Goal: Navigation & Orientation: Find specific page/section

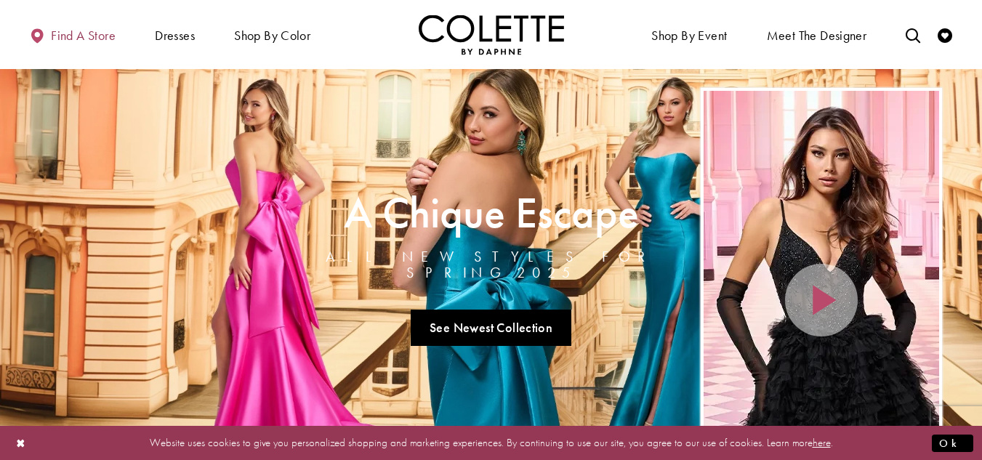
click at [57, 40] on span "Find a store" at bounding box center [83, 35] width 65 height 15
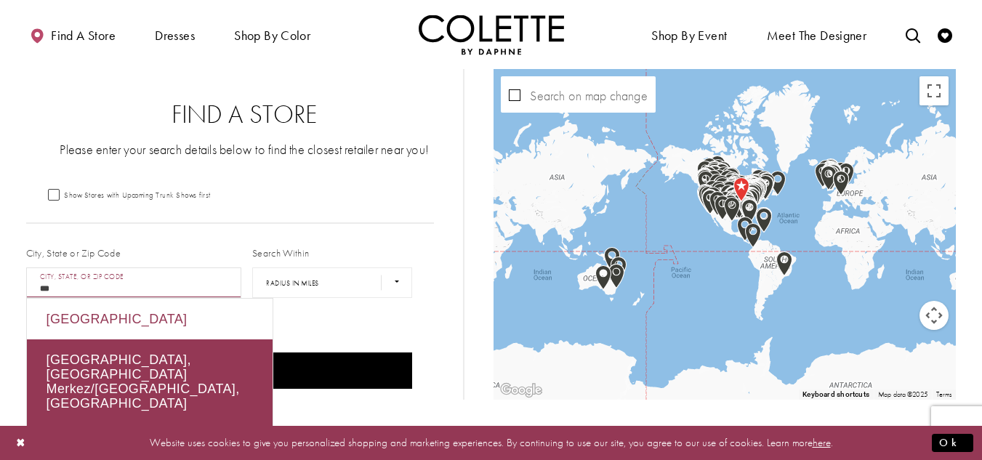
click at [120, 315] on div "[GEOGRAPHIC_DATA]" at bounding box center [150, 319] width 246 height 41
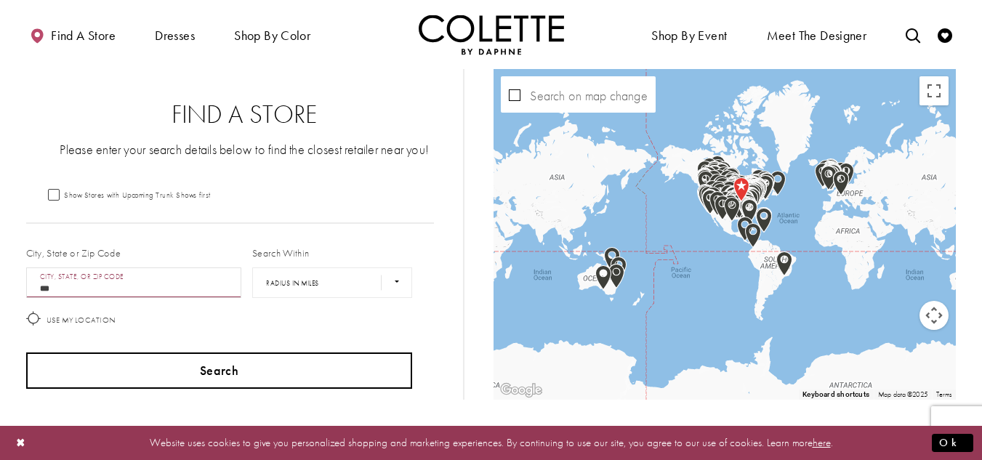
type input "***"
click at [227, 368] on button "Search" at bounding box center [219, 370] width 387 height 36
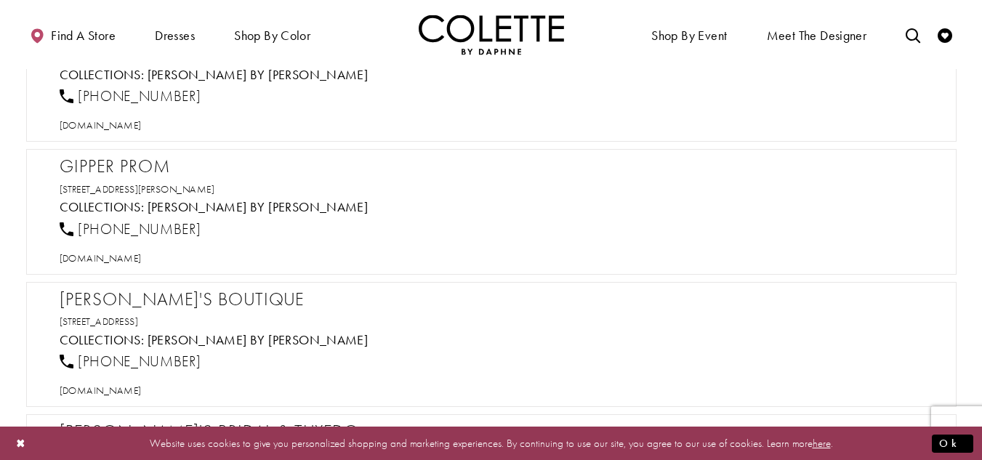
scroll to position [436, 0]
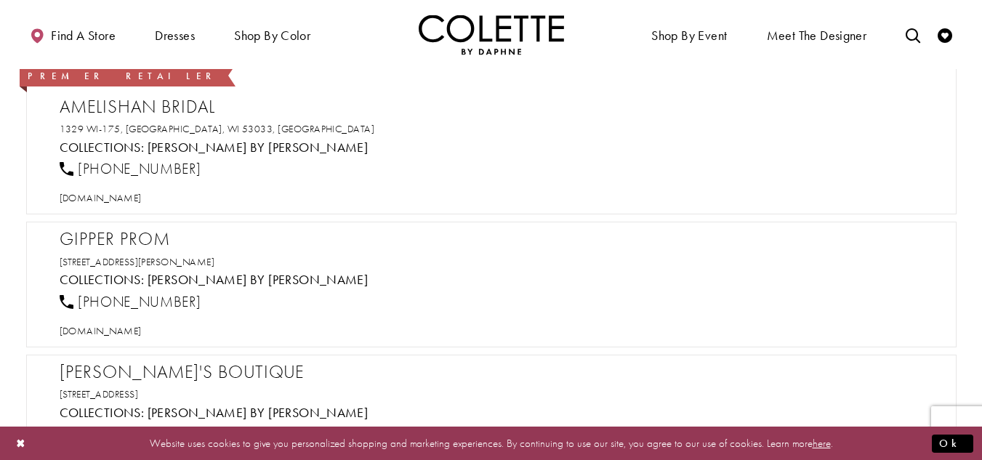
click at [83, 108] on h2 "Amelishan Bridal" at bounding box center [499, 107] width 878 height 22
copy div "Amelishan Bridal"
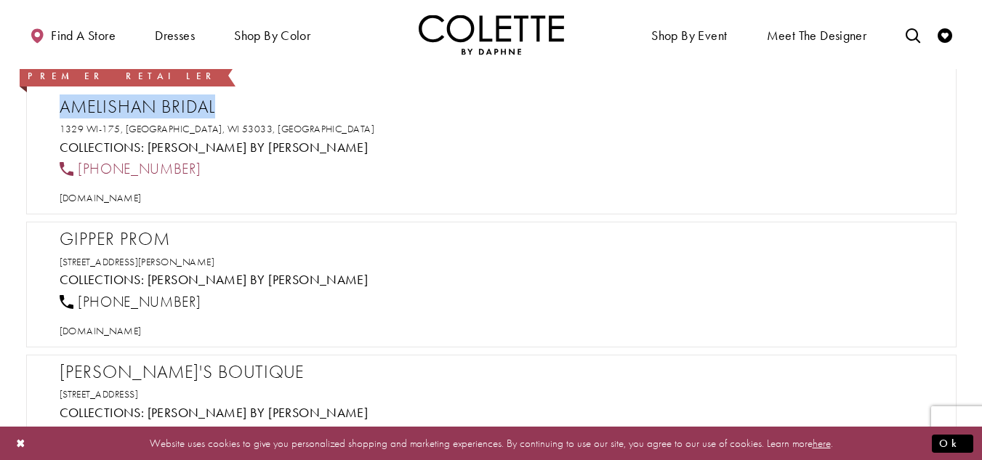
drag, startPoint x: 138, startPoint y: 170, endPoint x: 76, endPoint y: 171, distance: 62.5
click at [76, 171] on div "[PHONE_NUMBER]" at bounding box center [498, 169] width 889 height 32
copy span "[PHONE_NUMBER]"
click at [110, 193] on span "[DOMAIN_NAME]" at bounding box center [101, 197] width 82 height 13
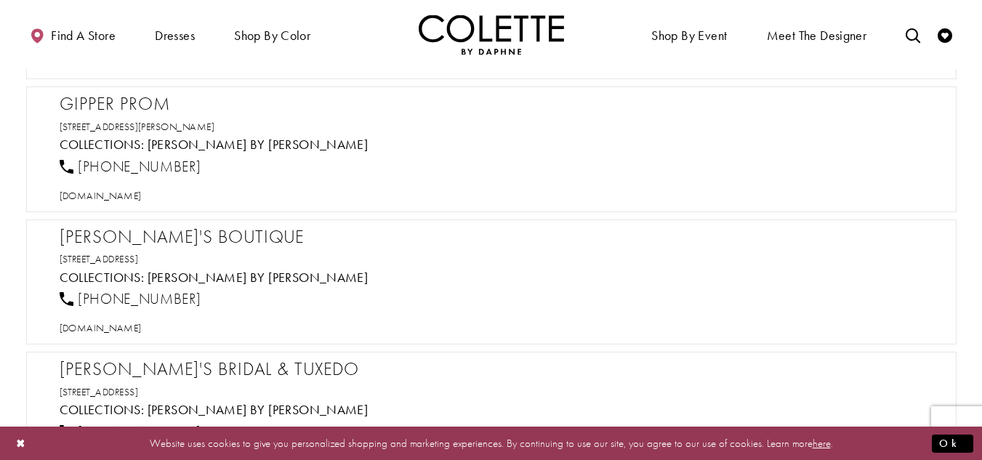
scroll to position [581, 0]
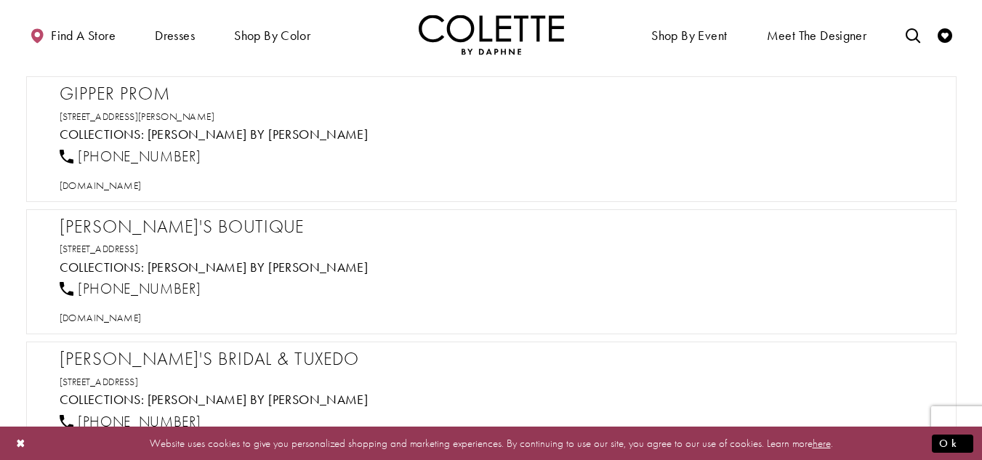
click at [144, 84] on h2 "Gipper Prom" at bounding box center [499, 94] width 878 height 22
copy div "Gipper Prom"
drag, startPoint x: 178, startPoint y: 153, endPoint x: 77, endPoint y: 152, distance: 101.0
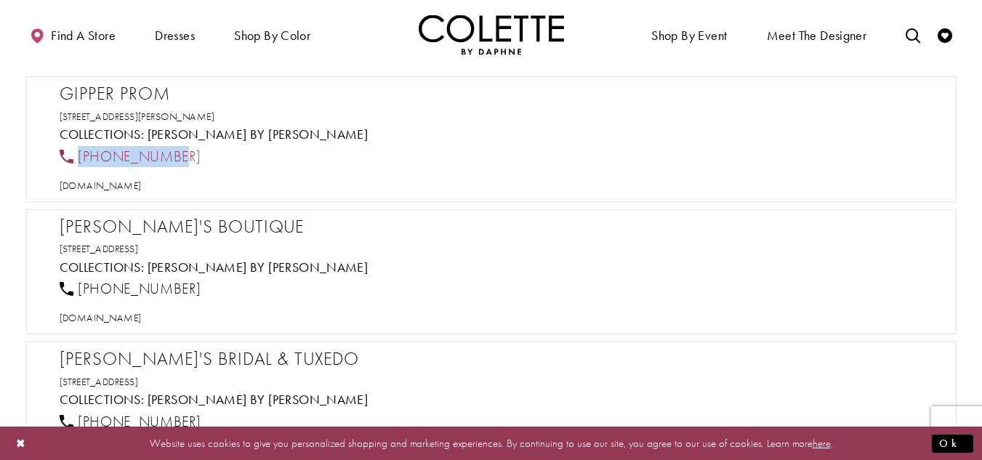
click at [77, 152] on div "[PHONE_NUMBER]" at bounding box center [498, 156] width 889 height 32
copy span "[PHONE_NUMBER]"
click at [121, 187] on span "[DOMAIN_NAME]" at bounding box center [101, 185] width 82 height 13
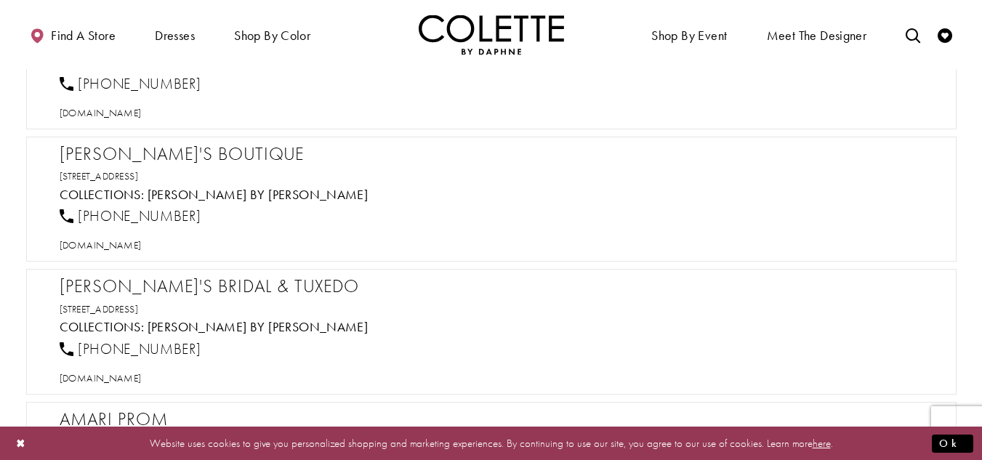
click at [121, 148] on h2 "[PERSON_NAME]'s Boutique" at bounding box center [499, 154] width 878 height 22
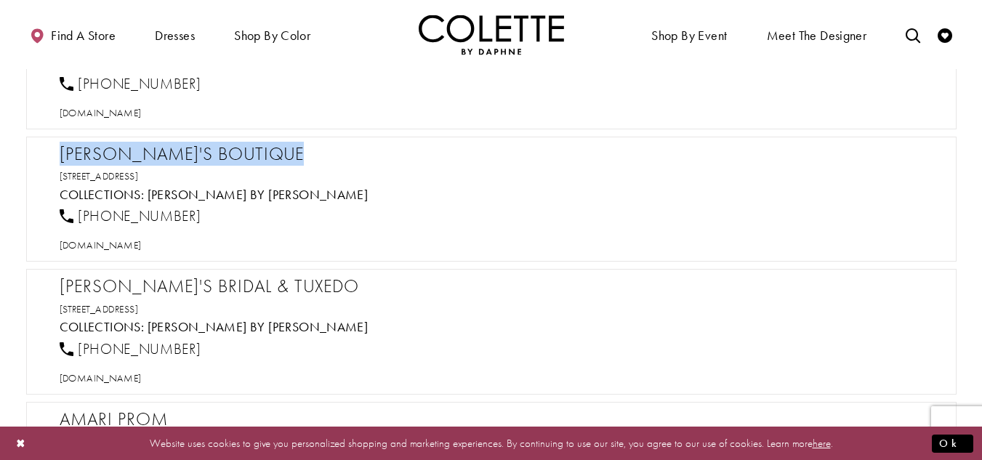
click at [121, 148] on h2 "[PERSON_NAME]'s Boutique" at bounding box center [499, 154] width 878 height 22
copy div "[PERSON_NAME]'s Boutique"
click at [142, 243] on span "[DOMAIN_NAME]" at bounding box center [101, 244] width 82 height 13
drag, startPoint x: 202, startPoint y: 209, endPoint x: 77, endPoint y: 217, distance: 125.2
click at [77, 217] on div "[PHONE_NUMBER]" at bounding box center [498, 217] width 889 height 32
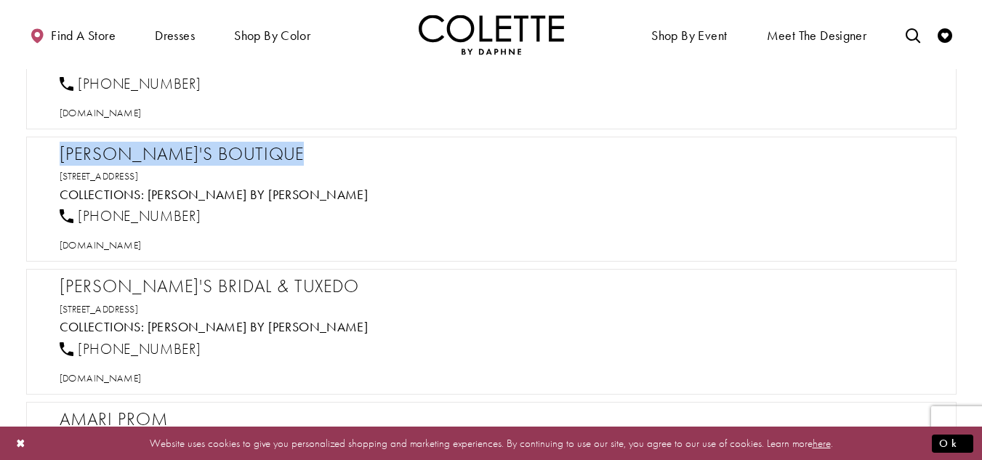
copy span "[PHONE_NUMBER]"
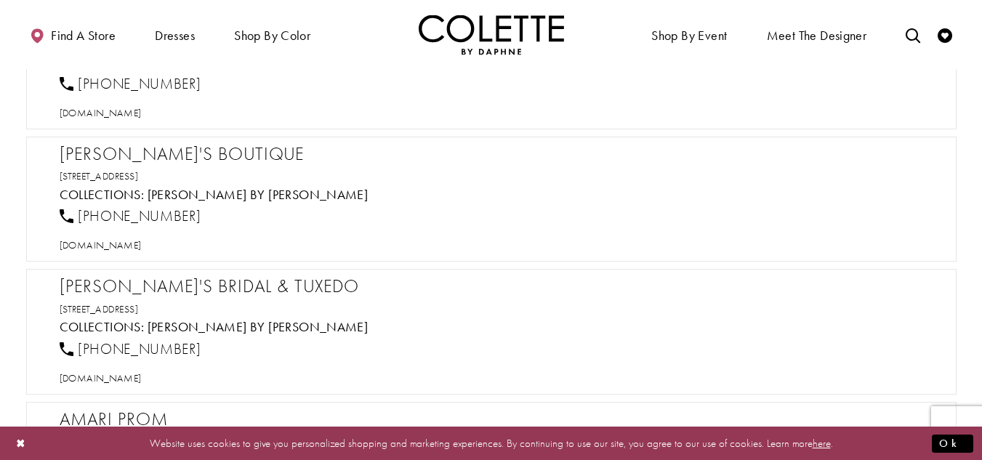
click at [192, 153] on h2 "[PERSON_NAME]'s Boutique" at bounding box center [499, 154] width 878 height 22
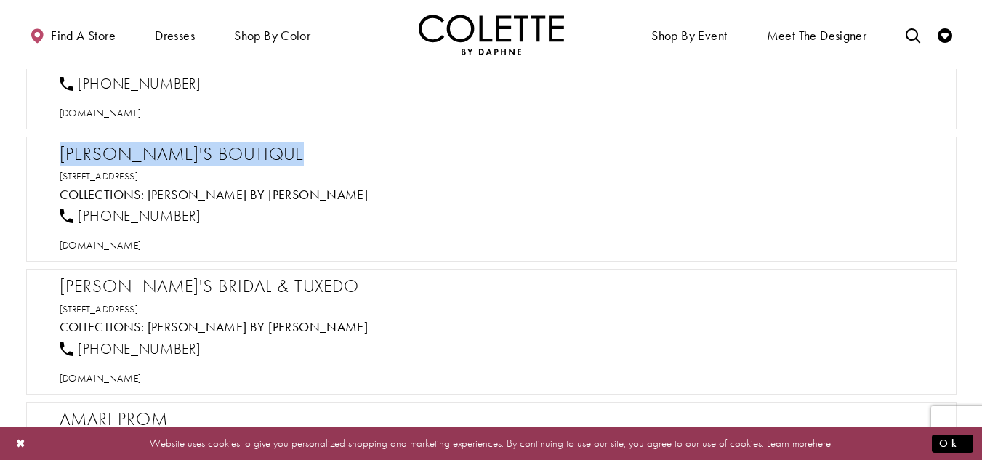
click at [192, 154] on h2 "[PERSON_NAME]'s Boutique" at bounding box center [499, 154] width 878 height 22
copy div "[PERSON_NAME]'s Boutique"
click at [480, 334] on h5 "Collections: [PERSON_NAME] by [PERSON_NAME]" at bounding box center [499, 327] width 878 height 15
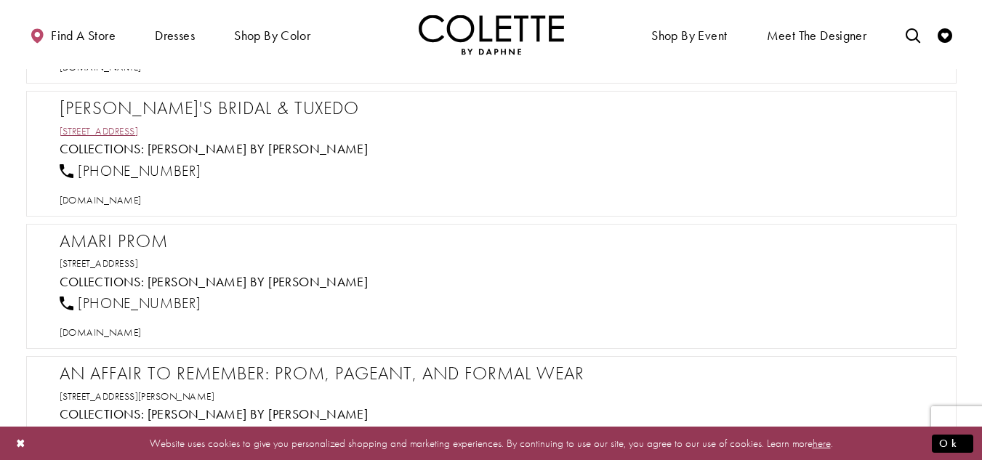
scroll to position [799, 0]
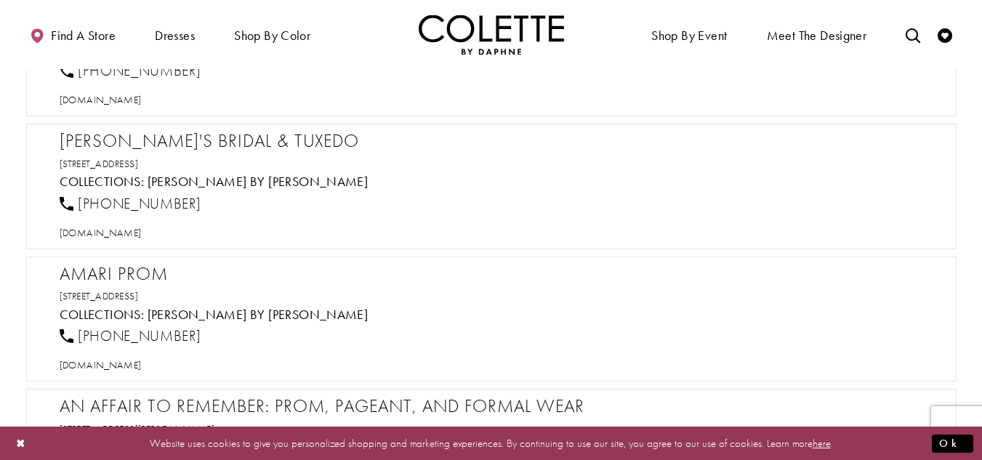
click at [155, 140] on h2 "[PERSON_NAME]'s Bridal & Tuxedo" at bounding box center [499, 141] width 878 height 22
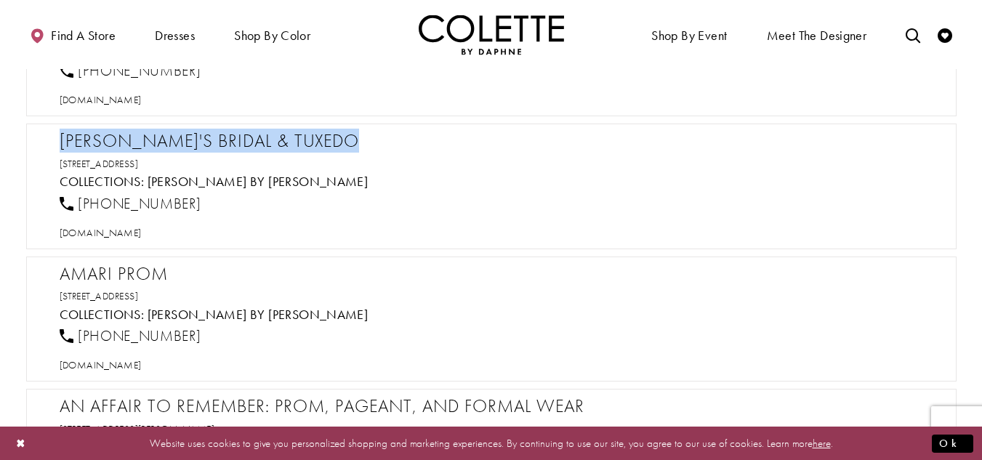
click at [155, 140] on h2 "[PERSON_NAME]'s Bridal & Tuxedo" at bounding box center [499, 141] width 878 height 22
copy div "[PERSON_NAME]'s Bridal & Tuxedo"
drag, startPoint x: 196, startPoint y: 197, endPoint x: 75, endPoint y: 208, distance: 121.8
click at [75, 208] on div "[PHONE_NUMBER]" at bounding box center [498, 203] width 889 height 32
copy link "[PHONE_NUMBER]"
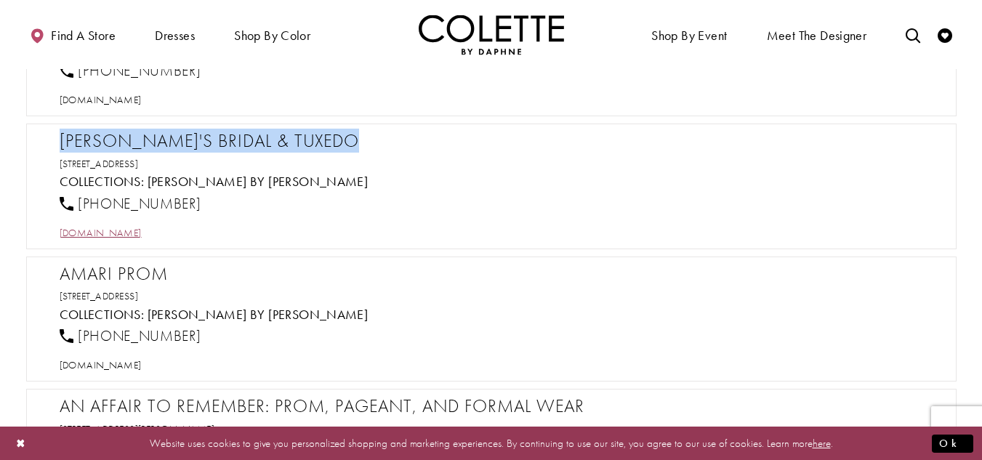
click at [115, 233] on span "[DOMAIN_NAME]" at bounding box center [101, 232] width 82 height 13
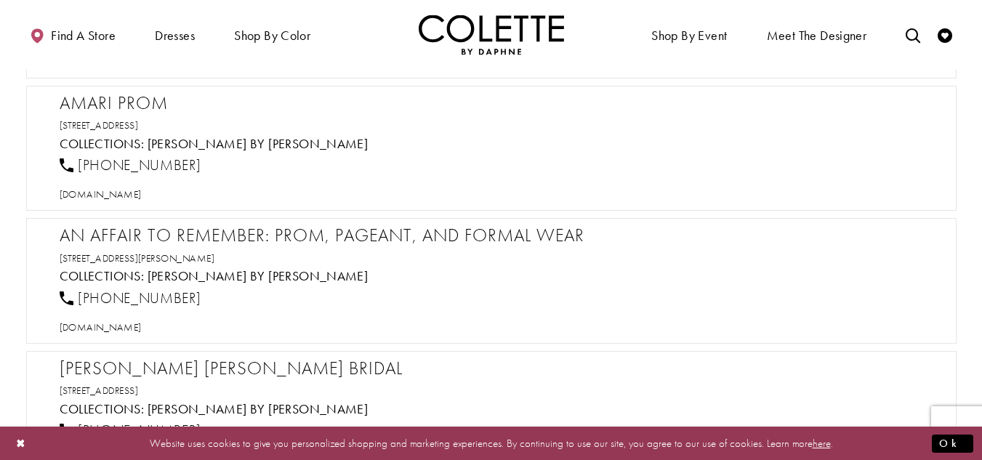
scroll to position [945, 0]
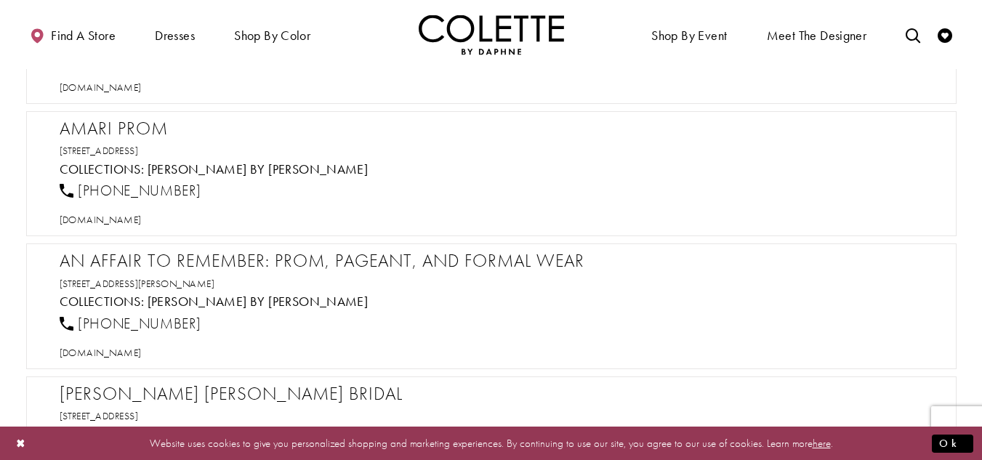
click at [126, 132] on h2 "Amari Prom" at bounding box center [499, 129] width 878 height 22
copy div "Amari Prom"
click at [132, 222] on span "[DOMAIN_NAME]" at bounding box center [101, 219] width 82 height 13
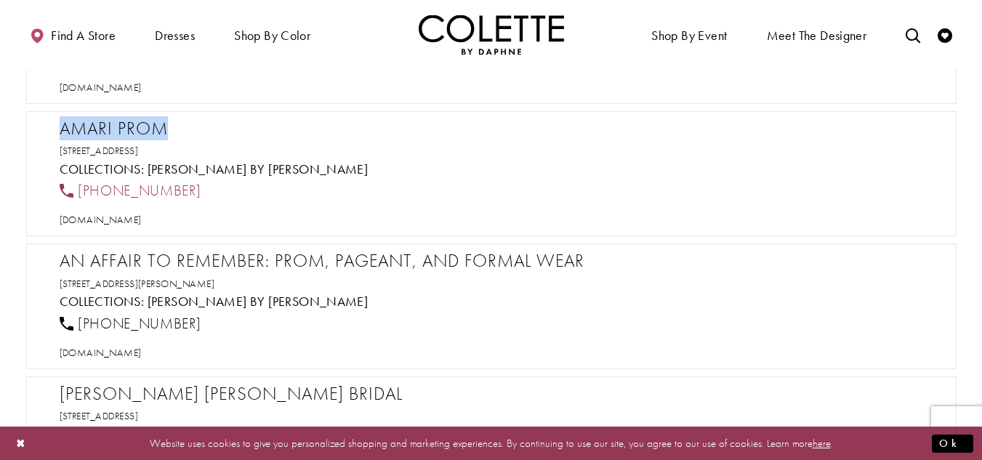
drag, startPoint x: 201, startPoint y: 188, endPoint x: 78, endPoint y: 186, distance: 123.5
click at [78, 186] on div "[PHONE_NUMBER]" at bounding box center [498, 191] width 889 height 32
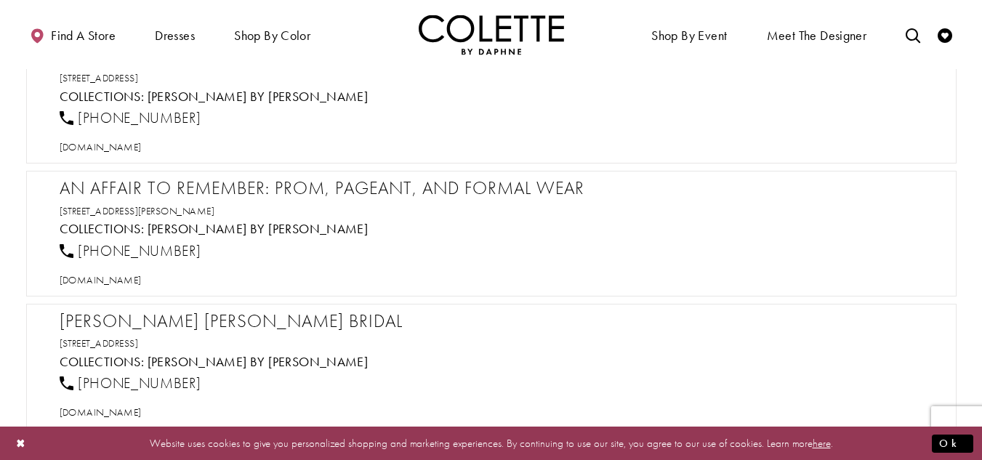
click at [145, 191] on h2 "An Affair to Remember: Prom, Pageant, and Formal Wear" at bounding box center [499, 188] width 878 height 22
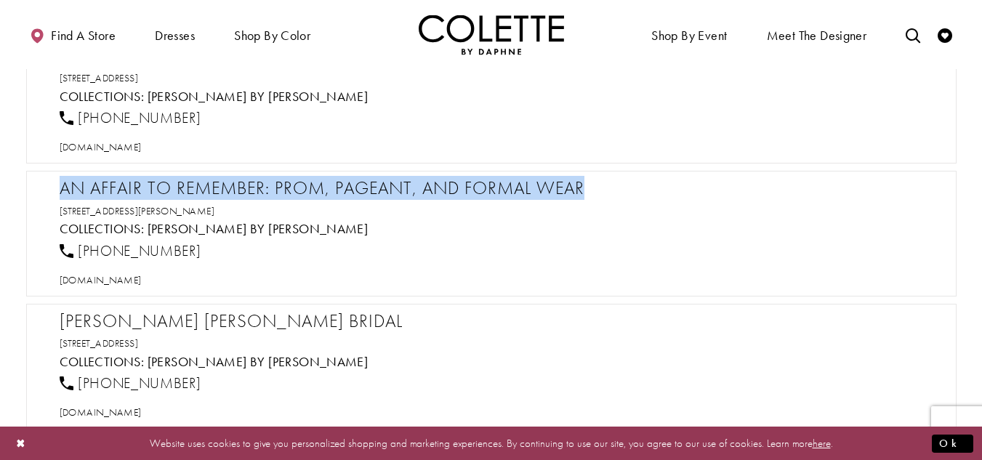
click at [145, 191] on h2 "An Affair to Remember: Prom, Pageant, and Formal Wear" at bounding box center [499, 188] width 878 height 22
click at [108, 282] on span "[DOMAIN_NAME]" at bounding box center [101, 279] width 82 height 13
drag, startPoint x: 206, startPoint y: 249, endPoint x: 78, endPoint y: 251, distance: 127.9
click at [78, 251] on div "[PHONE_NUMBER]" at bounding box center [498, 251] width 889 height 32
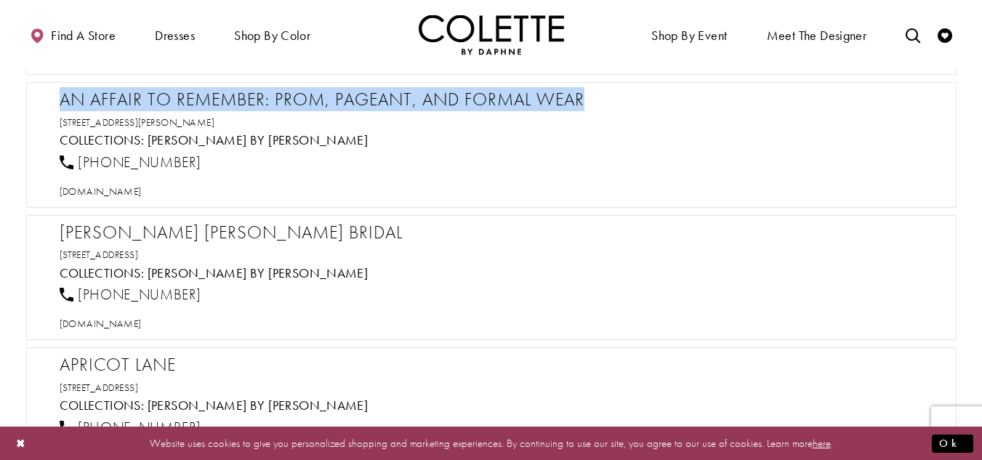
scroll to position [1235, 0]
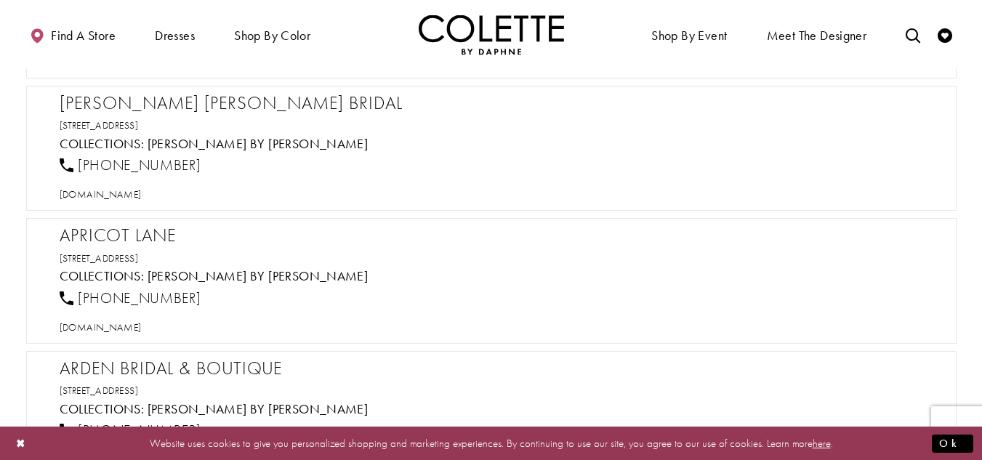
click at [158, 108] on h2 "[PERSON_NAME] [PERSON_NAME] Bridal" at bounding box center [499, 103] width 878 height 22
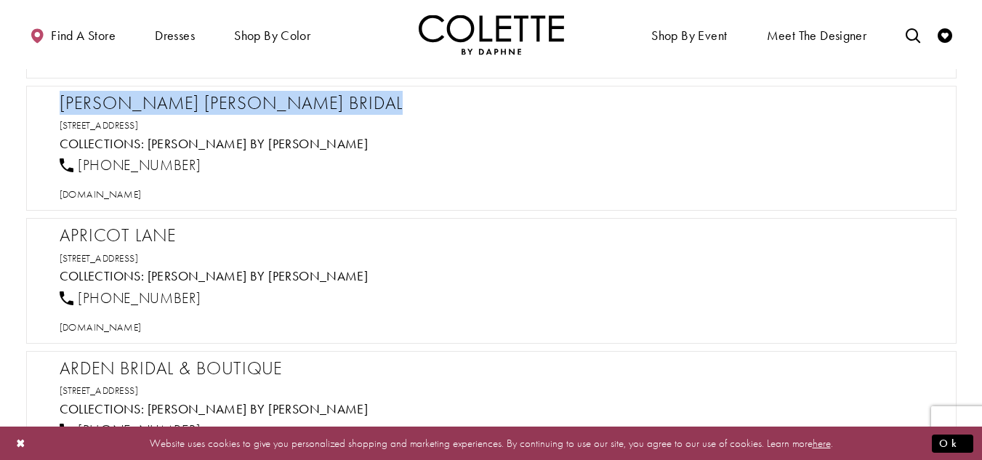
click at [158, 108] on h2 "[PERSON_NAME] [PERSON_NAME] Bridal" at bounding box center [499, 103] width 878 height 22
click at [142, 190] on span "[DOMAIN_NAME]" at bounding box center [101, 193] width 82 height 13
drag, startPoint x: 190, startPoint y: 166, endPoint x: 81, endPoint y: 169, distance: 109.1
click at [81, 169] on div "[PHONE_NUMBER]" at bounding box center [498, 166] width 889 height 32
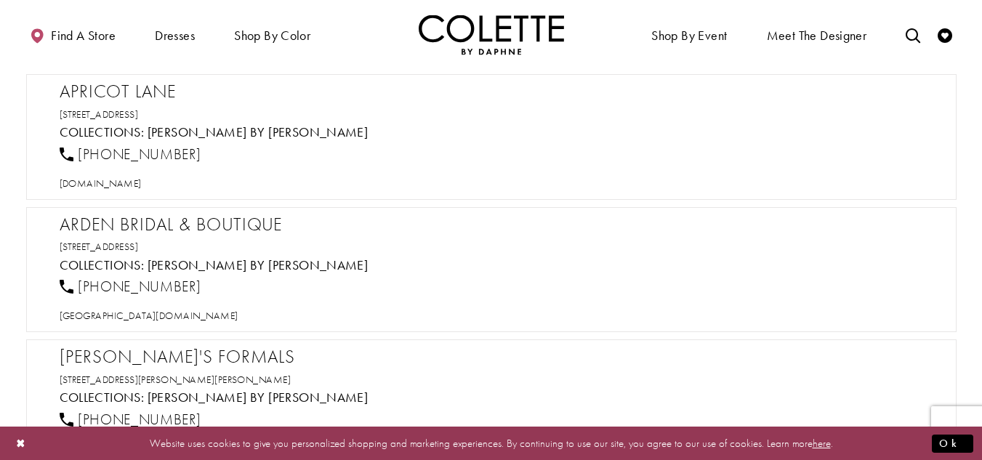
scroll to position [1381, 0]
click at [145, 84] on h2 "Apricot Lane" at bounding box center [499, 90] width 878 height 22
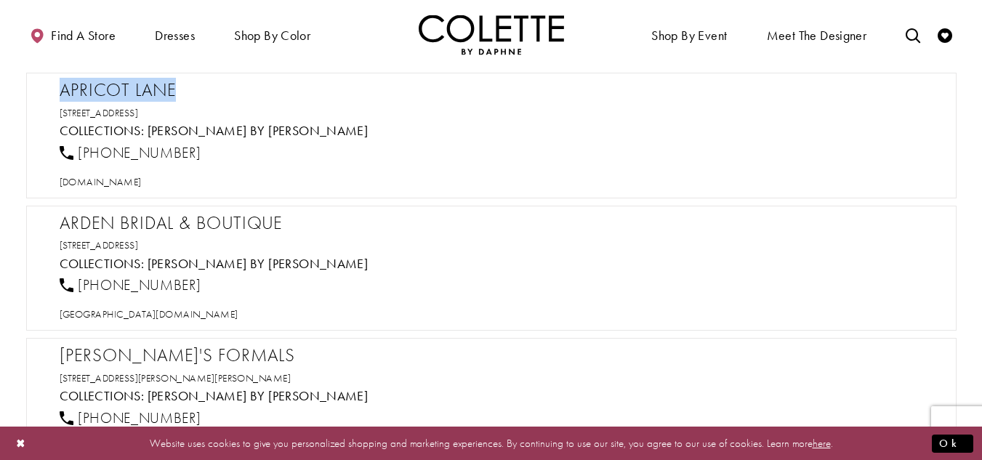
click at [145, 84] on h2 "Apricot Lane" at bounding box center [499, 90] width 878 height 22
click at [142, 185] on span "[DOMAIN_NAME]" at bounding box center [101, 181] width 82 height 13
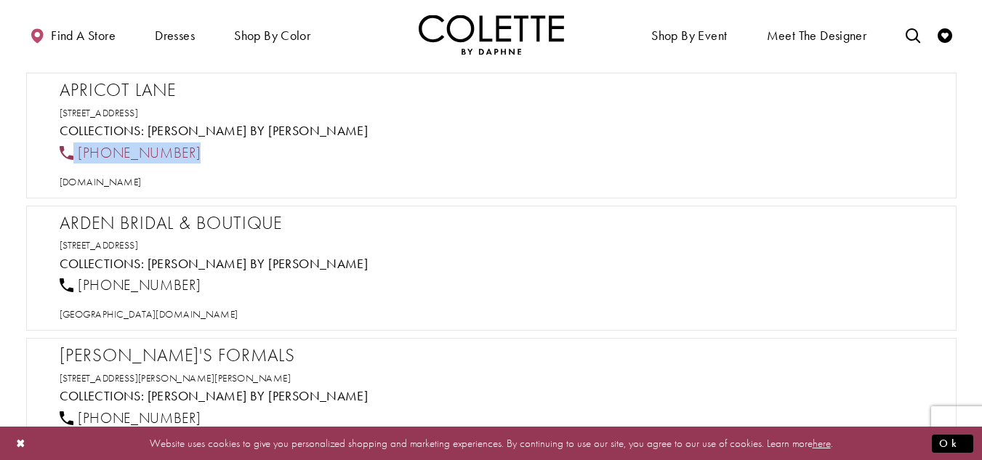
drag, startPoint x: 224, startPoint y: 149, endPoint x: 70, endPoint y: 154, distance: 153.4
click at [70, 154] on div "[PHONE_NUMBER]" at bounding box center [498, 153] width 889 height 32
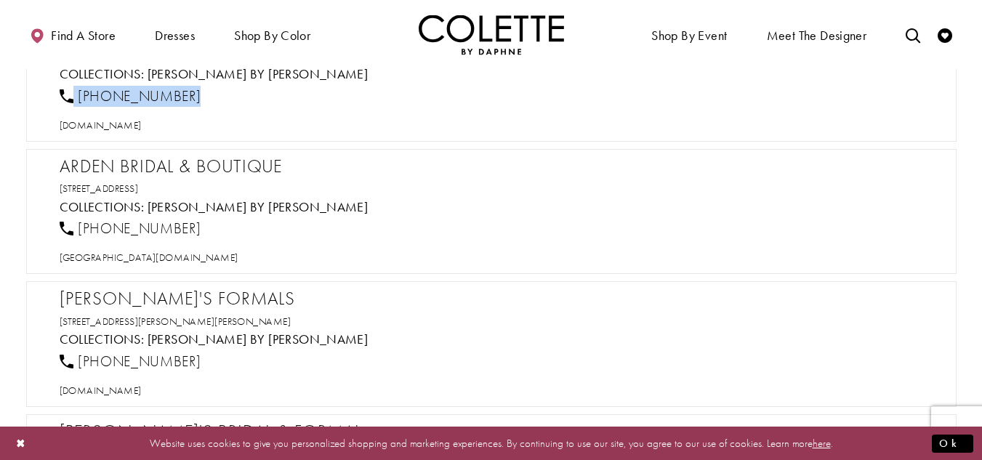
scroll to position [1453, 0]
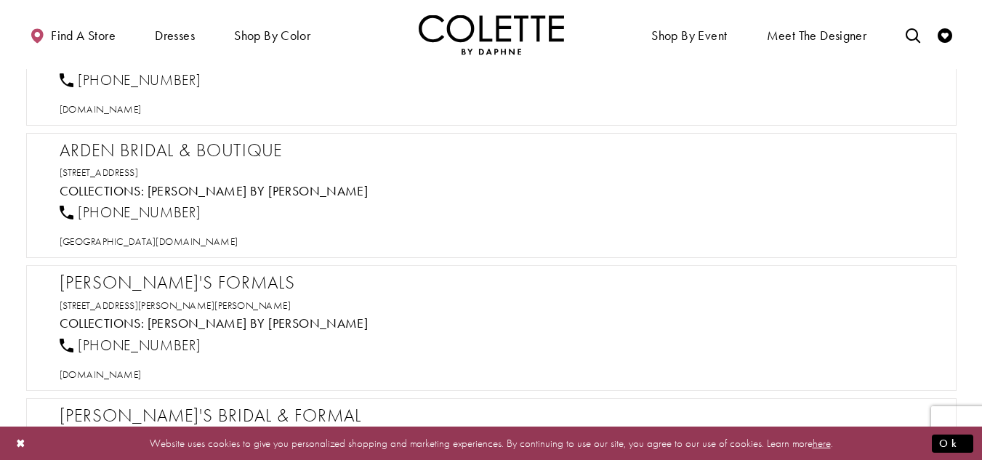
click at [206, 149] on h2 "Arden Bridal & Boutique" at bounding box center [499, 151] width 878 height 22
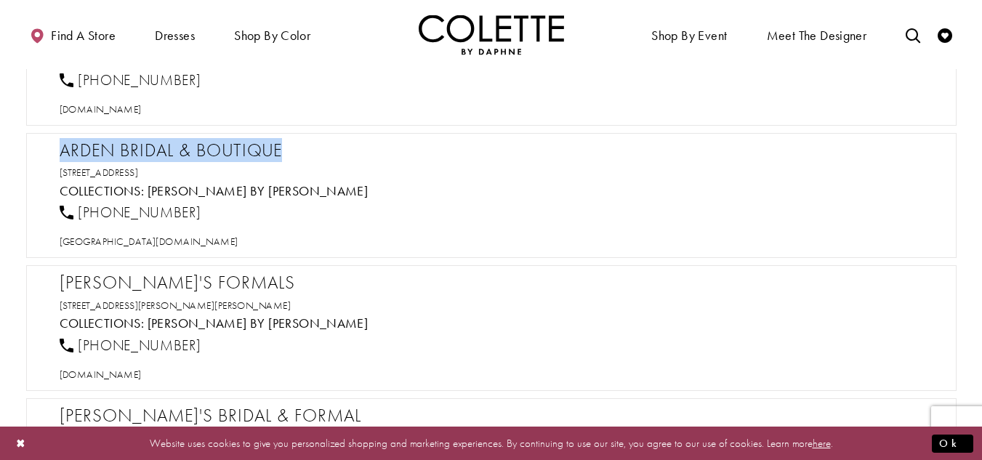
click at [206, 149] on h2 "Arden Bridal & Boutique" at bounding box center [499, 151] width 878 height 22
drag, startPoint x: 155, startPoint y: 212, endPoint x: 73, endPoint y: 214, distance: 81.4
click at [73, 214] on div "[PHONE_NUMBER]" at bounding box center [498, 213] width 889 height 32
click at [137, 243] on span "[GEOGRAPHIC_DATA][DOMAIN_NAME]" at bounding box center [149, 241] width 179 height 13
drag, startPoint x: 291, startPoint y: 169, endPoint x: 47, endPoint y: 145, distance: 245.2
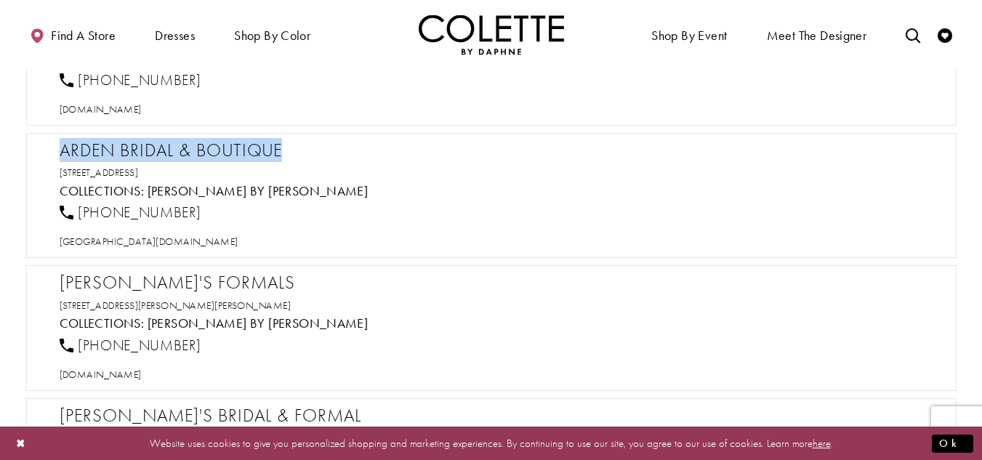
click at [47, 145] on div "Arden Bridal & Boutique [STREET_ADDRESS] Collections: [PERSON_NAME] by [PERSON_…" at bounding box center [491, 196] width 930 height 126
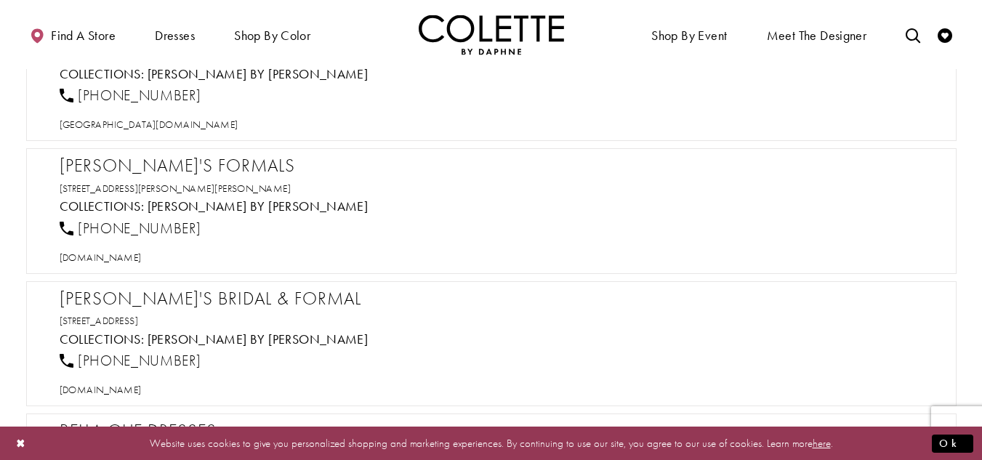
scroll to position [1599, 0]
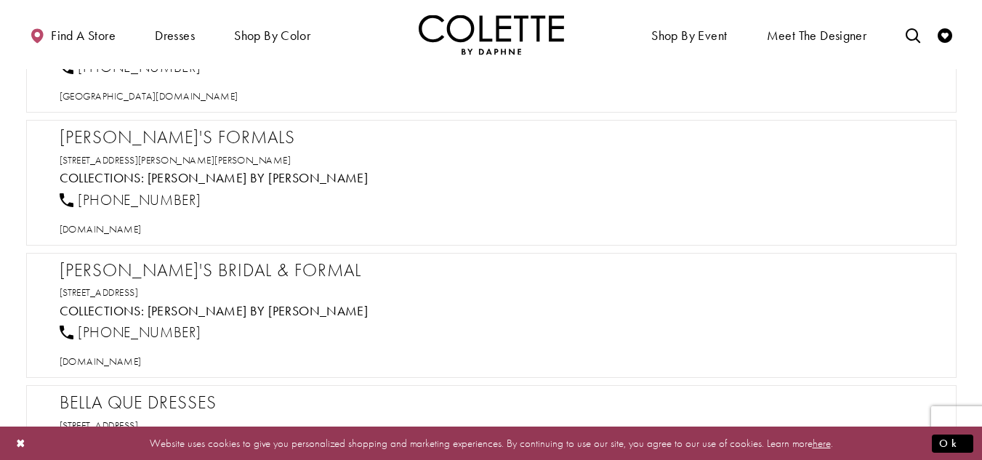
click at [190, 143] on h2 "[PERSON_NAME]'s Formals" at bounding box center [499, 137] width 878 height 22
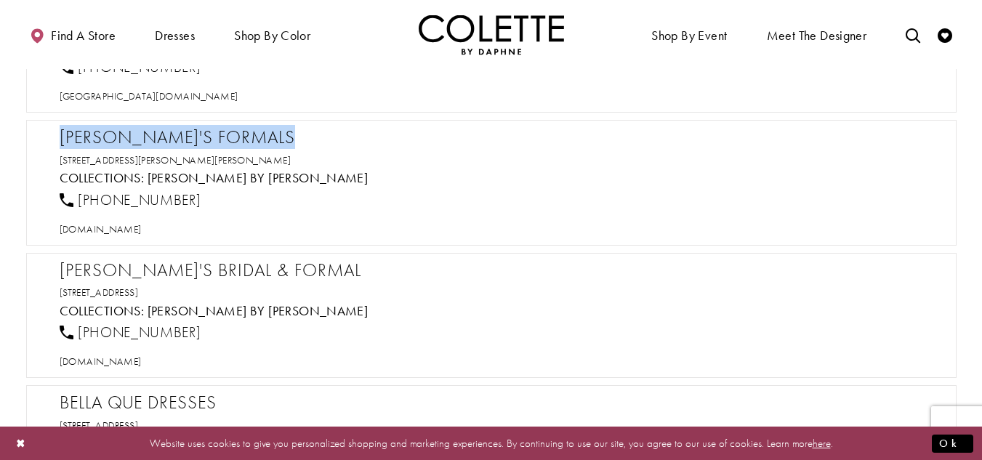
click at [190, 143] on h2 "[PERSON_NAME]'s Formals" at bounding box center [499, 137] width 878 height 22
click at [140, 230] on span "[DOMAIN_NAME]" at bounding box center [101, 228] width 82 height 13
drag, startPoint x: 163, startPoint y: 201, endPoint x: 77, endPoint y: 200, distance: 86.5
click at [77, 200] on div "[PHONE_NUMBER]" at bounding box center [498, 200] width 889 height 32
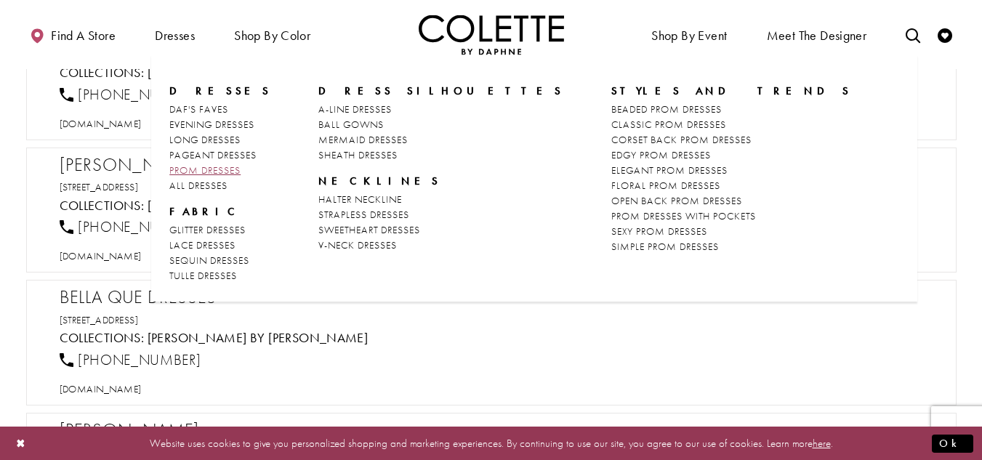
scroll to position [1744, 0]
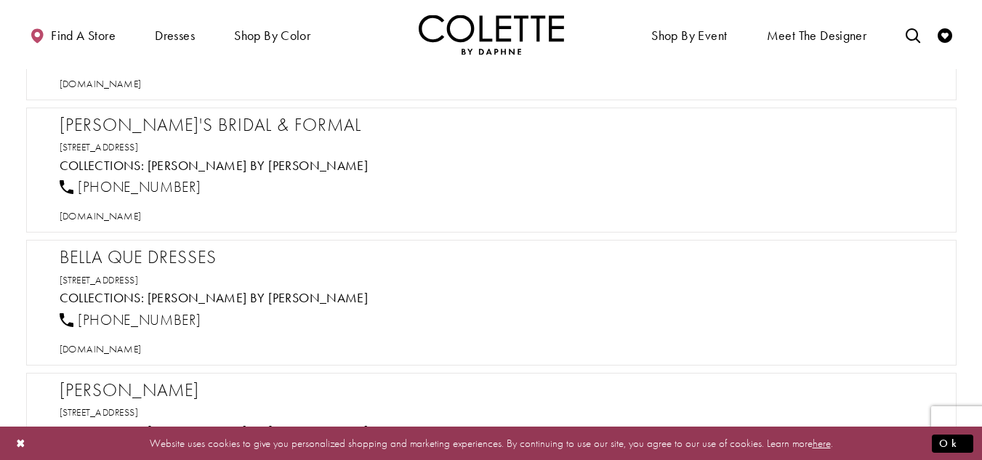
click at [113, 110] on div "[PERSON_NAME]'s Bridal & Formal [STREET_ADDRESS] Collections: [PERSON_NAME] by …" at bounding box center [491, 171] width 930 height 126
click at [112, 123] on h2 "[PERSON_NAME]'s Bridal & Formal" at bounding box center [499, 125] width 878 height 22
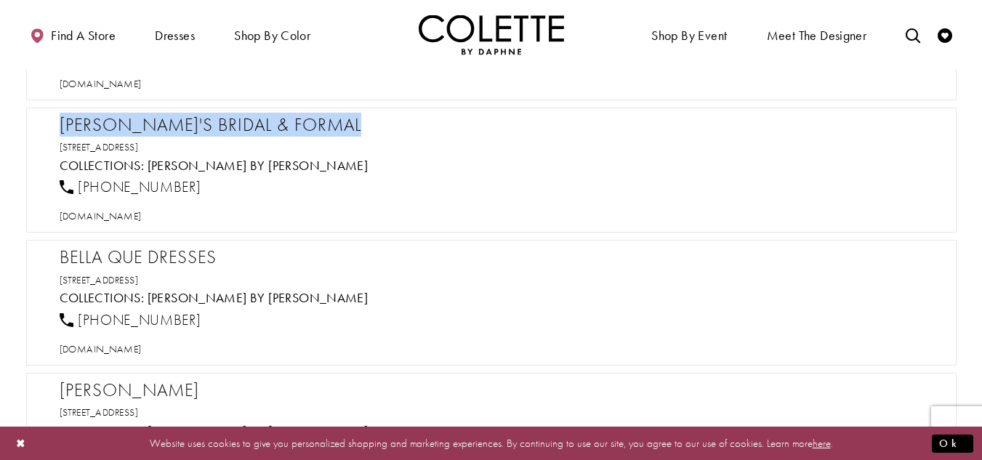
click at [112, 123] on h2 "[PERSON_NAME]'s Bridal & Formal" at bounding box center [499, 125] width 878 height 22
click at [130, 220] on span "[DOMAIN_NAME]" at bounding box center [101, 215] width 82 height 13
drag, startPoint x: 201, startPoint y: 185, endPoint x: 76, endPoint y: 185, distance: 125.0
click at [76, 185] on div "[PHONE_NUMBER]" at bounding box center [498, 187] width 889 height 32
drag, startPoint x: 319, startPoint y: 147, endPoint x: 48, endPoint y: 121, distance: 272.2
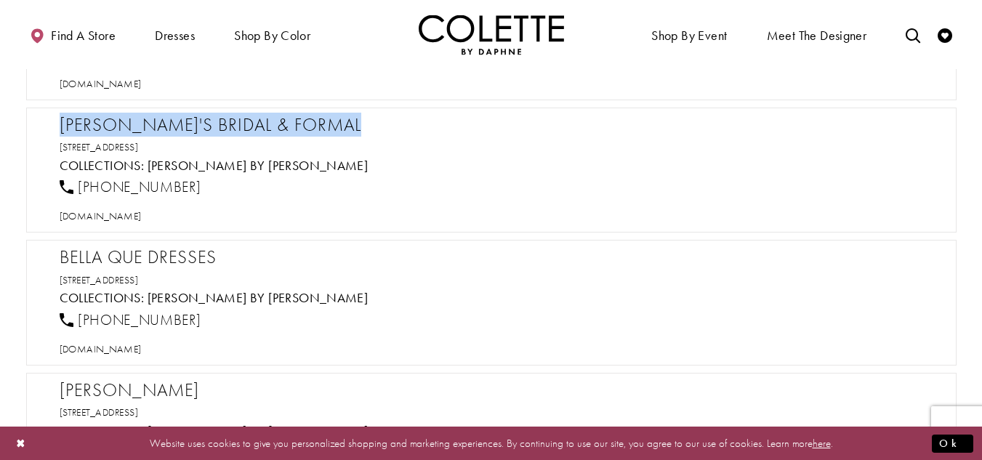
click at [48, 121] on div "[PERSON_NAME]'s Bridal & Formal [STREET_ADDRESS] Collections: [PERSON_NAME] by …" at bounding box center [491, 171] width 930 height 126
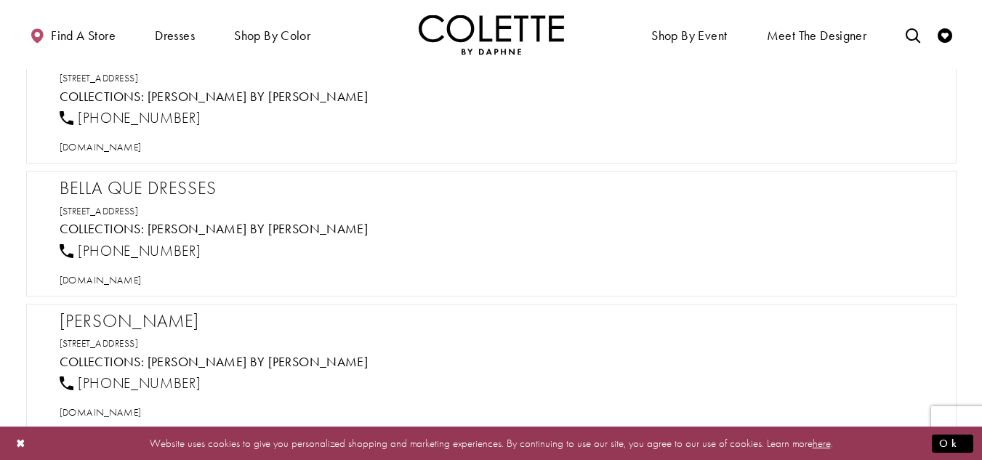
scroll to position [1817, 0]
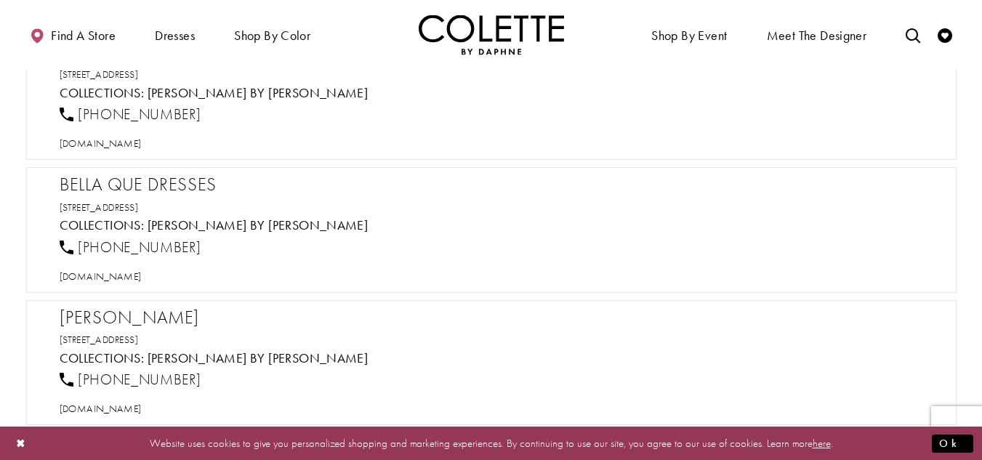
click at [144, 187] on h2 "Bella Que Dresses" at bounding box center [499, 185] width 878 height 22
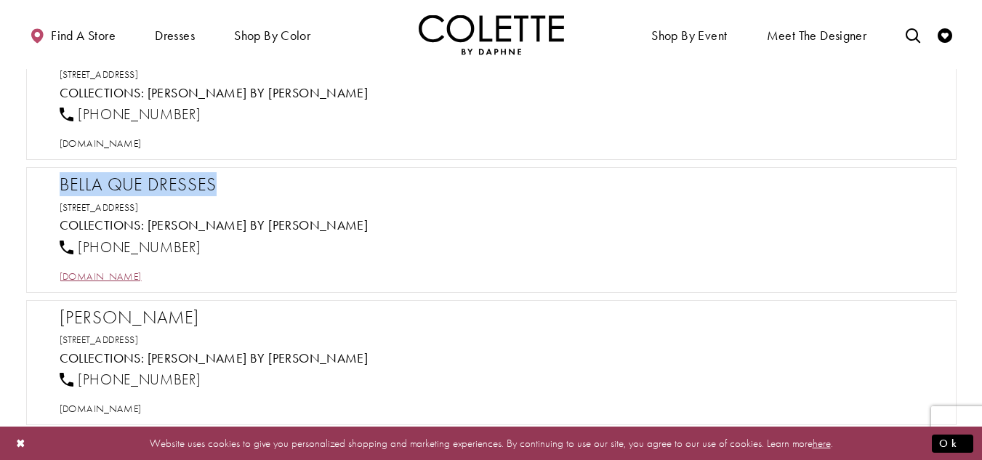
click at [135, 272] on span "[DOMAIN_NAME]" at bounding box center [101, 276] width 82 height 13
drag, startPoint x: 163, startPoint y: 249, endPoint x: 76, endPoint y: 246, distance: 87.2
click at [76, 246] on div "[PHONE_NUMBER]" at bounding box center [498, 247] width 889 height 32
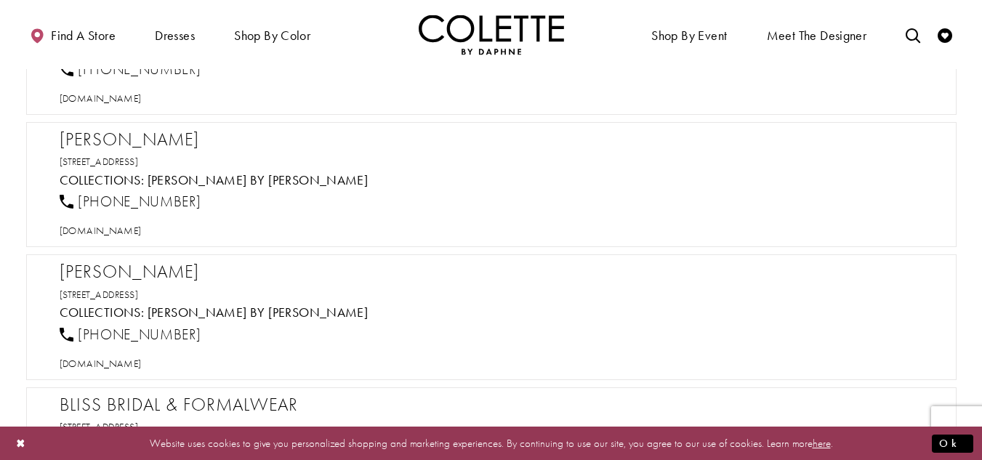
scroll to position [2035, 0]
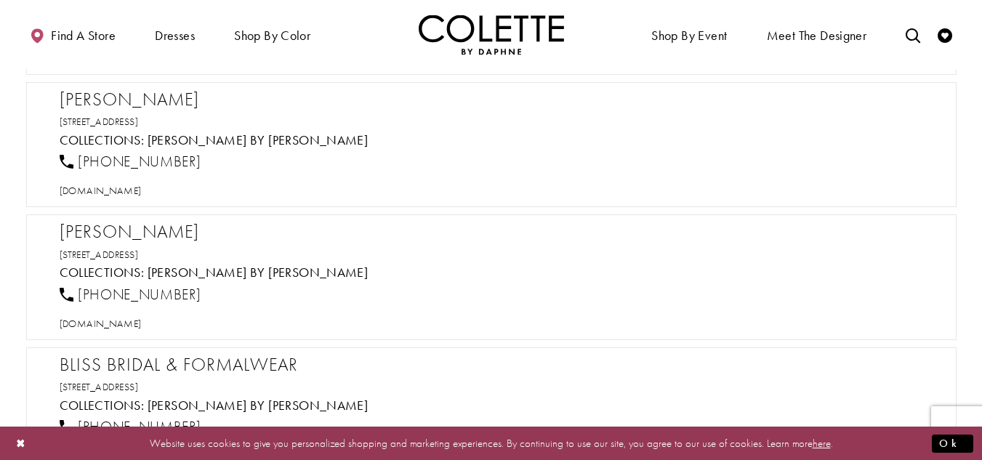
click at [139, 100] on h2 "[PERSON_NAME]" at bounding box center [499, 100] width 878 height 22
drag, startPoint x: 201, startPoint y: 162, endPoint x: 78, endPoint y: 159, distance: 122.8
click at [78, 159] on div "[PHONE_NUMBER]" at bounding box center [498, 162] width 889 height 32
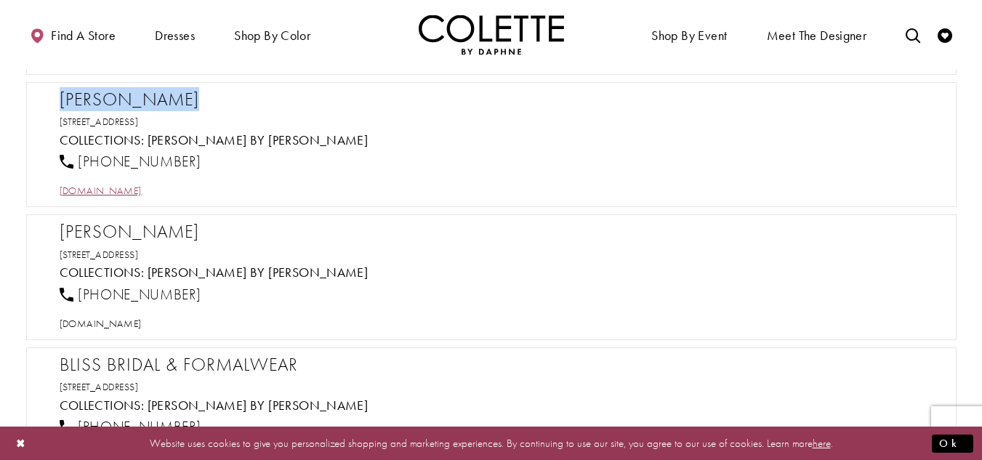
click at [116, 187] on span "[DOMAIN_NAME]" at bounding box center [101, 190] width 82 height 13
drag, startPoint x: 188, startPoint y: 116, endPoint x: 58, endPoint y: 92, distance: 132.3
click at [58, 92] on div "[PERSON_NAME] [STREET_ADDRESS] Collections: [PERSON_NAME] by [PERSON_NAME] [PHO…" at bounding box center [491, 145] width 930 height 126
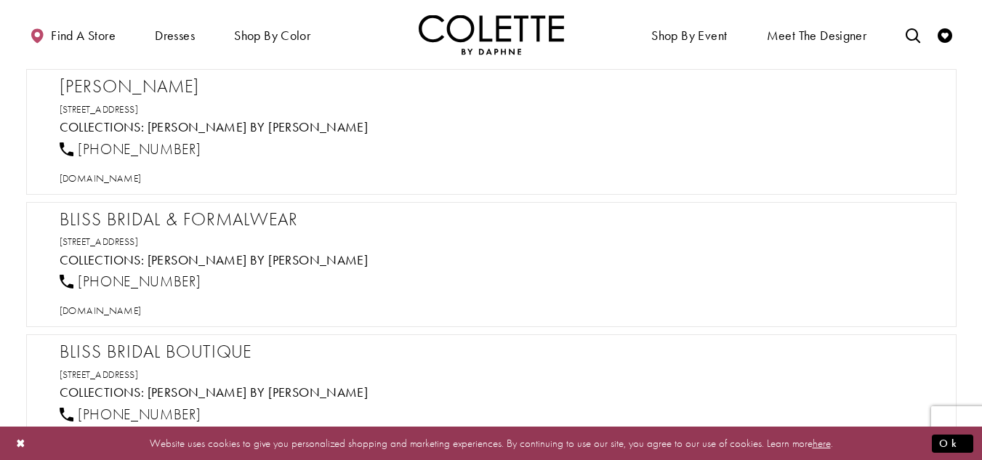
click at [166, 86] on h2 "[PERSON_NAME]" at bounding box center [499, 87] width 878 height 22
click at [142, 182] on span "[DOMAIN_NAME]" at bounding box center [101, 177] width 82 height 13
drag, startPoint x: 206, startPoint y: 150, endPoint x: 76, endPoint y: 151, distance: 130.1
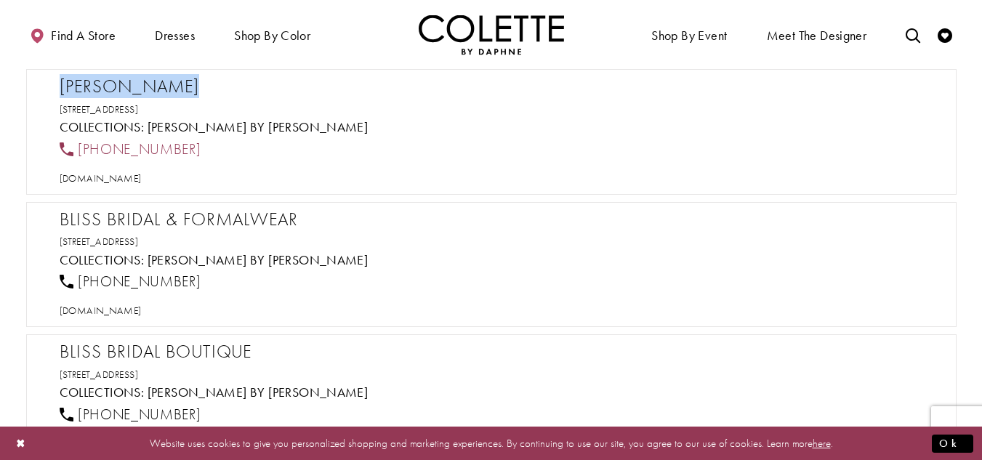
click at [76, 151] on div "[PHONE_NUMBER]" at bounding box center [498, 149] width 889 height 32
drag, startPoint x: 309, startPoint y: 105, endPoint x: 49, endPoint y: 80, distance: 261.3
click at [49, 80] on div "[PERSON_NAME] [STREET_ADDRESS] Collections: [PERSON_NAME] by [PERSON_NAME] [PHO…" at bounding box center [491, 132] width 930 height 126
click at [186, 86] on h2 "[PERSON_NAME]" at bounding box center [499, 87] width 878 height 22
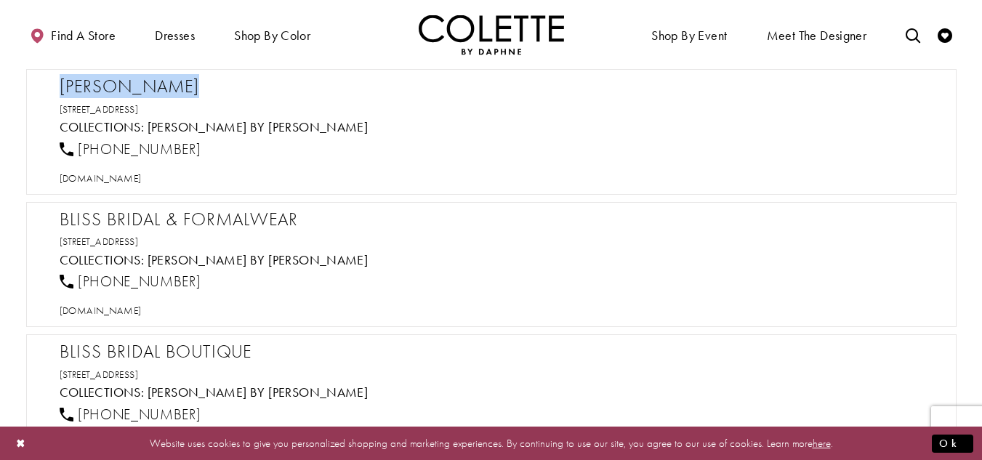
drag, startPoint x: 186, startPoint y: 86, endPoint x: 142, endPoint y: 191, distance: 114.0
click at [186, 85] on h2 "[PERSON_NAME]" at bounding box center [499, 87] width 878 height 22
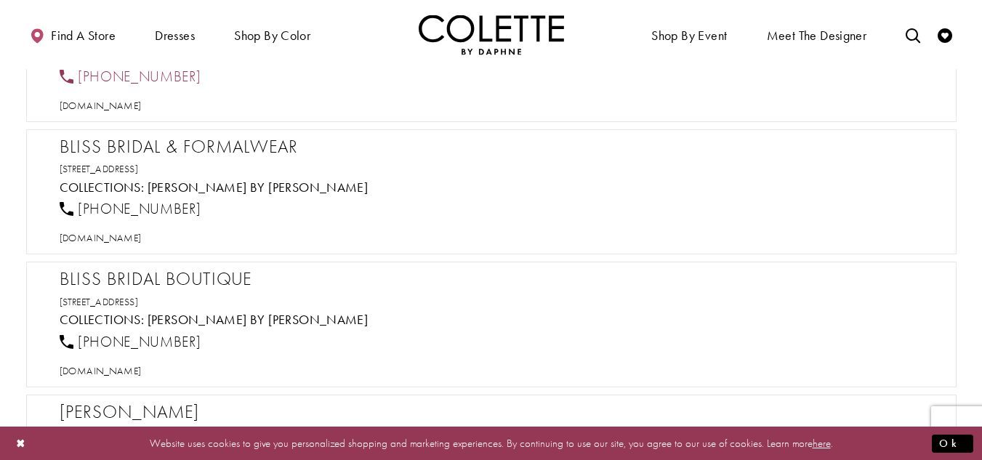
drag, startPoint x: 198, startPoint y: 81, endPoint x: 81, endPoint y: 81, distance: 117.7
click at [81, 81] on div "[PHONE_NUMBER]" at bounding box center [498, 76] width 889 height 32
click at [182, 145] on h2 "Bliss Bridal & Formalwear" at bounding box center [499, 147] width 878 height 22
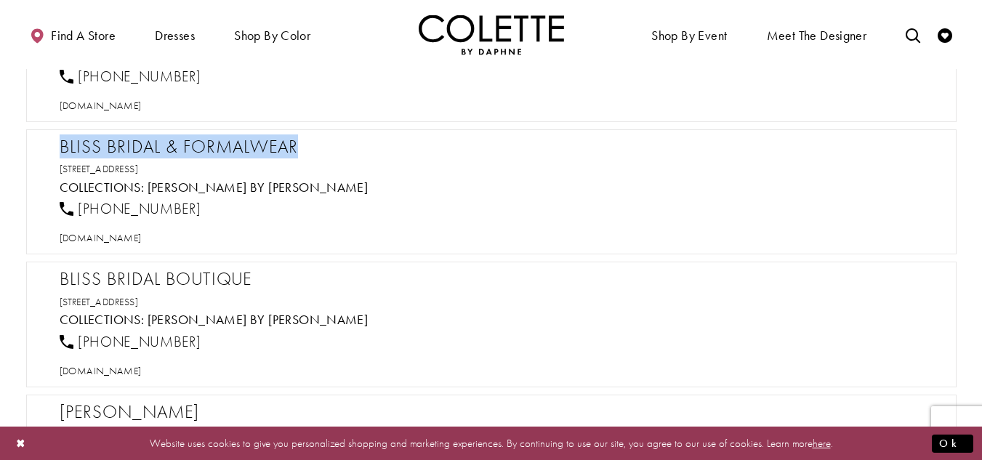
click at [182, 145] on h2 "Bliss Bridal & Formalwear" at bounding box center [499, 147] width 878 height 22
click at [142, 240] on span "[DOMAIN_NAME]" at bounding box center [101, 237] width 82 height 13
drag, startPoint x: 192, startPoint y: 212, endPoint x: 76, endPoint y: 210, distance: 115.6
click at [76, 210] on div "[PHONE_NUMBER]" at bounding box center [498, 209] width 889 height 32
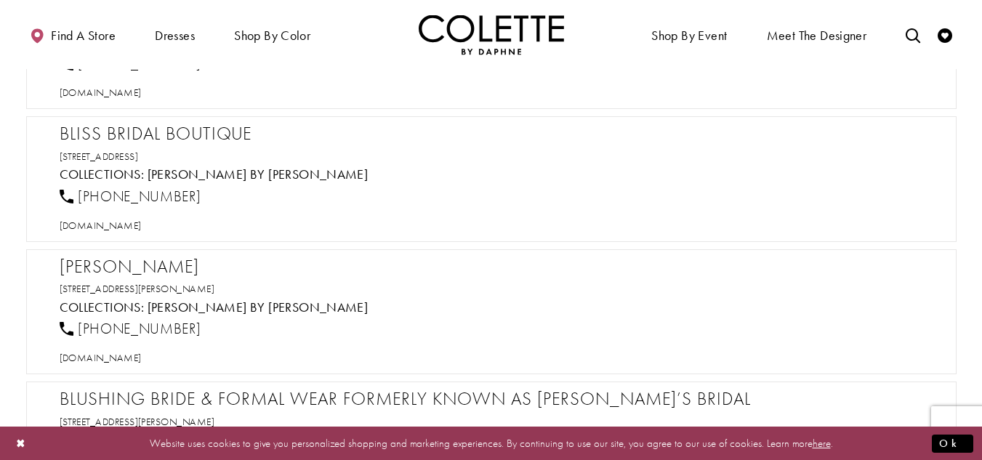
click at [213, 129] on h2 "Bliss Bridal Boutique" at bounding box center [499, 134] width 878 height 22
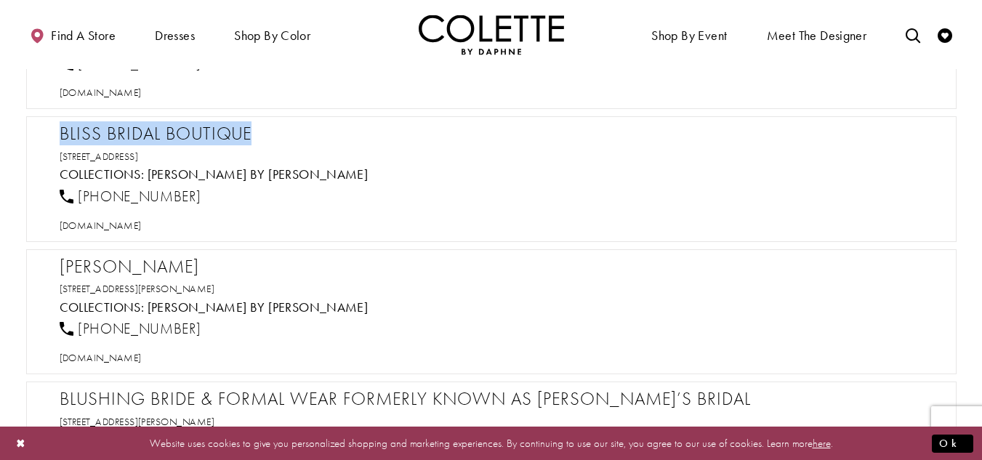
click at [213, 129] on h2 "Bliss Bridal Boutique" at bounding box center [499, 134] width 878 height 22
click at [114, 226] on span "[DOMAIN_NAME]" at bounding box center [101, 225] width 82 height 13
drag, startPoint x: 212, startPoint y: 194, endPoint x: 80, endPoint y: 194, distance: 132.2
click at [80, 194] on div "[PHONE_NUMBER]" at bounding box center [498, 196] width 889 height 32
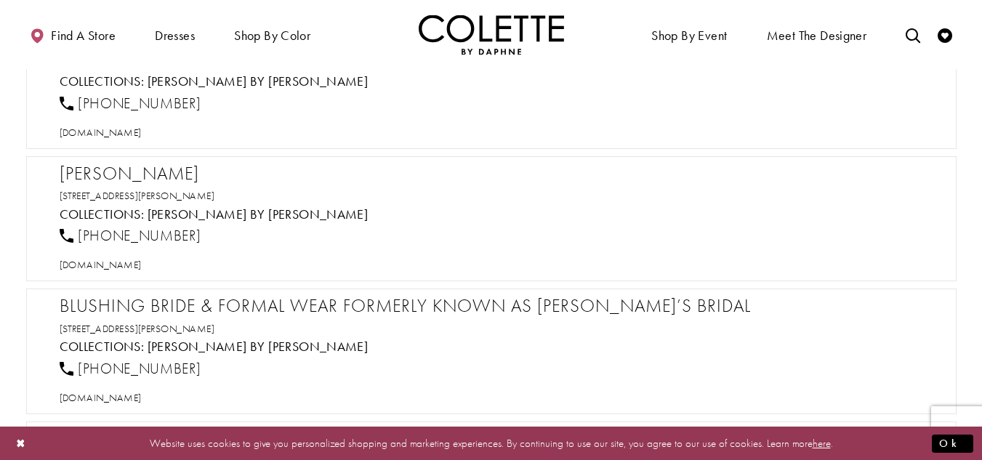
scroll to position [2543, 0]
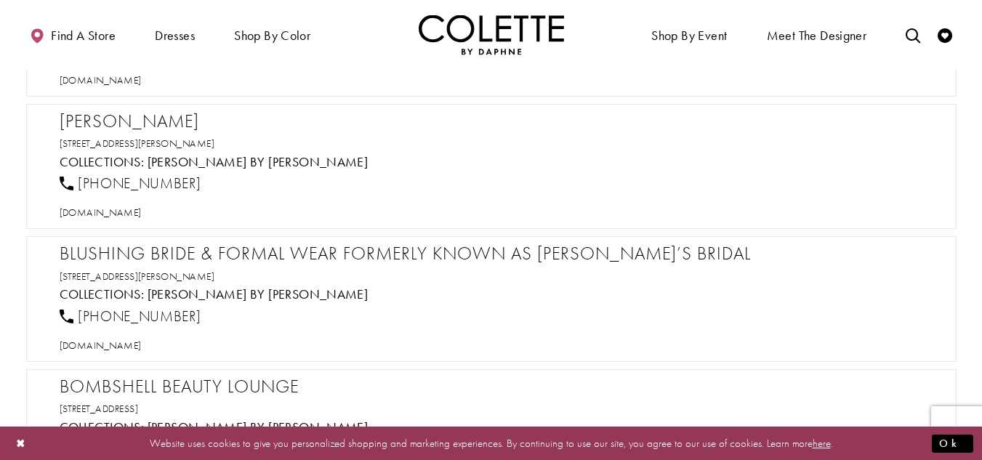
click at [128, 118] on h2 "[PERSON_NAME]" at bounding box center [499, 121] width 878 height 22
click at [142, 217] on span "[DOMAIN_NAME]" at bounding box center [101, 212] width 82 height 13
drag, startPoint x: 281, startPoint y: 140, endPoint x: 56, endPoint y: 119, distance: 226.2
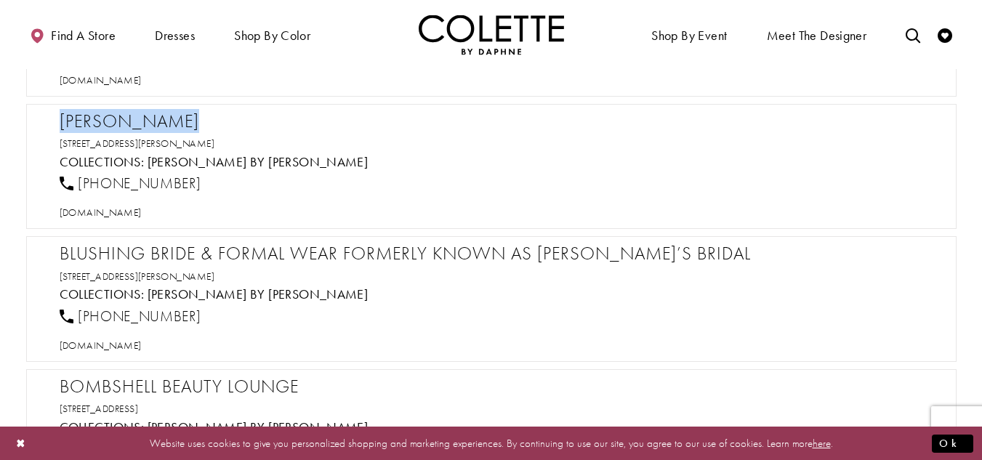
click at [56, 119] on div "[PERSON_NAME] [STREET_ADDRESS][PERSON_NAME] Collections: [PERSON_NAME] by [PERS…" at bounding box center [491, 167] width 930 height 126
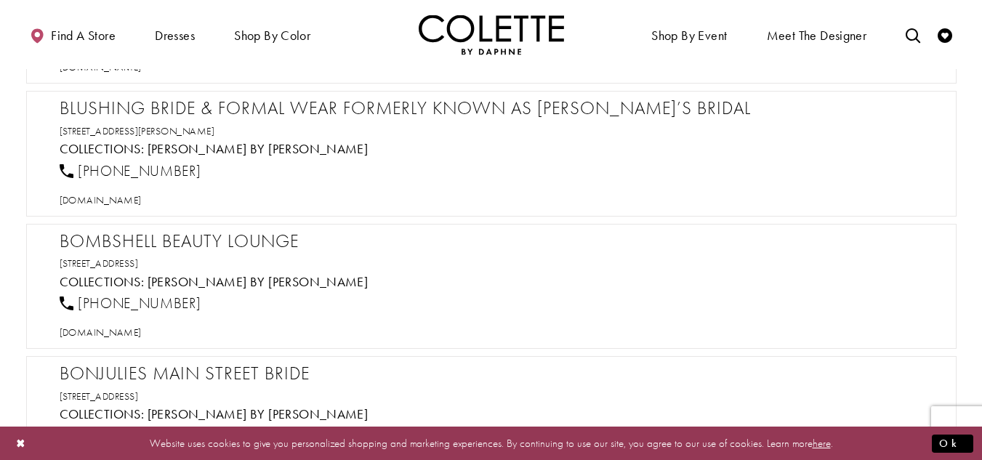
click at [232, 105] on h2 "Blushing Bride & Formal Wear Formerly Known As [PERSON_NAME]’s Bridal" at bounding box center [499, 108] width 878 height 22
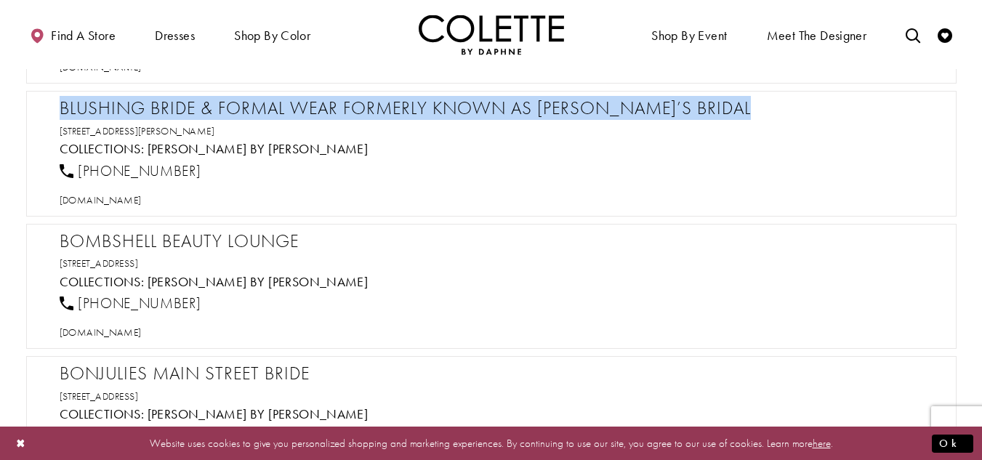
click at [232, 105] on h2 "Blushing Bride & Formal Wear Formerly Known As [PERSON_NAME]’s Bridal" at bounding box center [499, 108] width 878 height 22
click at [110, 198] on span "[DOMAIN_NAME]" at bounding box center [101, 199] width 82 height 13
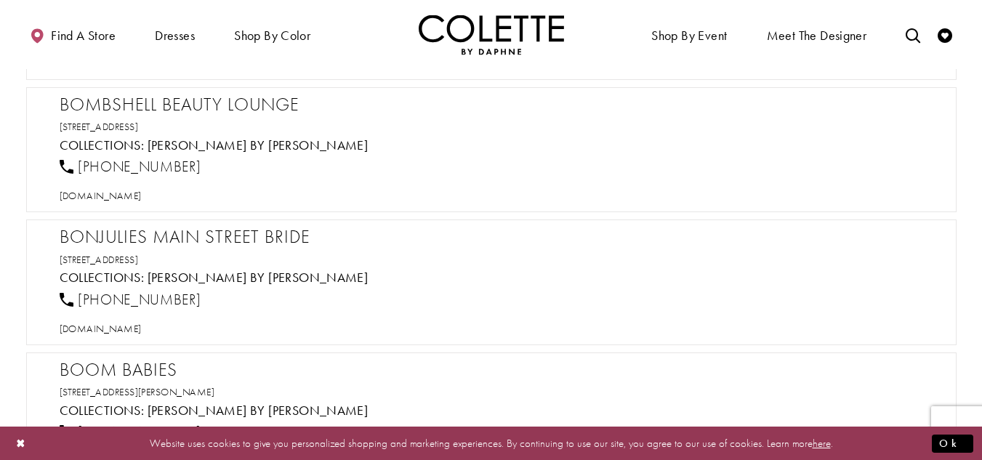
scroll to position [2834, 0]
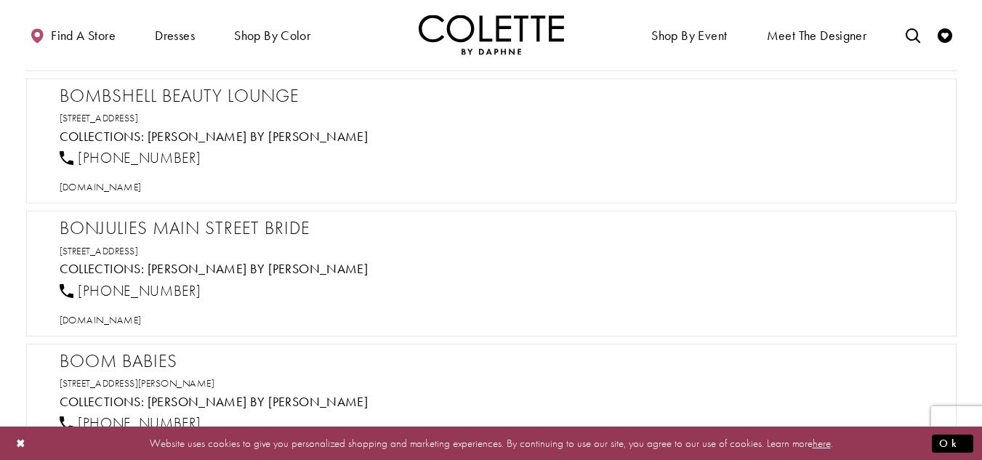
click at [204, 100] on h2 "Bombshell Beauty Lounge" at bounding box center [499, 96] width 878 height 22
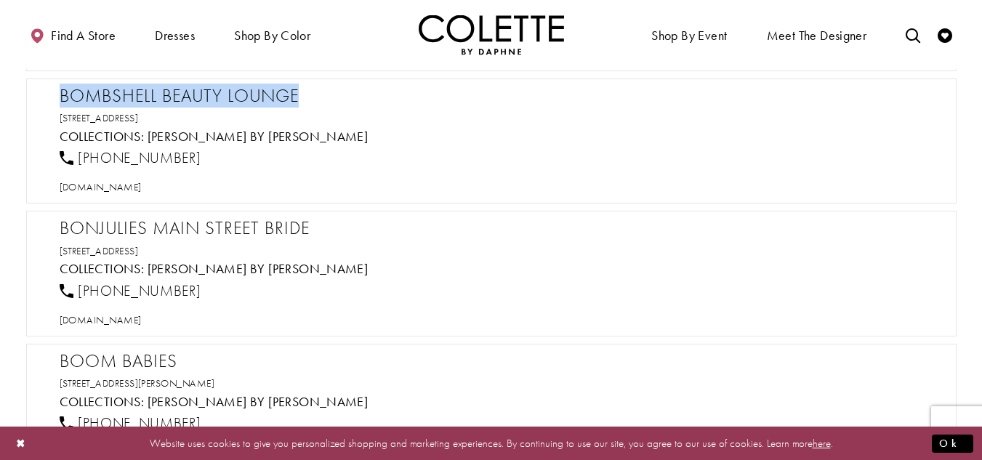
click at [204, 100] on h2 "Bombshell Beauty Lounge" at bounding box center [499, 96] width 878 height 22
click at [123, 192] on span "[DOMAIN_NAME]" at bounding box center [101, 186] width 82 height 13
drag, startPoint x: 214, startPoint y: 166, endPoint x: 76, endPoint y: 162, distance: 138.1
click at [76, 162] on div "[PHONE_NUMBER]" at bounding box center [498, 158] width 889 height 32
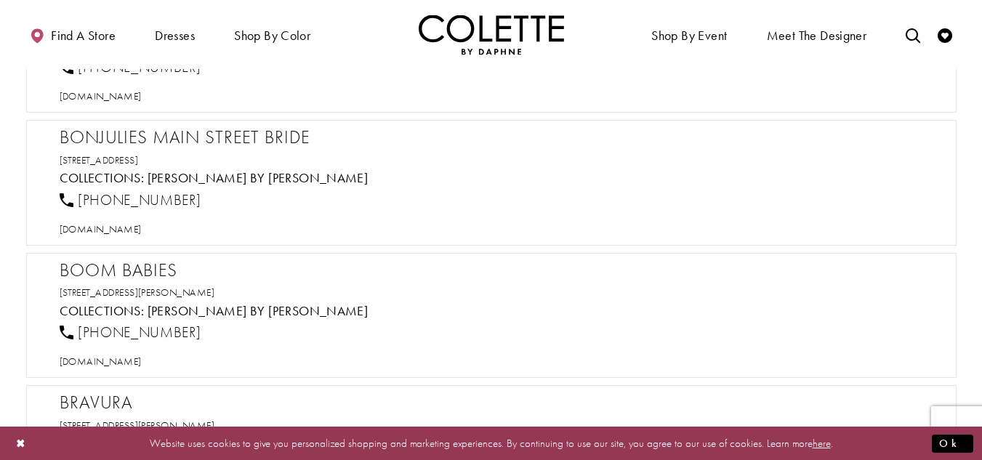
scroll to position [2979, 0]
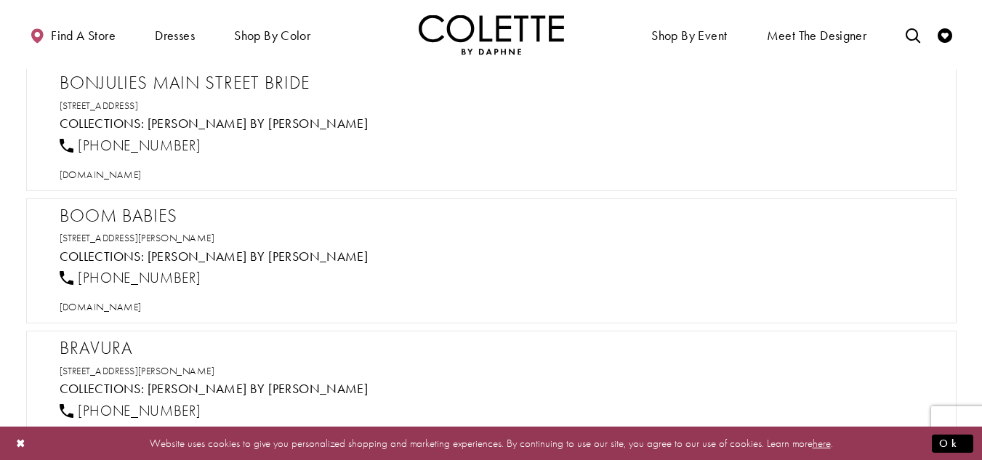
click at [208, 80] on h2 "Bonjulies Main Street Bride" at bounding box center [499, 83] width 878 height 22
click at [207, 80] on h2 "Bonjulies Main Street Bride" at bounding box center [499, 83] width 878 height 22
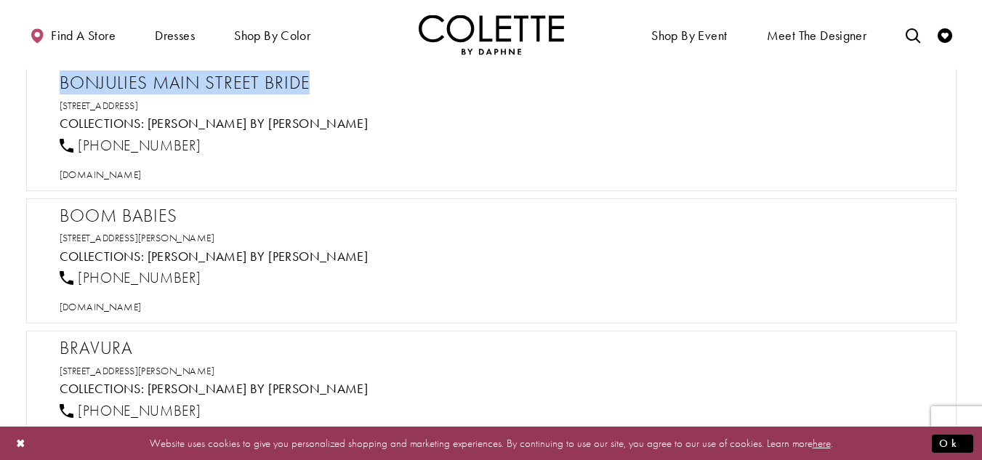
click at [207, 80] on h2 "Bonjulies Main Street Bride" at bounding box center [499, 83] width 878 height 22
click at [131, 174] on span "[DOMAIN_NAME]" at bounding box center [101, 174] width 82 height 13
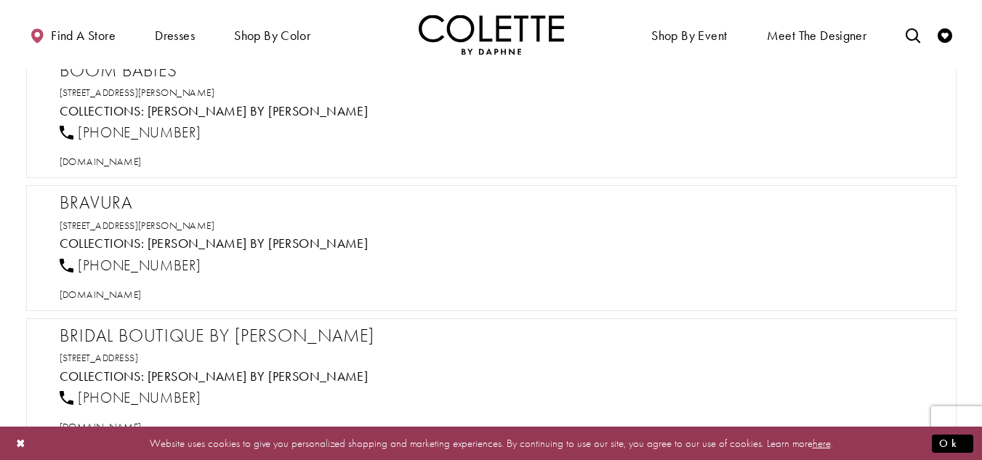
scroll to position [3052, 0]
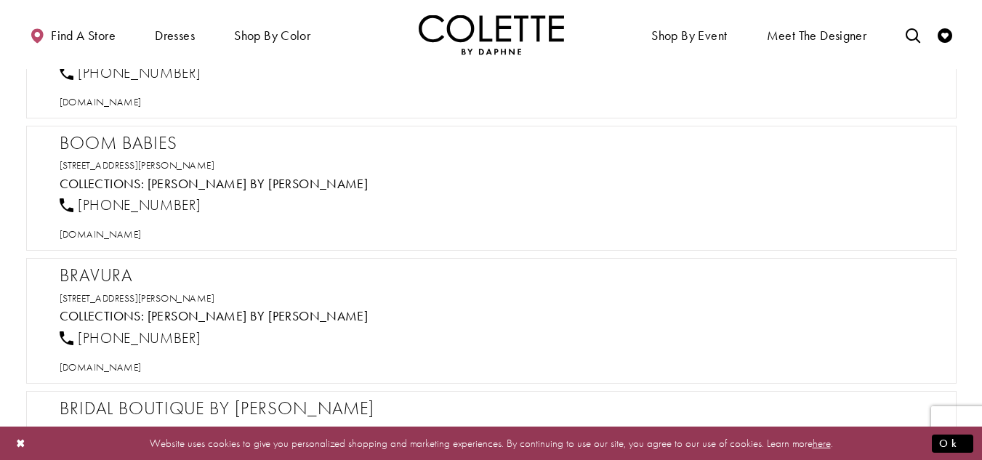
click at [137, 147] on h2 "Boom Babies" at bounding box center [499, 143] width 878 height 22
click at [99, 239] on span "[DOMAIN_NAME]" at bounding box center [101, 233] width 82 height 13
drag, startPoint x: 189, startPoint y: 212, endPoint x: 77, endPoint y: 217, distance: 112.0
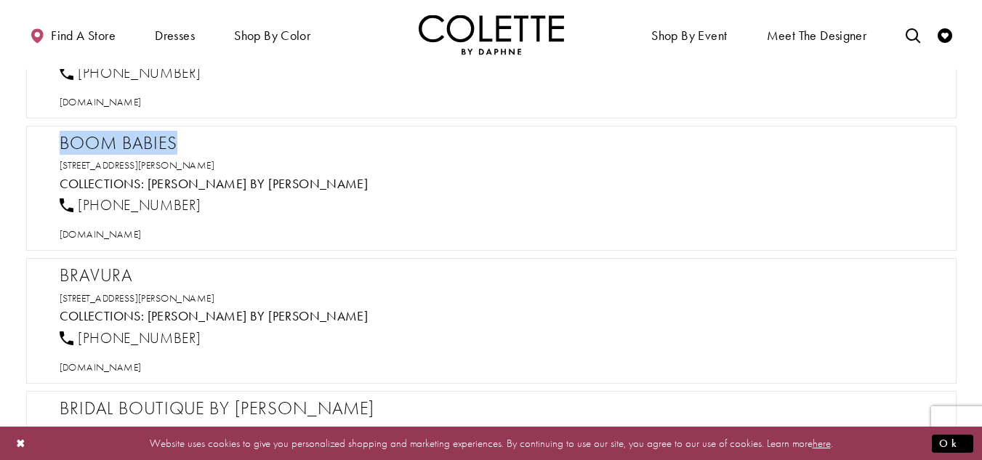
click at [77, 217] on div "[PHONE_NUMBER]" at bounding box center [498, 206] width 889 height 32
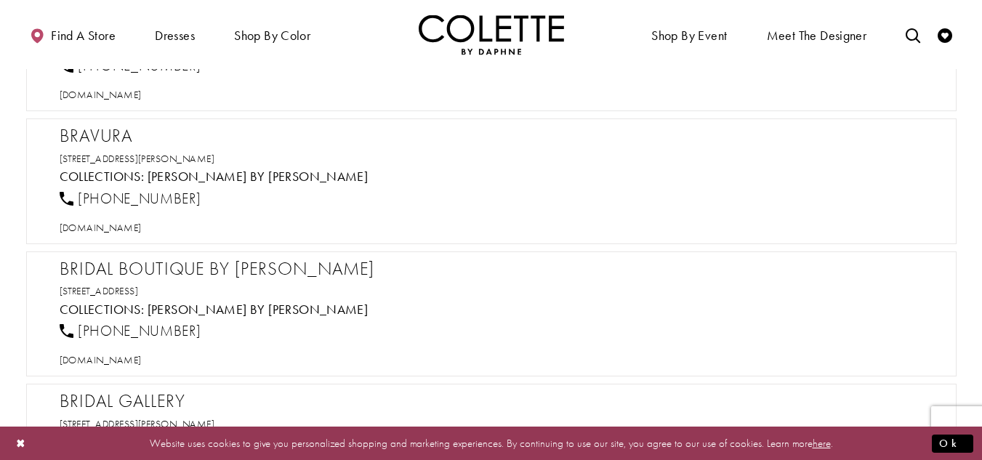
scroll to position [3197, 0]
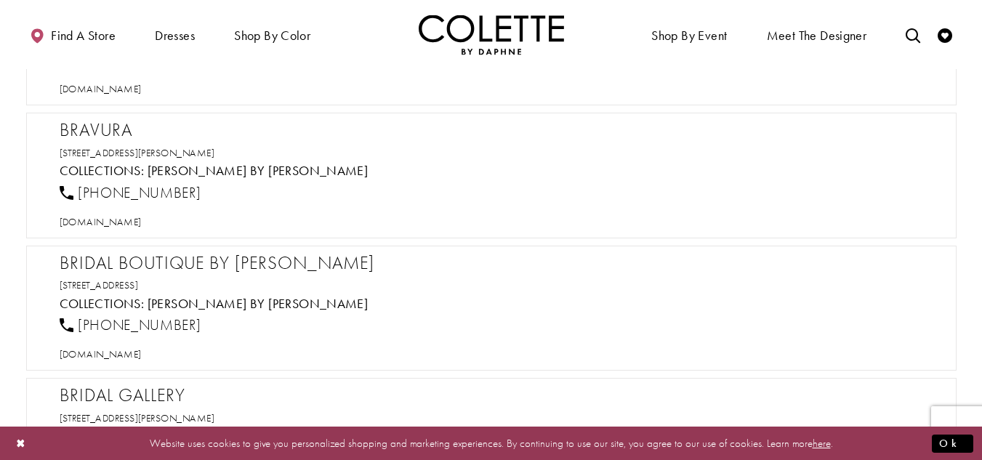
click at [108, 126] on h2 "Bravura" at bounding box center [499, 130] width 878 height 22
click at [138, 226] on span "[DOMAIN_NAME]" at bounding box center [101, 221] width 82 height 13
drag, startPoint x: 208, startPoint y: 191, endPoint x: 75, endPoint y: 191, distance: 133.0
click at [75, 191] on div "[PHONE_NUMBER]" at bounding box center [498, 193] width 889 height 32
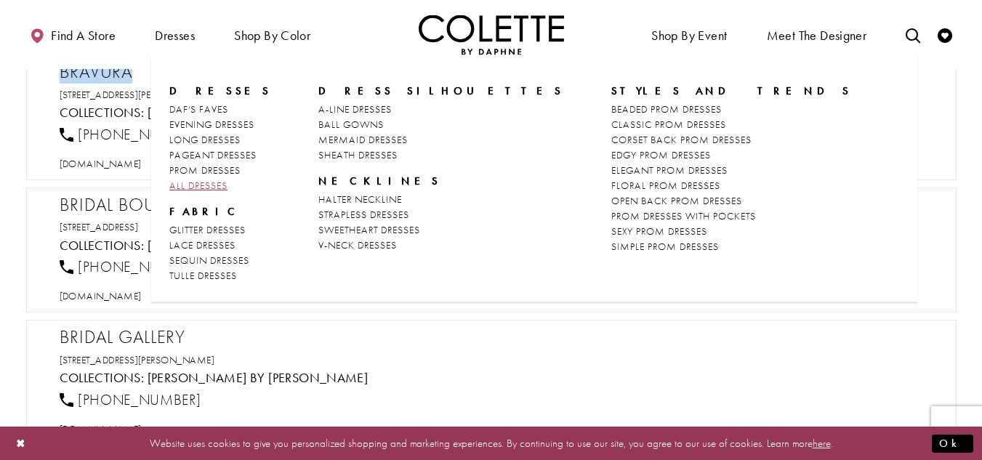
scroll to position [3342, 0]
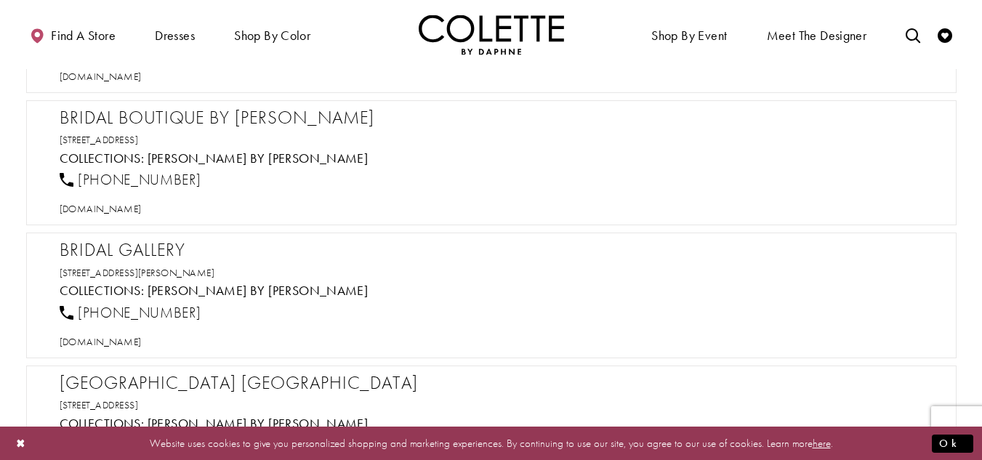
click at [118, 127] on h2 "Bridal Boutique By [PERSON_NAME]" at bounding box center [499, 118] width 878 height 22
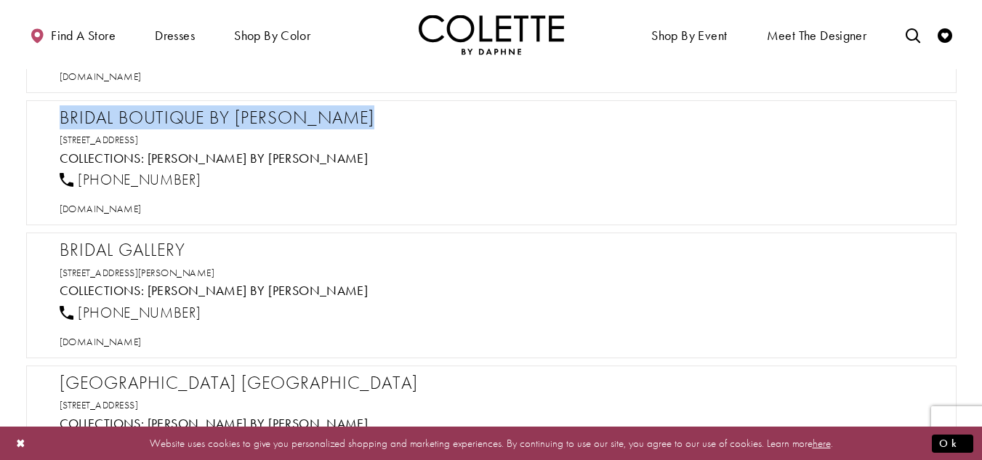
click at [118, 127] on h2 "Bridal Boutique By [PERSON_NAME]" at bounding box center [499, 118] width 878 height 22
click at [127, 207] on span "[DOMAIN_NAME]" at bounding box center [101, 208] width 82 height 13
drag, startPoint x: 255, startPoint y: 136, endPoint x: 55, endPoint y: 122, distance: 200.3
click at [56, 114] on div "Bridal Boutique By [PERSON_NAME] [STREET_ADDRESS] Collections: [PERSON_NAME] by…" at bounding box center [491, 163] width 930 height 126
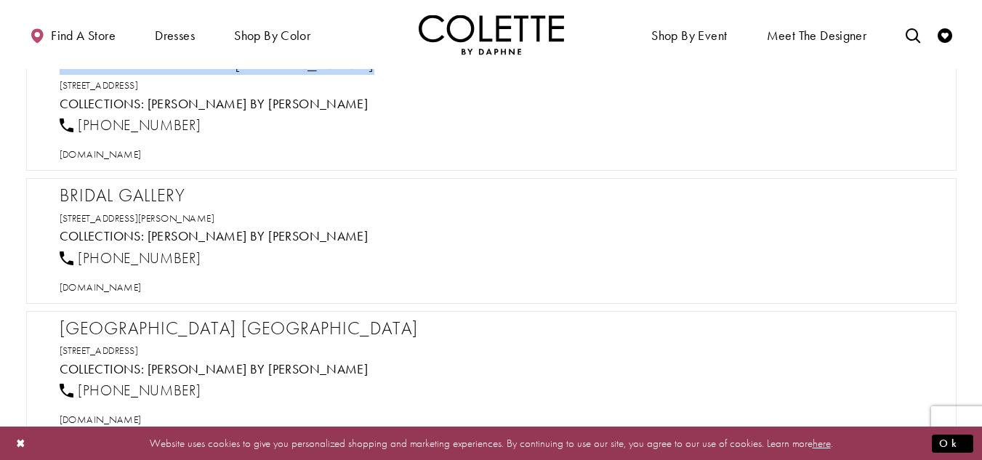
scroll to position [3488, 0]
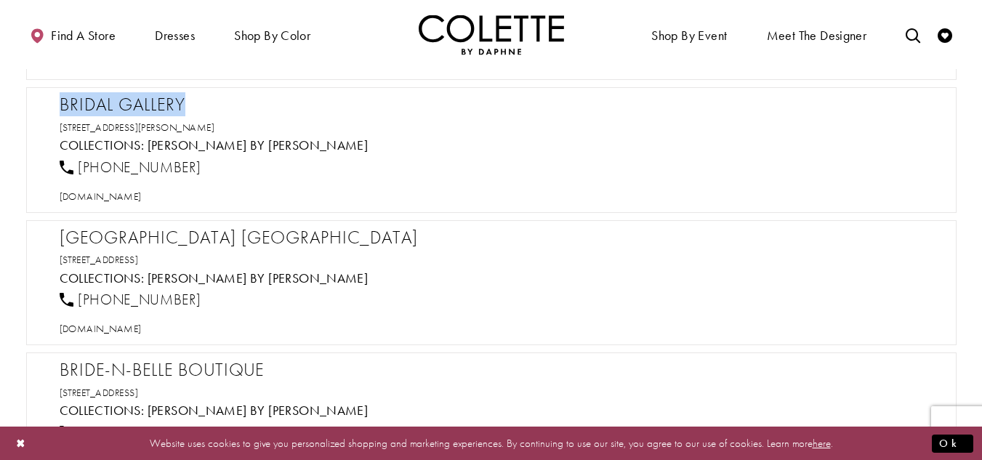
drag, startPoint x: 191, startPoint y: 110, endPoint x: 47, endPoint y: 110, distance: 144.6
click at [47, 110] on div "Bridal Gallery [STREET_ADDRESS][PERSON_NAME] Collections: [PERSON_NAME] by [PER…" at bounding box center [491, 150] width 930 height 126
click at [142, 199] on span "[DOMAIN_NAME]" at bounding box center [101, 196] width 82 height 13
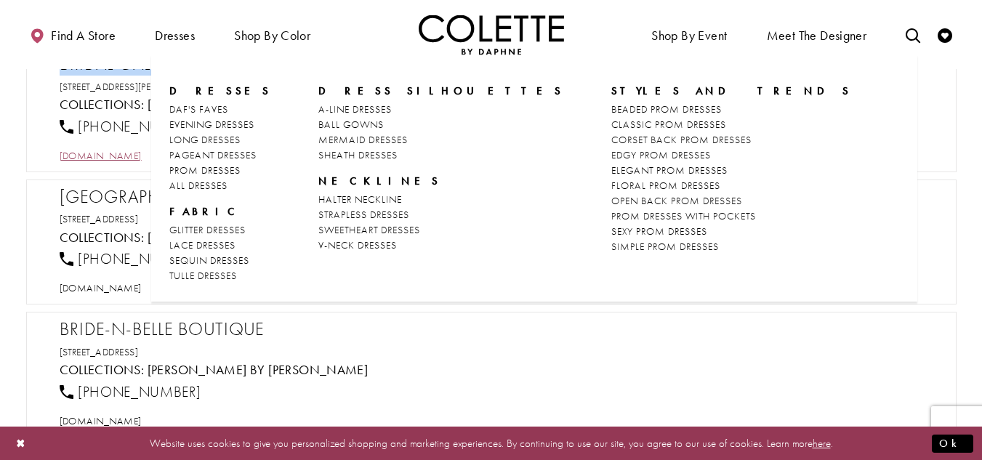
scroll to position [3560, 0]
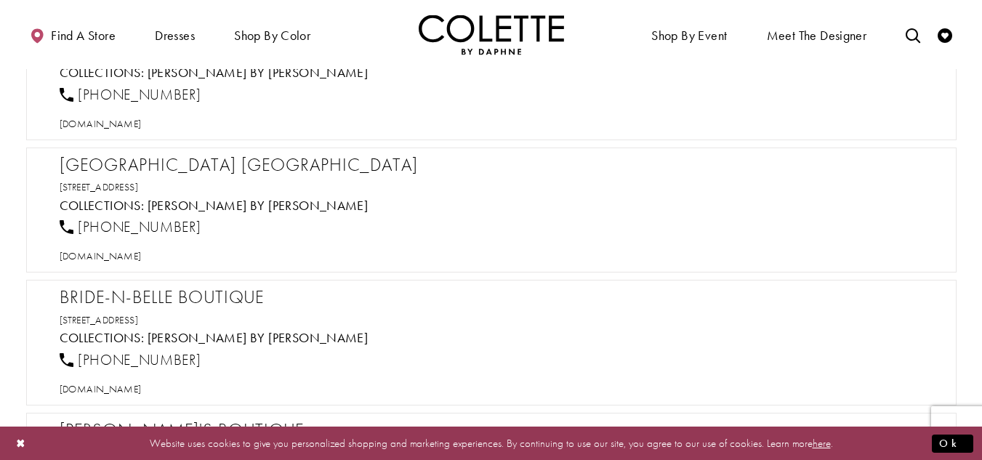
click at [95, 166] on h2 "[GEOGRAPHIC_DATA] [GEOGRAPHIC_DATA]" at bounding box center [499, 165] width 878 height 22
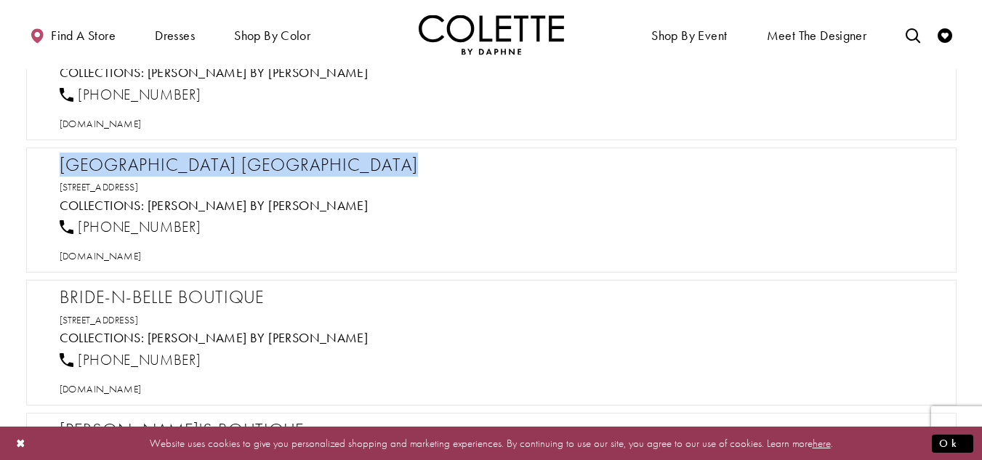
click at [95, 166] on h2 "[GEOGRAPHIC_DATA] [GEOGRAPHIC_DATA]" at bounding box center [499, 165] width 878 height 22
click at [139, 256] on span "[DOMAIN_NAME]" at bounding box center [101, 255] width 82 height 13
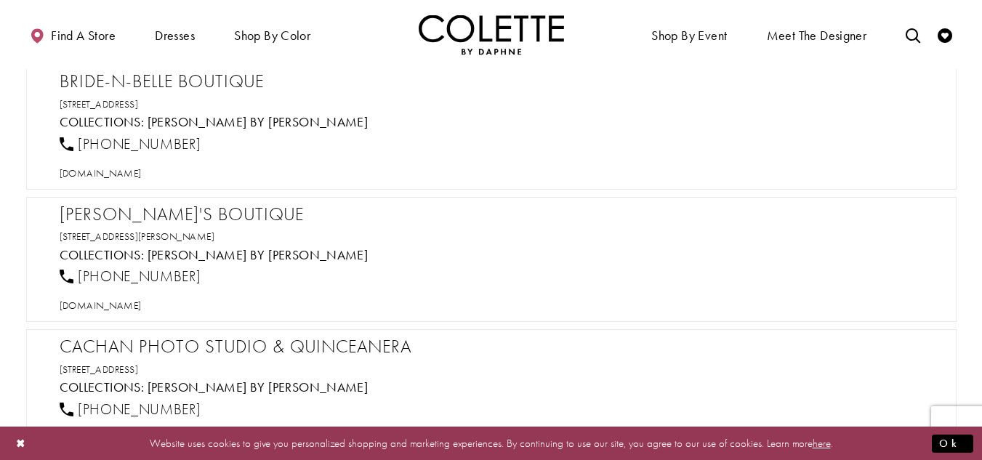
scroll to position [3778, 0]
click at [183, 76] on h2 "BRIDE-N-BELLE BOUTIQUE" at bounding box center [499, 79] width 878 height 22
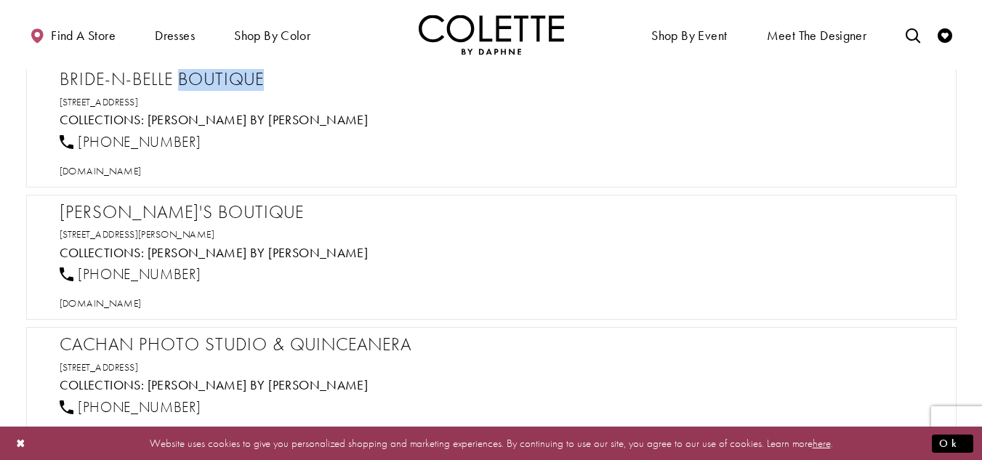
click at [183, 76] on h2 "BRIDE-N-BELLE BOUTIQUE" at bounding box center [499, 79] width 878 height 22
click at [141, 169] on span "[DOMAIN_NAME]" at bounding box center [101, 170] width 82 height 13
drag, startPoint x: 226, startPoint y: 143, endPoint x: 78, endPoint y: 143, distance: 147.5
click at [78, 143] on div "[PHONE_NUMBER]" at bounding box center [498, 142] width 889 height 32
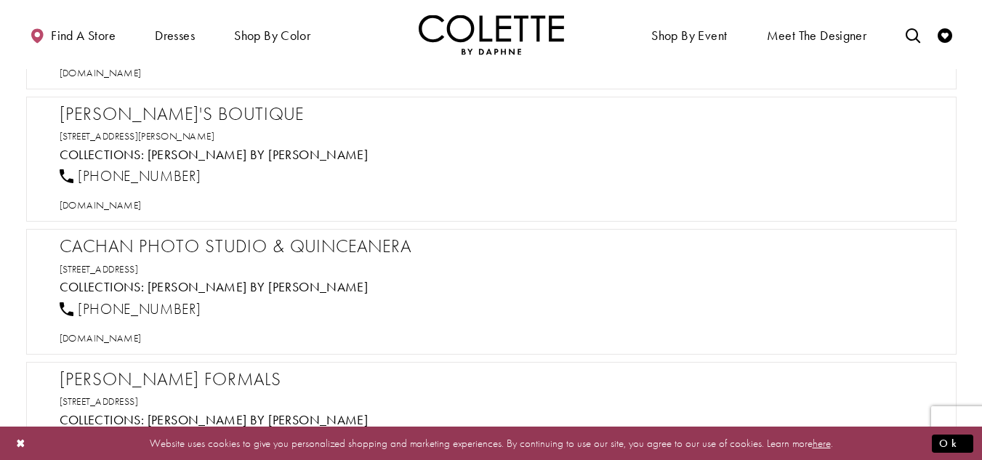
scroll to position [3851, 0]
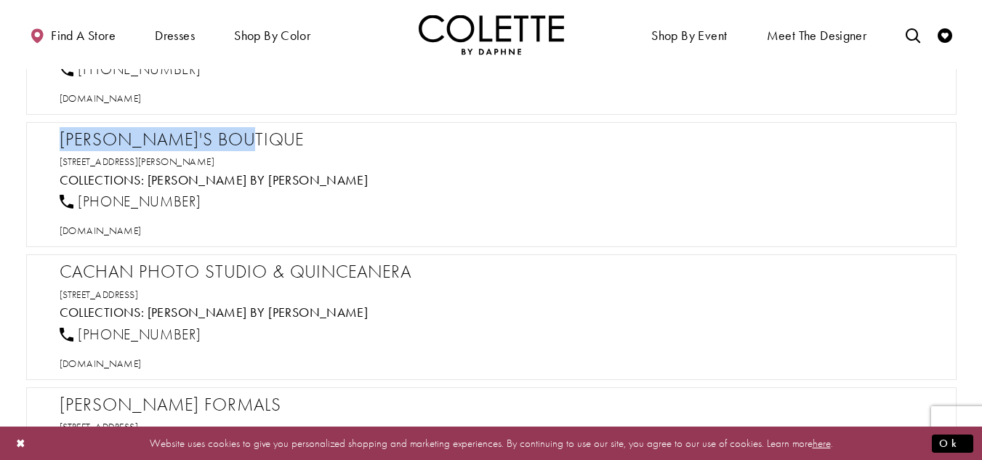
drag, startPoint x: 285, startPoint y: 140, endPoint x: 52, endPoint y: 139, distance: 233.3
click at [52, 139] on div "[PERSON_NAME]'s Boutique [STREET_ADDRESS][PERSON_NAME] Collections: [PERSON_NAM…" at bounding box center [491, 185] width 930 height 126
click at [142, 233] on span "[DOMAIN_NAME]" at bounding box center [101, 230] width 82 height 13
drag, startPoint x: 147, startPoint y: 201, endPoint x: 78, endPoint y: 201, distance: 69.0
click at [78, 201] on div "[PHONE_NUMBER]" at bounding box center [498, 202] width 889 height 32
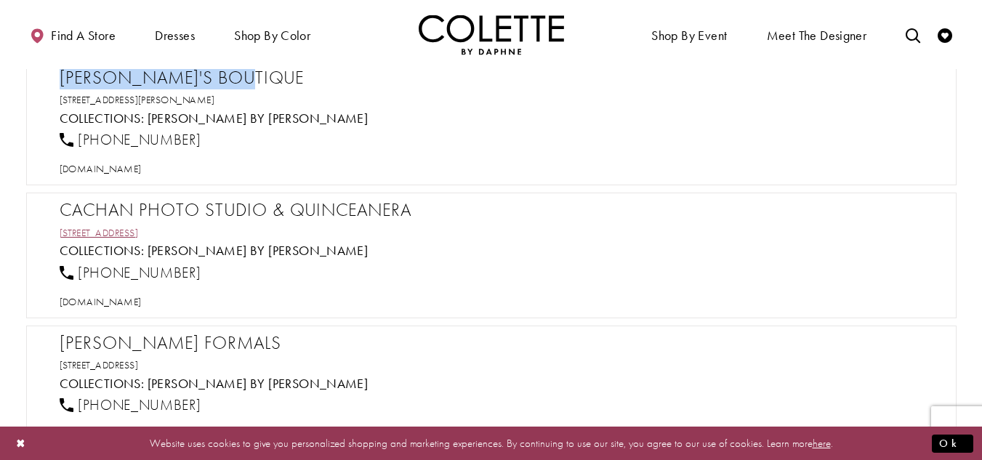
scroll to position [3996, 0]
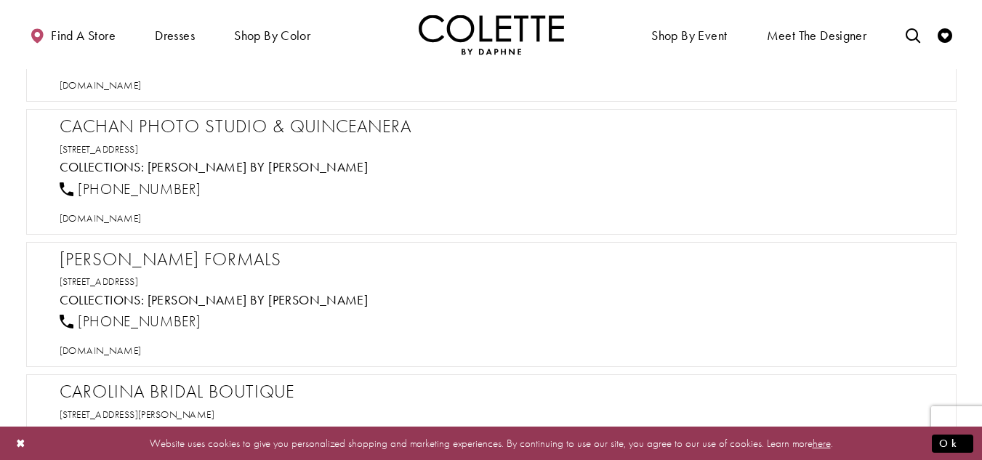
click at [216, 124] on h2 "Cachan Photo Studio & Quinceanera" at bounding box center [499, 127] width 878 height 22
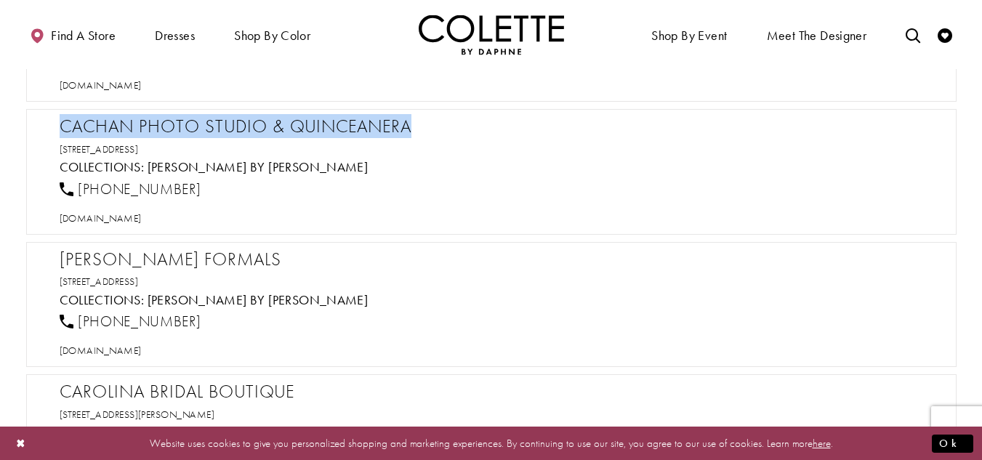
click at [216, 124] on h2 "Cachan Photo Studio & Quinceanera" at bounding box center [499, 127] width 878 height 22
click at [142, 221] on span "[DOMAIN_NAME]" at bounding box center [101, 217] width 82 height 13
drag, startPoint x: 216, startPoint y: 190, endPoint x: 73, endPoint y: 195, distance: 142.5
click at [73, 195] on div "[PHONE_NUMBER]" at bounding box center [498, 189] width 889 height 32
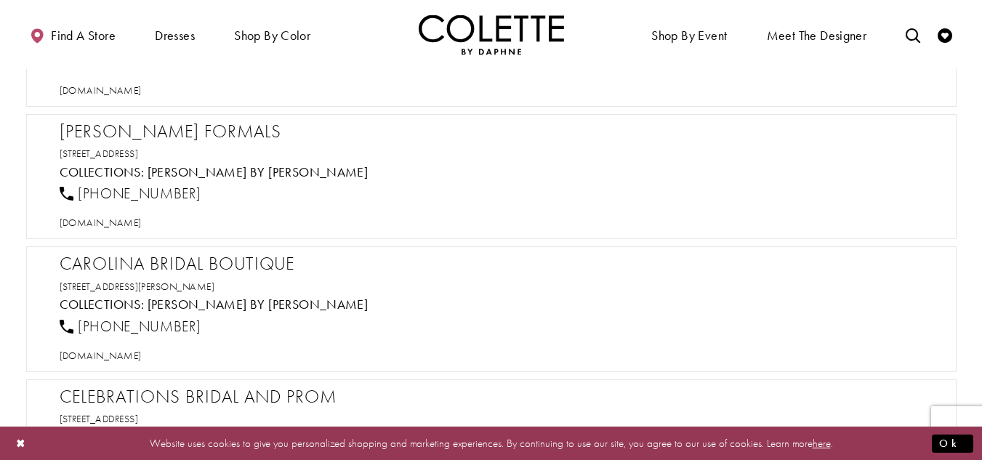
scroll to position [4142, 0]
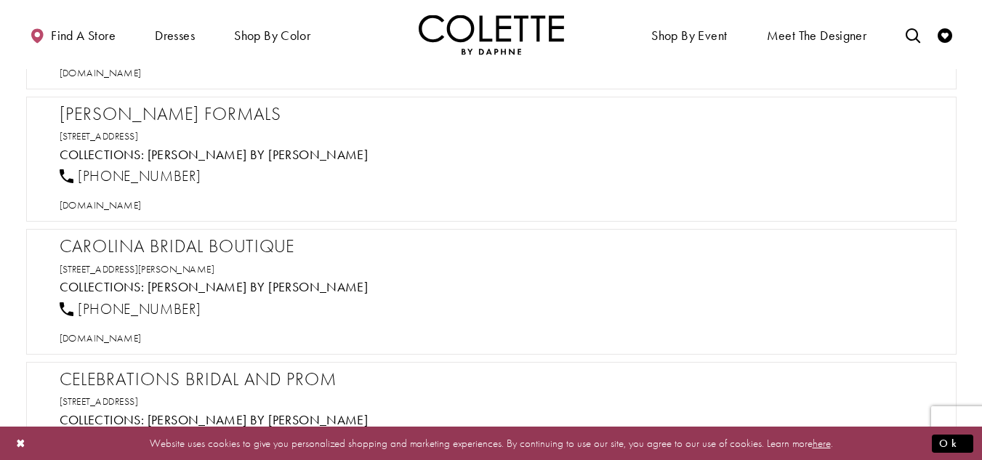
click at [169, 109] on h2 "[PERSON_NAME] Formals" at bounding box center [499, 114] width 878 height 22
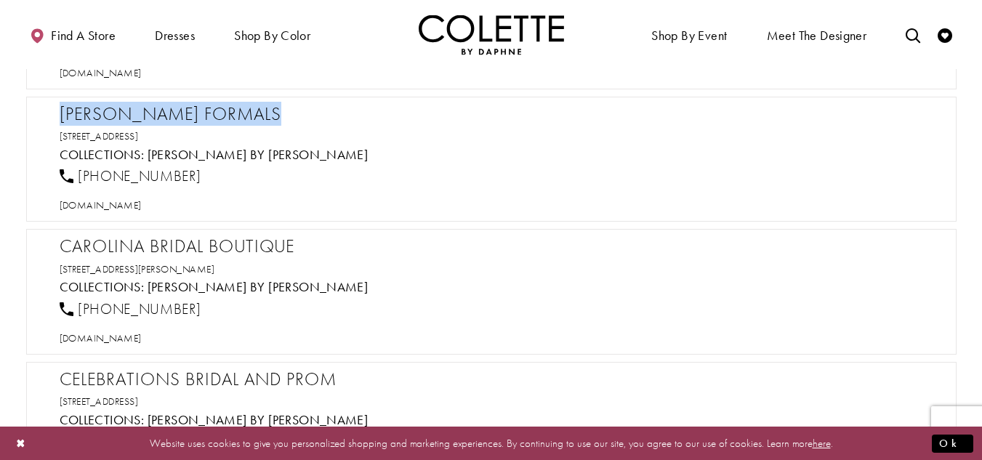
click at [169, 109] on h2 "[PERSON_NAME] Formals" at bounding box center [499, 114] width 878 height 22
drag, startPoint x: 198, startPoint y: 169, endPoint x: 78, endPoint y: 175, distance: 120.8
click at [78, 175] on div "[PHONE_NUMBER]" at bounding box center [498, 177] width 889 height 32
click at [140, 206] on span "[DOMAIN_NAME]" at bounding box center [101, 204] width 82 height 13
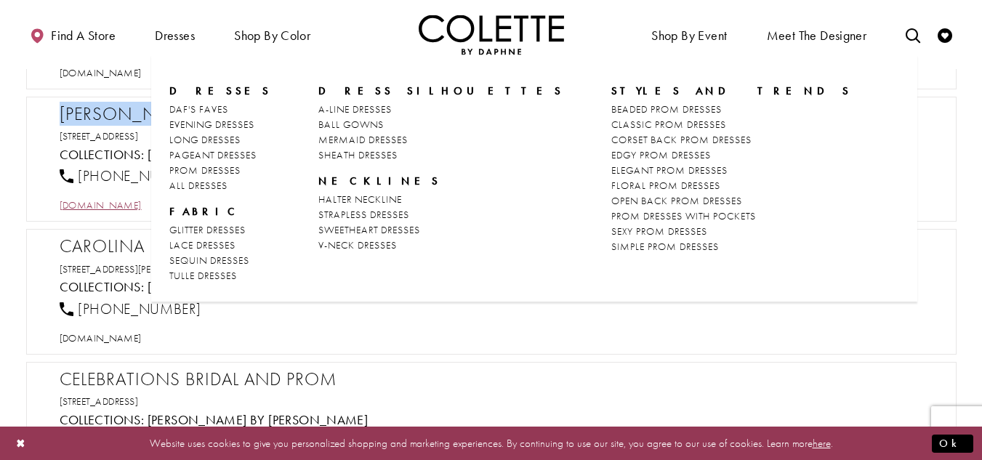
scroll to position [4214, 0]
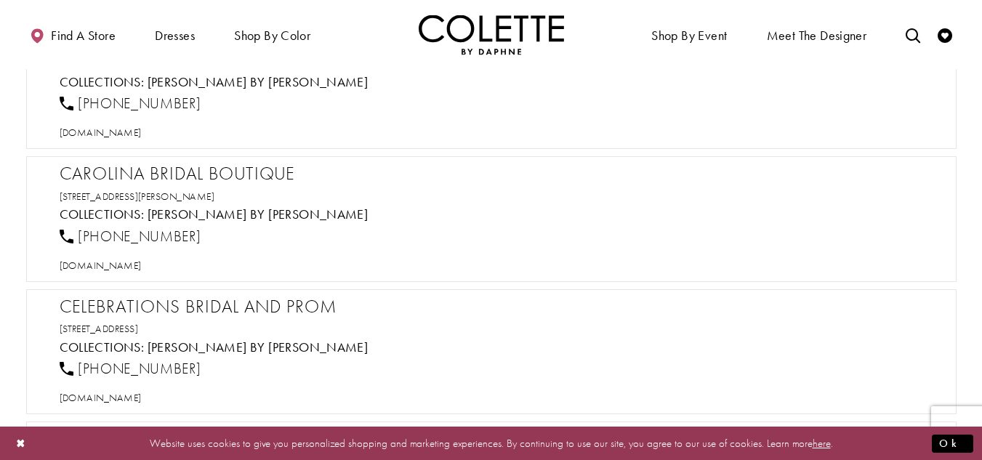
click at [97, 163] on h2 "Carolina Bridal Boutique" at bounding box center [499, 174] width 878 height 22
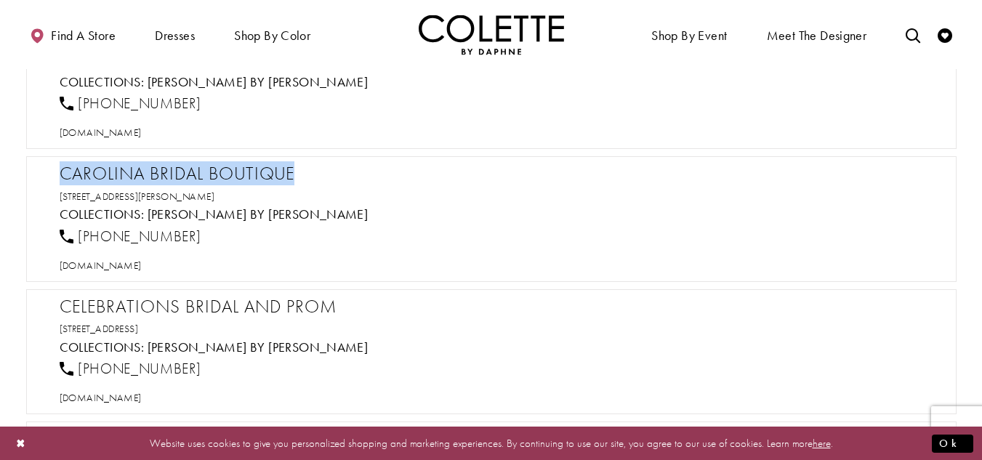
click at [97, 163] on h2 "Carolina Bridal Boutique" at bounding box center [499, 174] width 878 height 22
click at [141, 264] on span "[DOMAIN_NAME]" at bounding box center [101, 265] width 82 height 13
drag, startPoint x: 216, startPoint y: 227, endPoint x: 78, endPoint y: 230, distance: 137.3
click at [78, 230] on div "[PHONE_NUMBER]" at bounding box center [498, 236] width 889 height 32
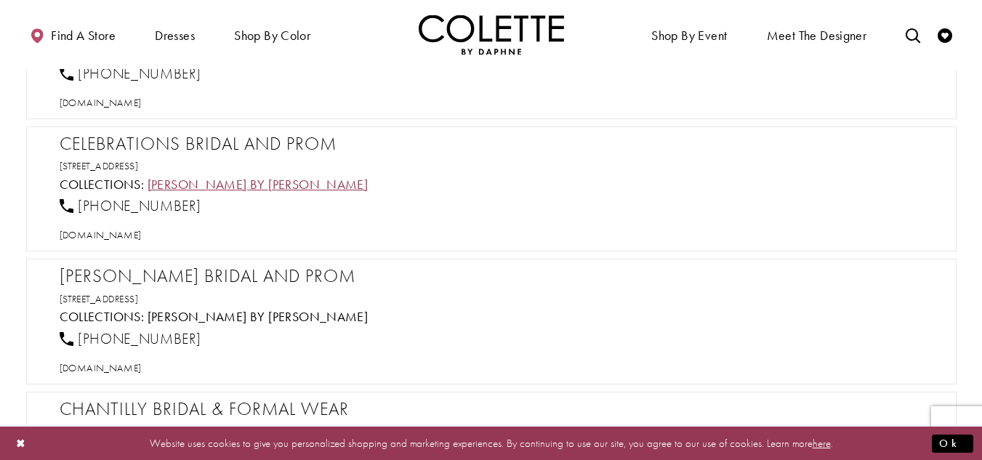
scroll to position [4432, 0]
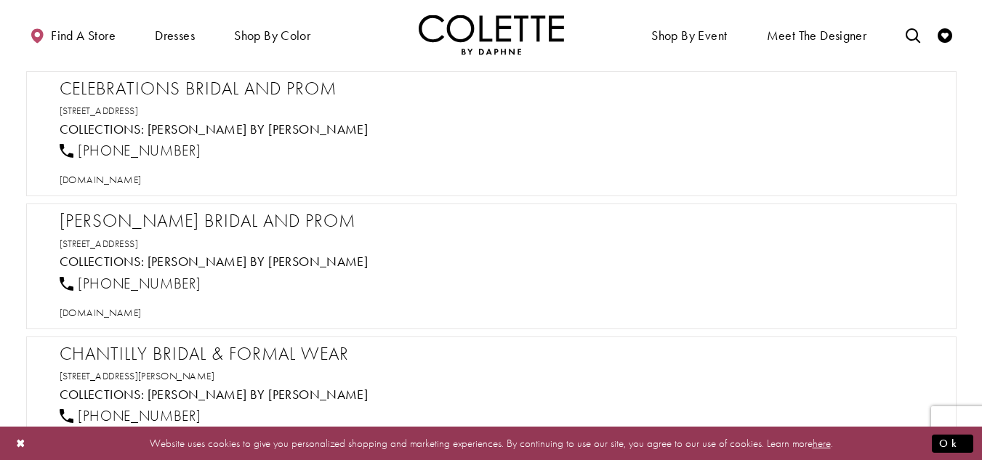
click at [199, 86] on h2 "Celebrations Bridal and Prom" at bounding box center [499, 89] width 878 height 22
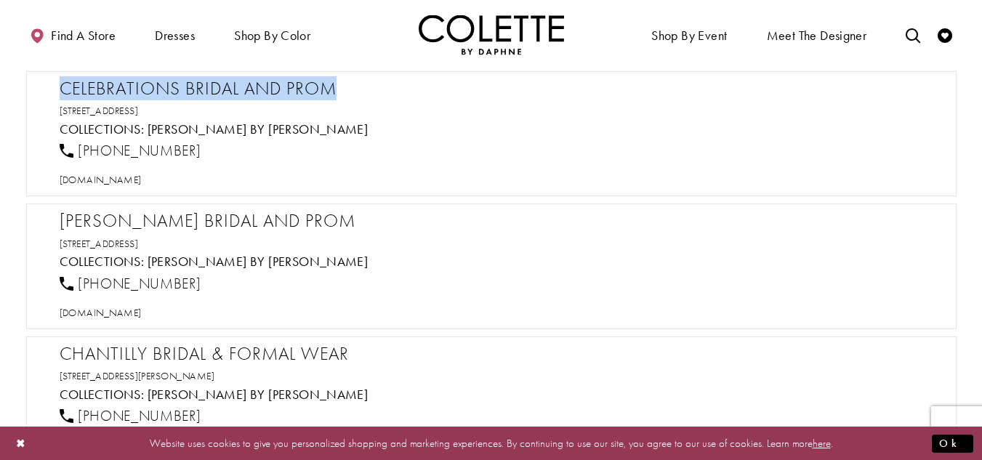
click at [199, 86] on h2 "Celebrations Bridal and Prom" at bounding box center [499, 89] width 878 height 22
click at [142, 181] on span "[DOMAIN_NAME]" at bounding box center [101, 179] width 82 height 13
drag, startPoint x: 183, startPoint y: 149, endPoint x: 76, endPoint y: 152, distance: 107.6
click at [76, 152] on div "[PHONE_NUMBER]" at bounding box center [498, 151] width 889 height 32
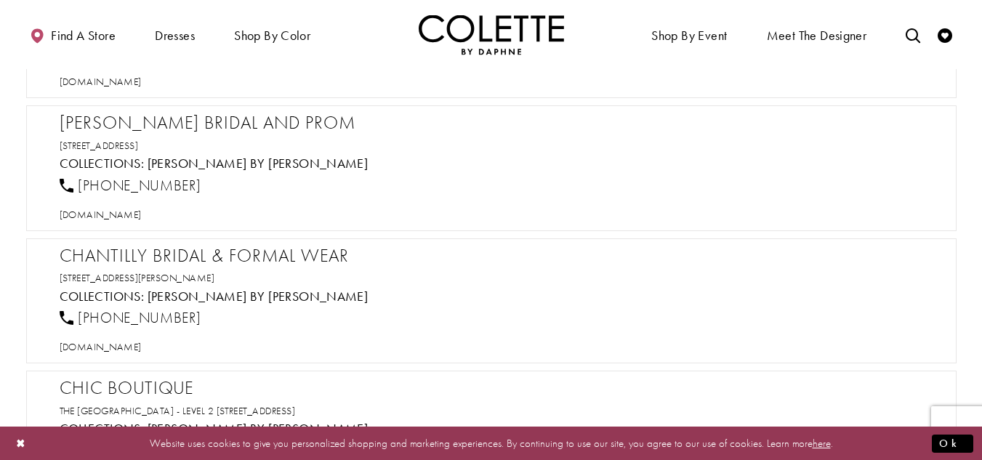
scroll to position [4505, 0]
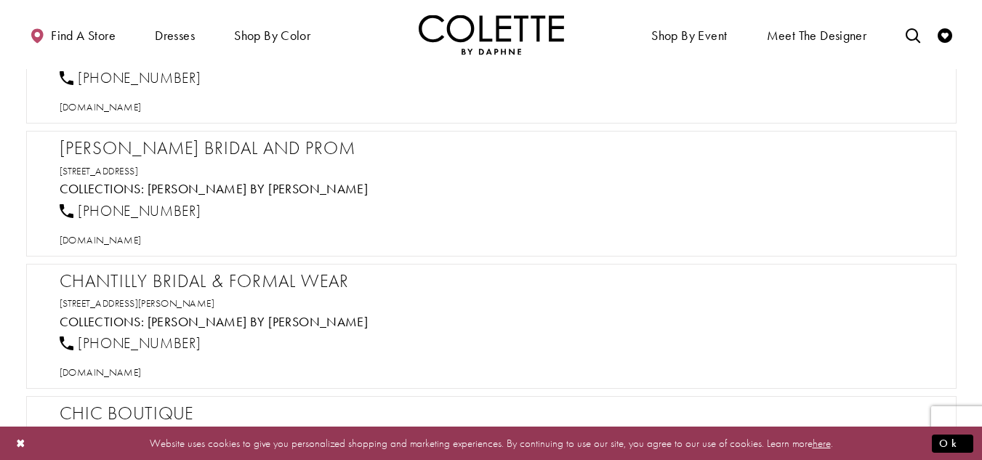
click at [162, 148] on h2 "[PERSON_NAME] Bridal and Prom" at bounding box center [499, 148] width 878 height 22
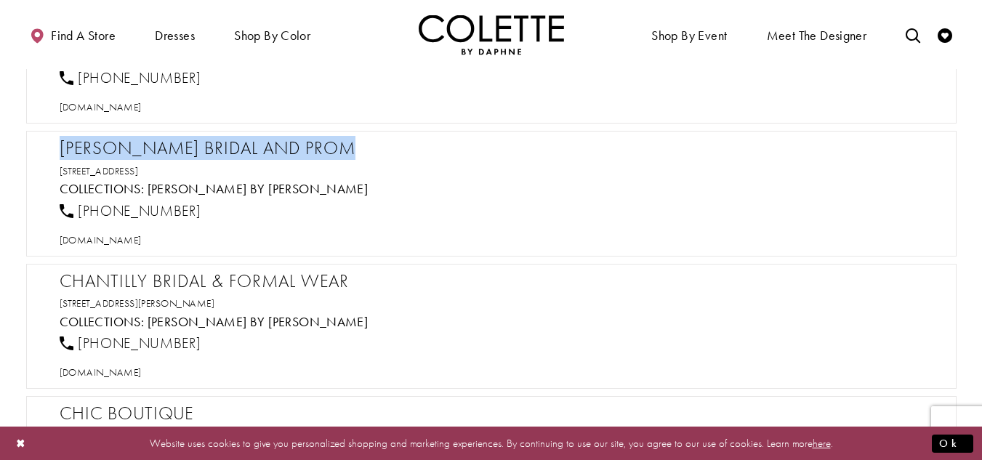
click at [162, 148] on h2 "[PERSON_NAME] Bridal and Prom" at bounding box center [499, 148] width 878 height 22
click at [142, 241] on span "[DOMAIN_NAME]" at bounding box center [101, 239] width 82 height 13
drag, startPoint x: 214, startPoint y: 210, endPoint x: 79, endPoint y: 209, distance: 135.2
click at [79, 209] on div "[PHONE_NUMBER]" at bounding box center [498, 211] width 889 height 32
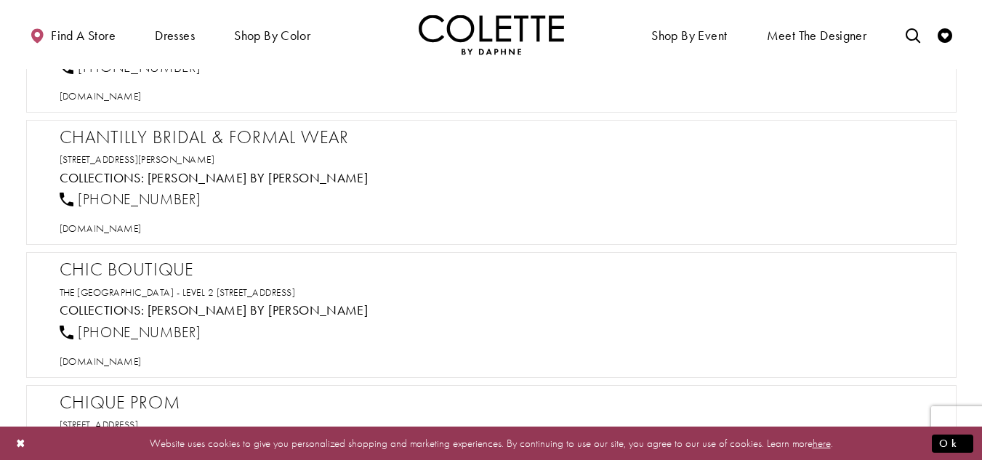
scroll to position [4650, 0]
click at [252, 134] on h2 "Chantilly Bridal & Formal Wear" at bounding box center [499, 136] width 878 height 22
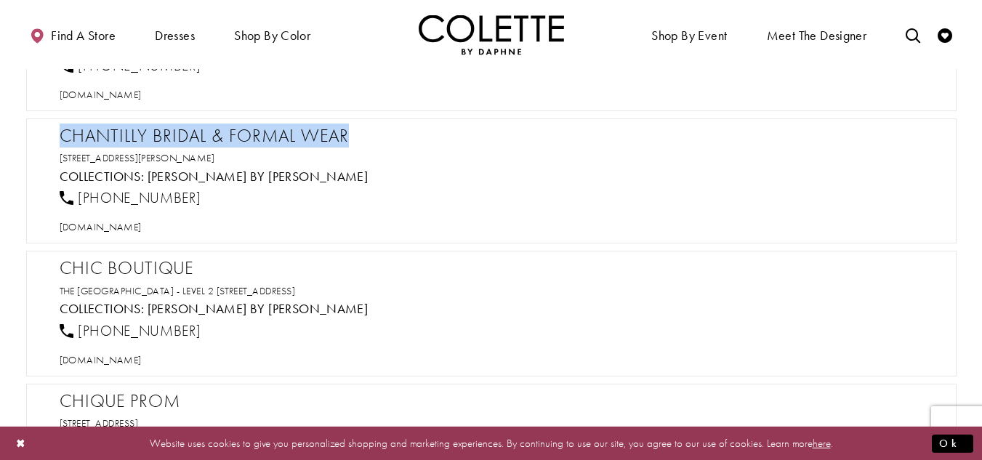
click at [252, 134] on h2 "Chantilly Bridal & Formal Wear" at bounding box center [499, 136] width 878 height 22
click at [137, 232] on span "[DOMAIN_NAME]" at bounding box center [101, 226] width 82 height 13
drag, startPoint x: 169, startPoint y: 206, endPoint x: 70, endPoint y: 198, distance: 99.2
click at [70, 198] on div "[PHONE_NUMBER]" at bounding box center [498, 198] width 889 height 32
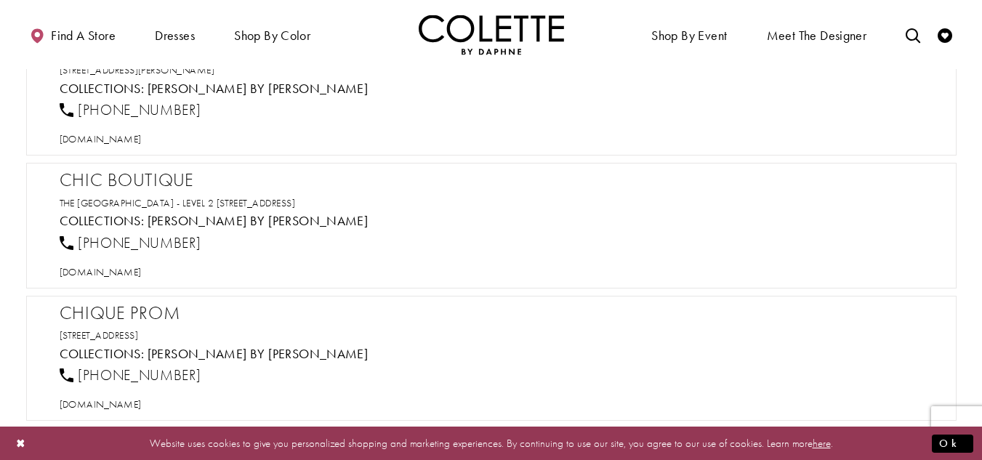
scroll to position [4796, 0]
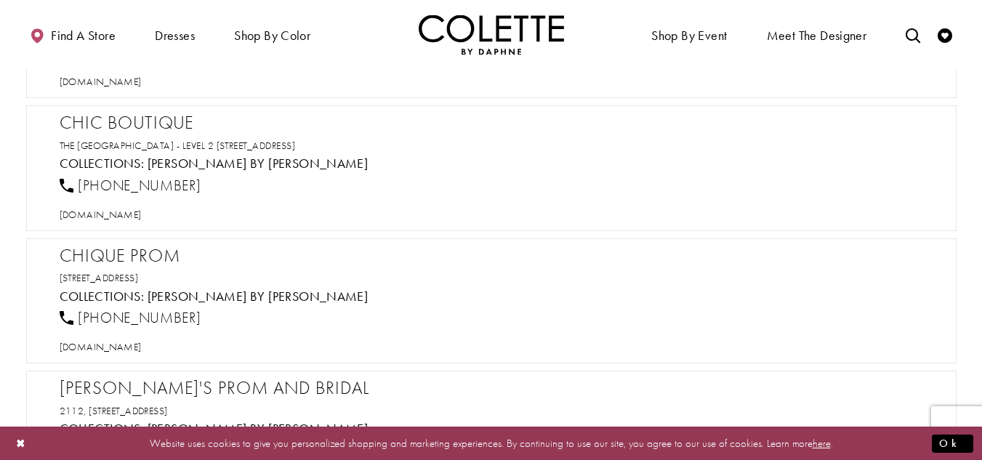
click at [145, 112] on h2 "Chic Boutique" at bounding box center [499, 123] width 878 height 22
click at [142, 219] on span "[DOMAIN_NAME]" at bounding box center [101, 214] width 82 height 13
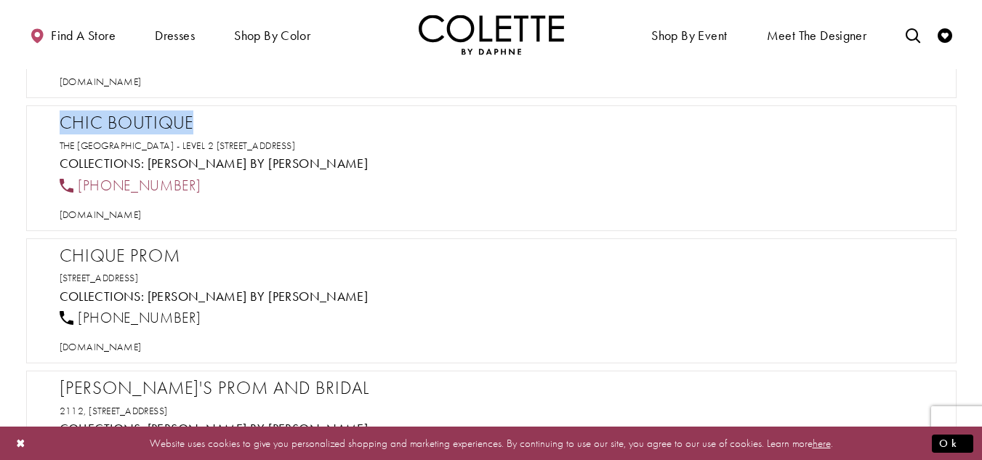
drag, startPoint x: 201, startPoint y: 181, endPoint x: 81, endPoint y: 185, distance: 120.0
click at [81, 185] on div "[PHONE_NUMBER]" at bounding box center [498, 185] width 889 height 32
click at [142, 216] on span "[DOMAIN_NAME]" at bounding box center [101, 214] width 82 height 13
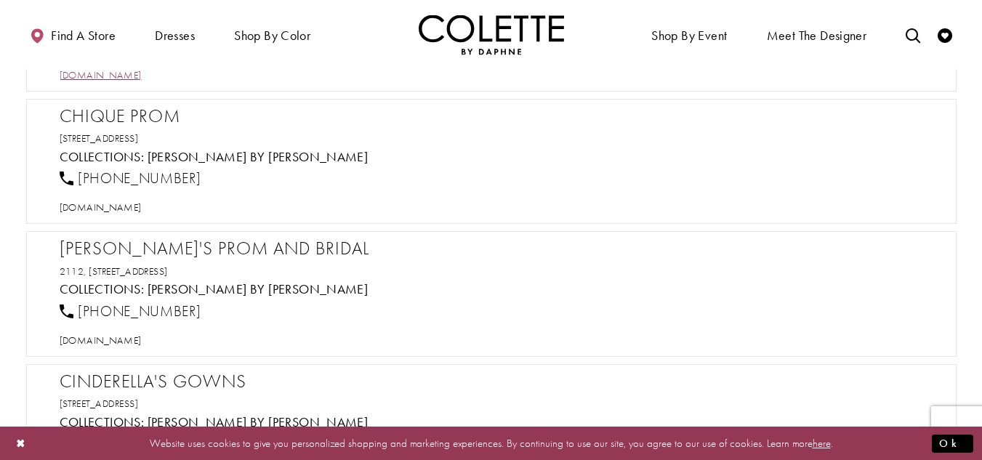
scroll to position [4941, 0]
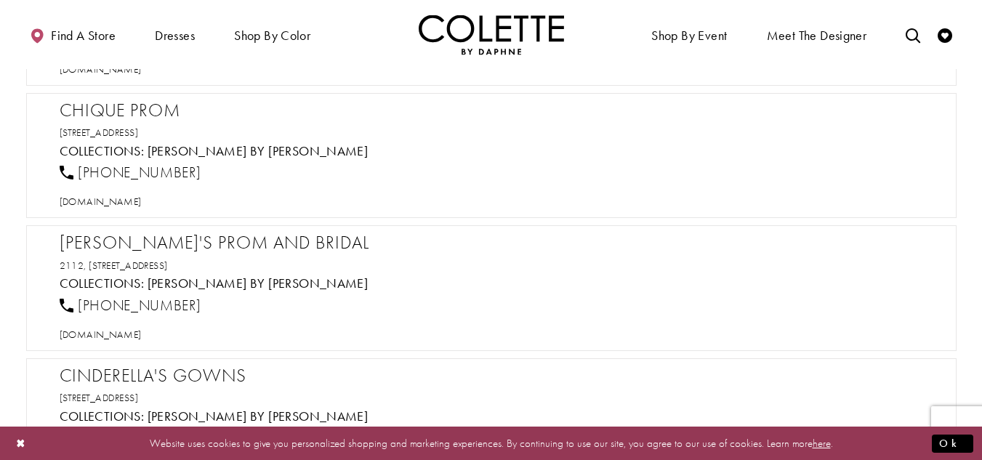
click at [141, 107] on h2 "Chique Prom" at bounding box center [499, 111] width 878 height 22
drag, startPoint x: 140, startPoint y: 203, endPoint x: 155, endPoint y: 203, distance: 15.3
click at [141, 203] on span "[DOMAIN_NAME]" at bounding box center [101, 201] width 82 height 13
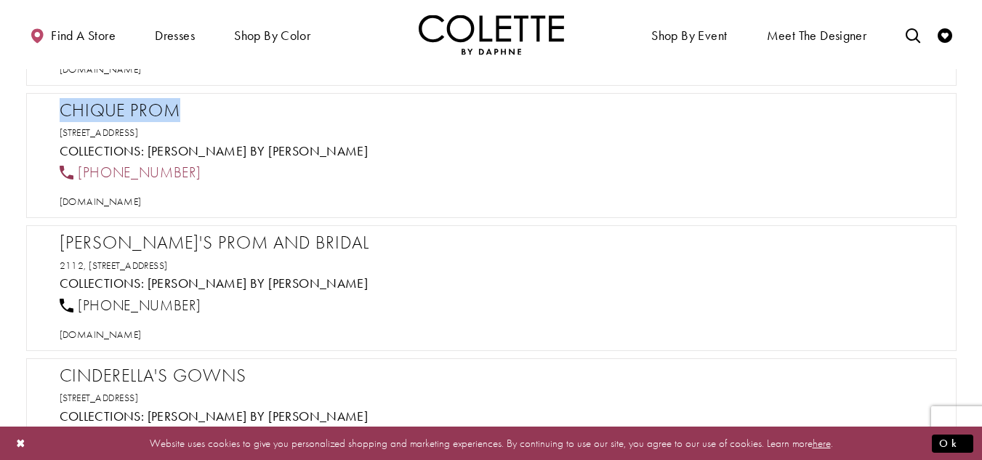
drag, startPoint x: 161, startPoint y: 174, endPoint x: 76, endPoint y: 167, distance: 86.0
click at [76, 167] on div "[PHONE_NUMBER]" at bounding box center [498, 173] width 889 height 32
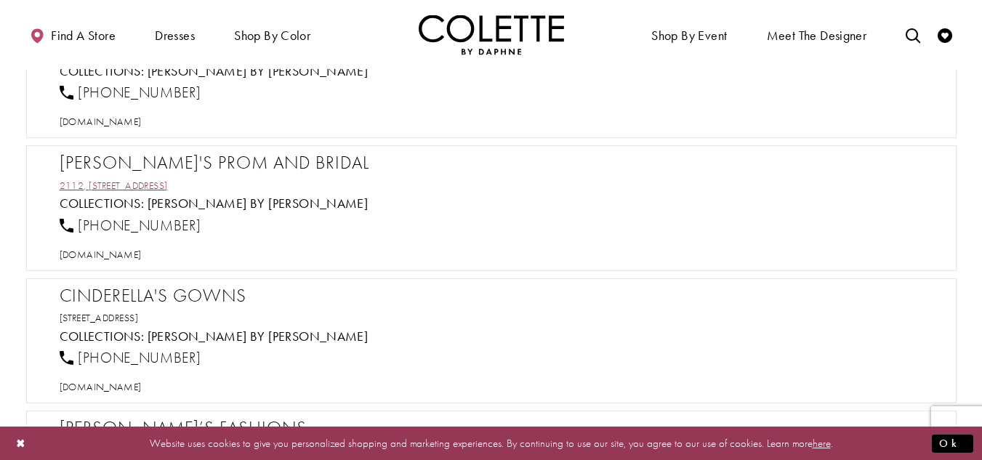
scroll to position [5086, 0]
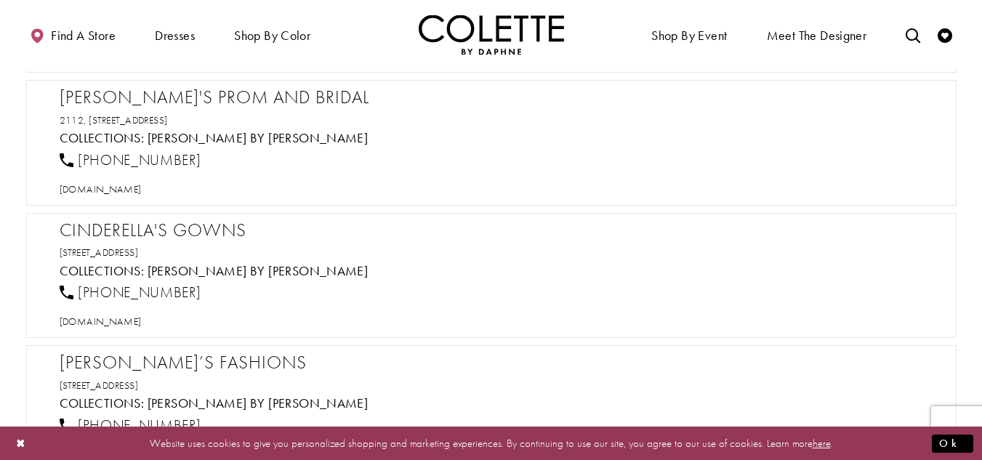
click at [215, 95] on h2 "[PERSON_NAME]'s Prom and Bridal" at bounding box center [499, 97] width 878 height 22
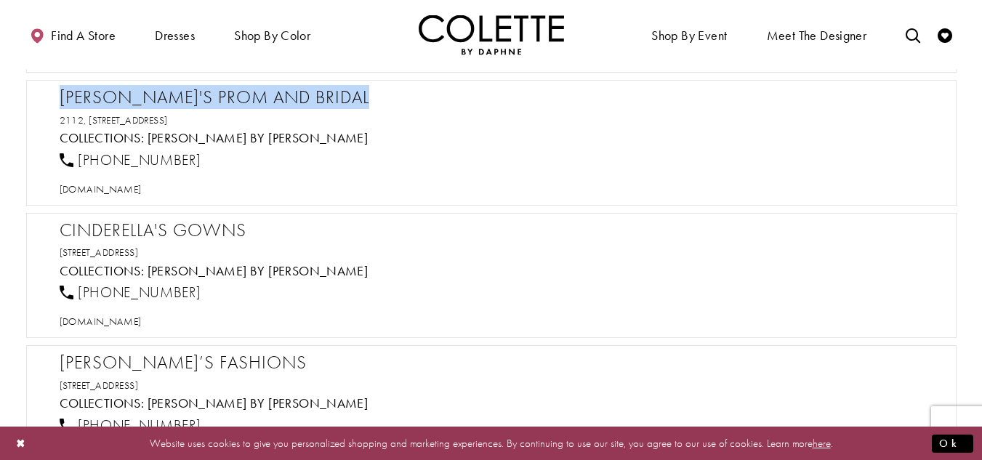
click at [215, 95] on h2 "[PERSON_NAME]'s Prom and Bridal" at bounding box center [499, 97] width 878 height 22
click at [132, 190] on span "[DOMAIN_NAME]" at bounding box center [101, 188] width 82 height 13
drag, startPoint x: 151, startPoint y: 156, endPoint x: 78, endPoint y: 155, distance: 72.7
click at [78, 155] on div "[PHONE_NUMBER]" at bounding box center [498, 160] width 889 height 32
drag, startPoint x: 230, startPoint y: 116, endPoint x: 57, endPoint y: 89, distance: 175.6
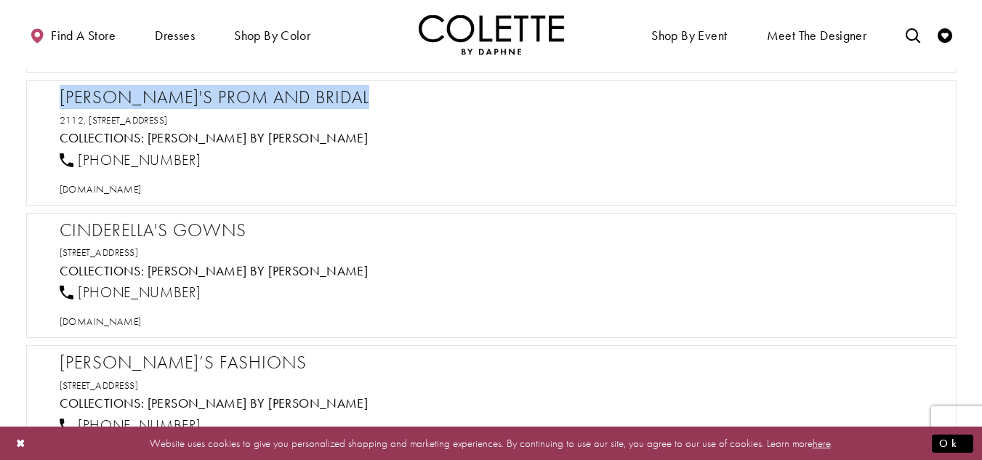
click at [57, 89] on div "[PERSON_NAME]'s Prom and Bridal [STREET_ADDRESS] Collections: [PERSON_NAME] by …" at bounding box center [491, 143] width 930 height 126
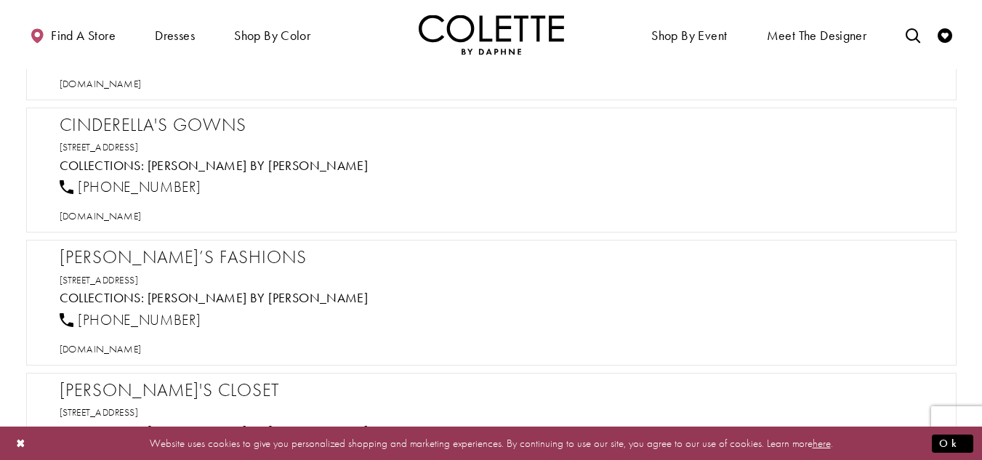
scroll to position [5232, 0]
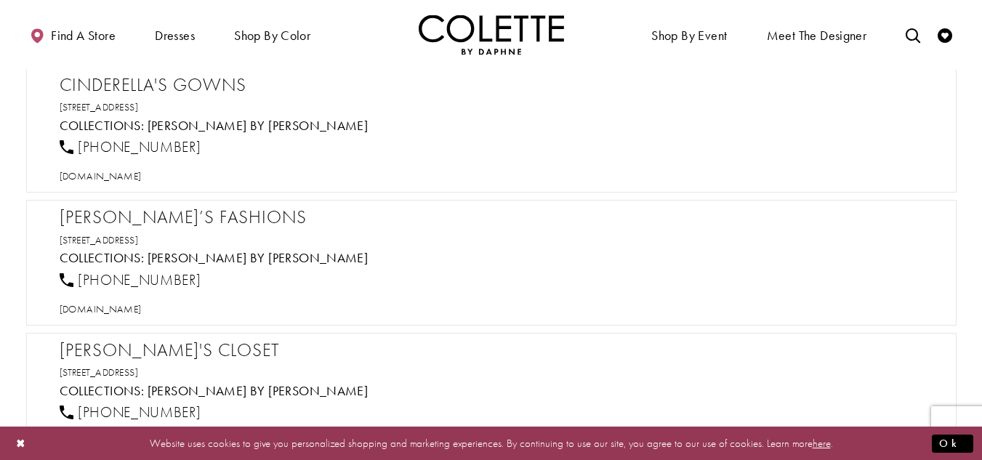
click at [151, 85] on h2 "Cinderella's Gowns" at bounding box center [499, 85] width 878 height 22
drag, startPoint x: 151, startPoint y: 177, endPoint x: 229, endPoint y: 160, distance: 79.7
click at [142, 177] on span "[DOMAIN_NAME]" at bounding box center [101, 175] width 82 height 13
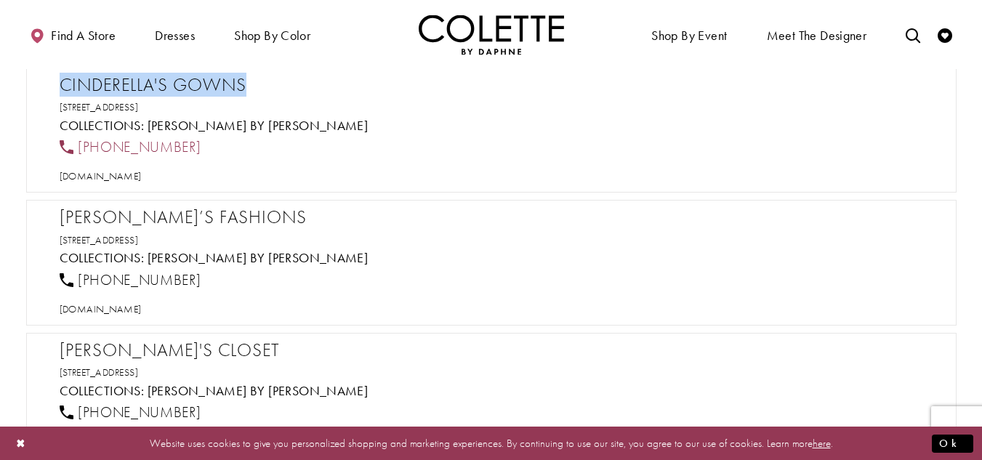
drag, startPoint x: 190, startPoint y: 145, endPoint x: 74, endPoint y: 148, distance: 115.6
click at [74, 148] on div "[PHONE_NUMBER]" at bounding box center [498, 148] width 889 height 32
click at [132, 175] on span "[DOMAIN_NAME]" at bounding box center [101, 175] width 82 height 13
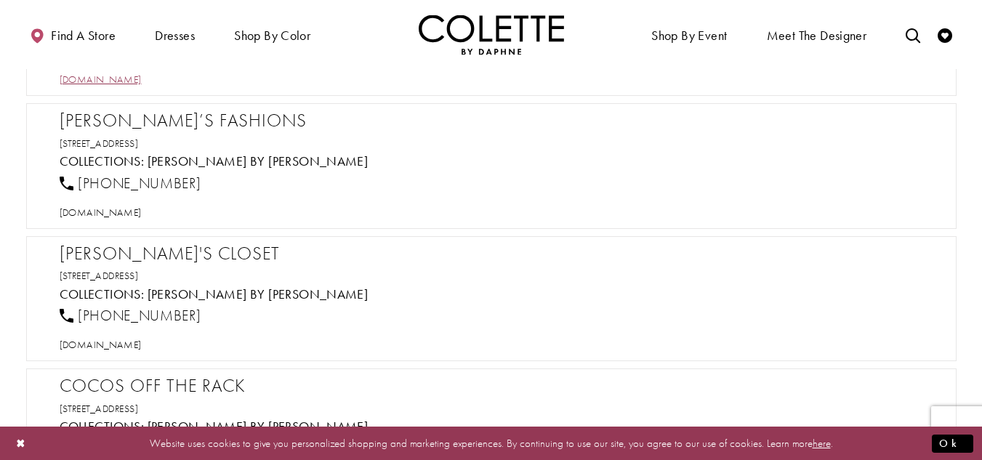
scroll to position [5304, 0]
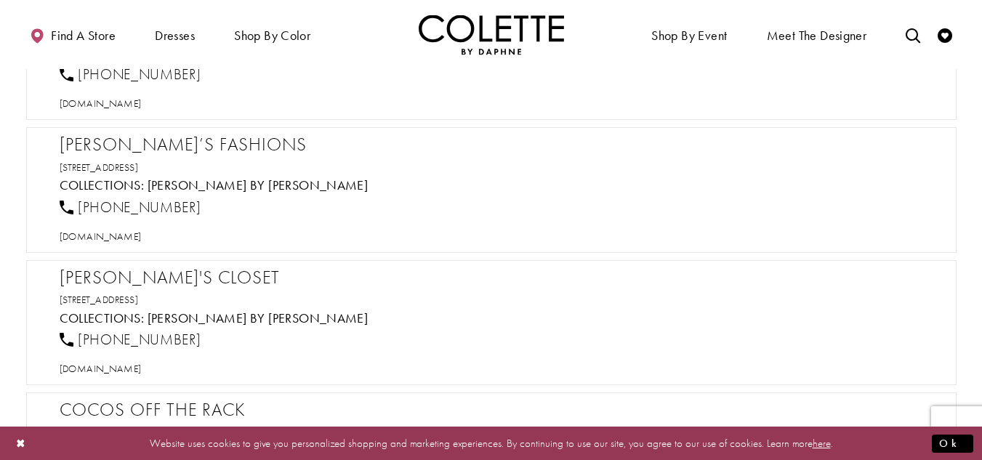
click at [140, 134] on h2 "[PERSON_NAME]’s Fashions" at bounding box center [499, 145] width 878 height 22
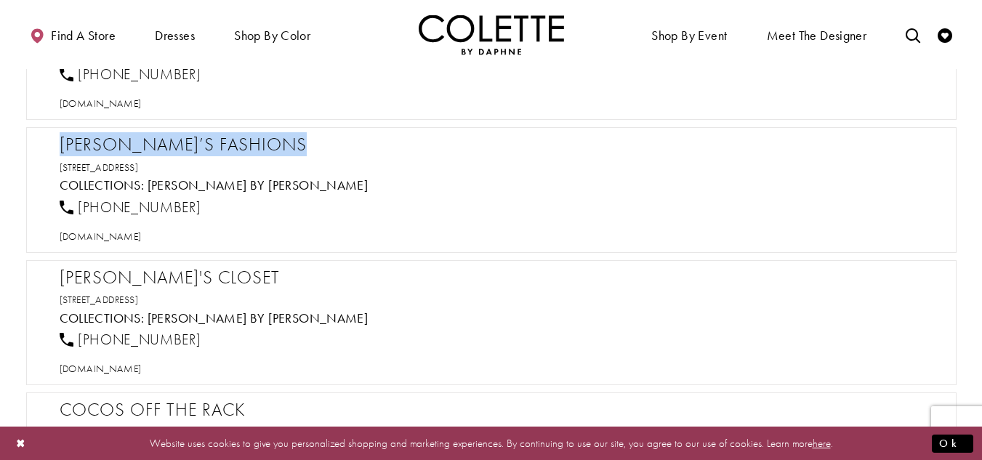
click at [140, 134] on h2 "[PERSON_NAME]’s Fashions" at bounding box center [499, 145] width 878 height 22
click at [142, 241] on span "[DOMAIN_NAME]" at bounding box center [101, 236] width 82 height 13
drag, startPoint x: 203, startPoint y: 203, endPoint x: 80, endPoint y: 211, distance: 123.8
click at [80, 211] on div "[PHONE_NUMBER]" at bounding box center [498, 207] width 889 height 32
click at [136, 235] on span "[DOMAIN_NAME]" at bounding box center [101, 236] width 82 height 13
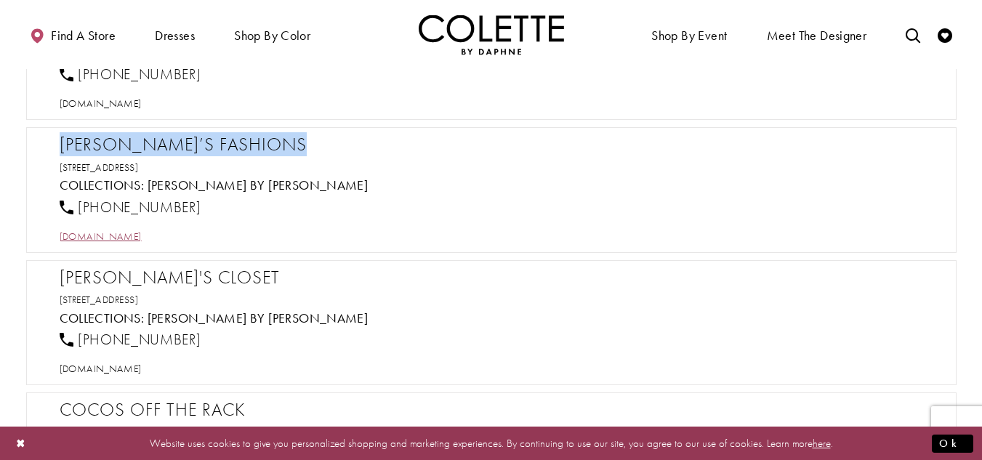
scroll to position [5450, 0]
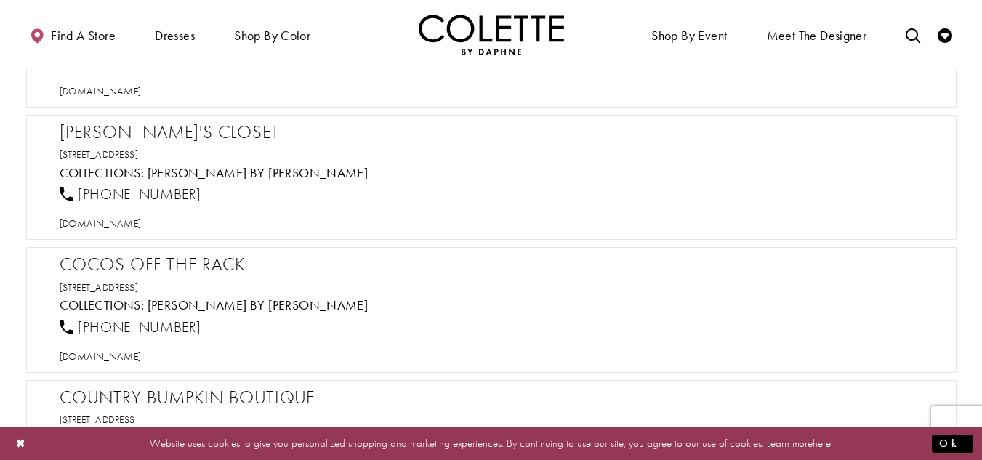
click at [169, 129] on h2 "[PERSON_NAME]'s Closet" at bounding box center [499, 132] width 878 height 22
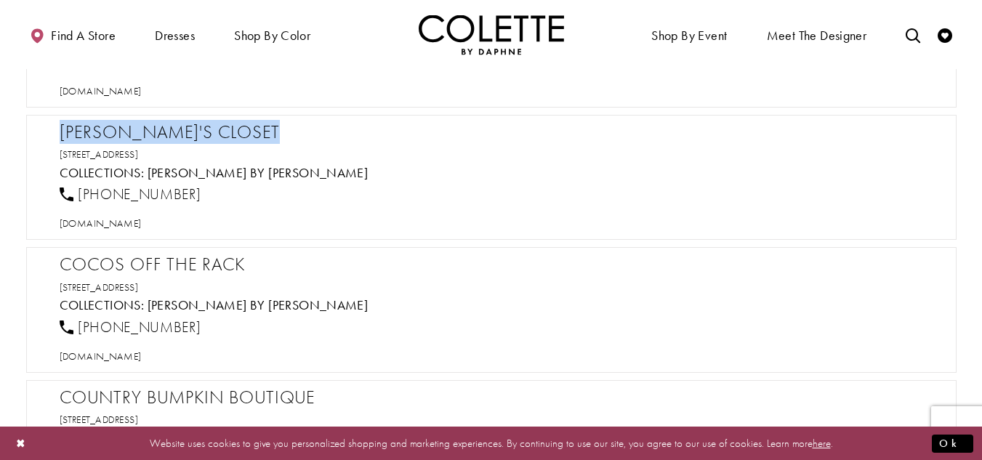
click at [169, 129] on h2 "[PERSON_NAME]'s Closet" at bounding box center [499, 132] width 878 height 22
click at [105, 226] on span "[DOMAIN_NAME]" at bounding box center [101, 223] width 82 height 13
drag, startPoint x: 225, startPoint y: 191, endPoint x: 80, endPoint y: 198, distance: 145.5
click at [80, 198] on div "[PHONE_NUMBER]" at bounding box center [498, 195] width 889 height 32
click at [117, 219] on span "[DOMAIN_NAME]" at bounding box center [101, 223] width 82 height 13
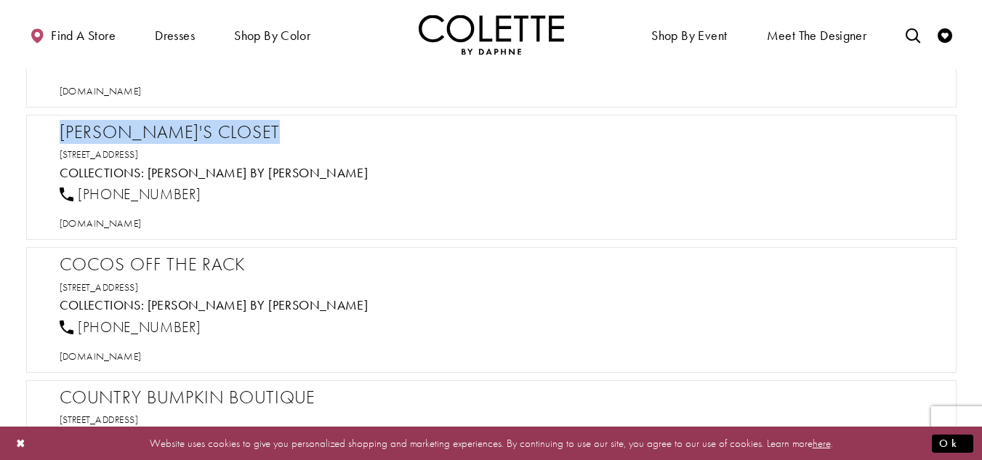
drag, startPoint x: 233, startPoint y: 149, endPoint x: 51, endPoint y: 125, distance: 183.2
click at [51, 125] on div "[PERSON_NAME]'s Closet [STREET_ADDRESS] Collections: [PERSON_NAME] by [PERSON_N…" at bounding box center [491, 178] width 930 height 126
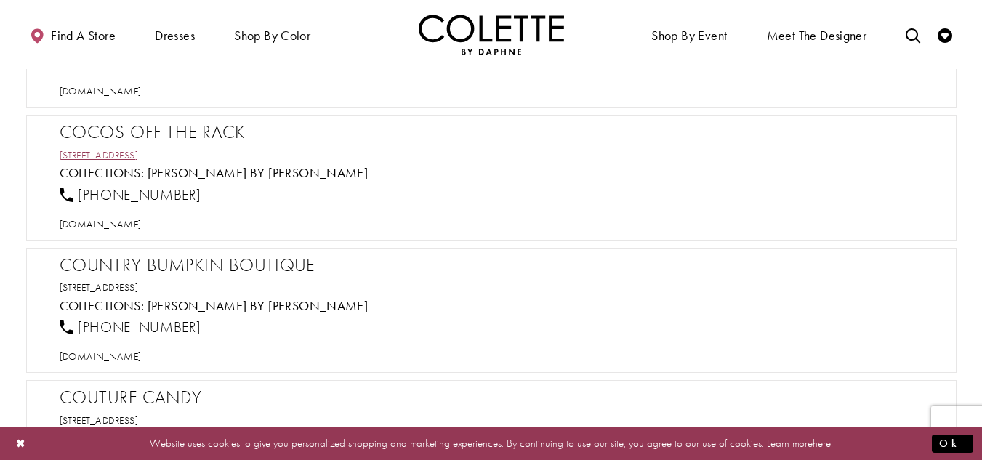
scroll to position [5595, 0]
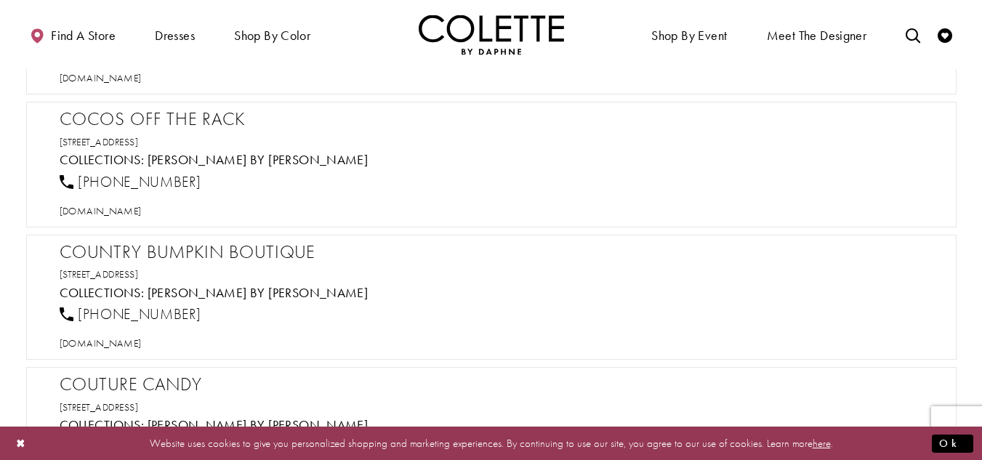
click at [173, 117] on h2 "Cocos Off the Rack" at bounding box center [499, 119] width 878 height 22
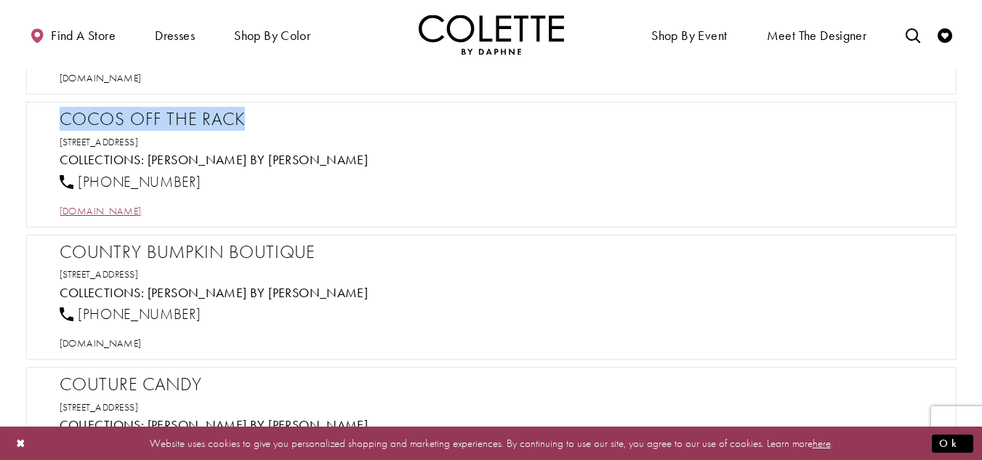
click at [142, 217] on span "[DOMAIN_NAME]" at bounding box center [101, 210] width 82 height 13
drag, startPoint x: 209, startPoint y: 180, endPoint x: 73, endPoint y: 179, distance: 136.6
click at [73, 179] on div "[PHONE_NUMBER]" at bounding box center [498, 182] width 889 height 32
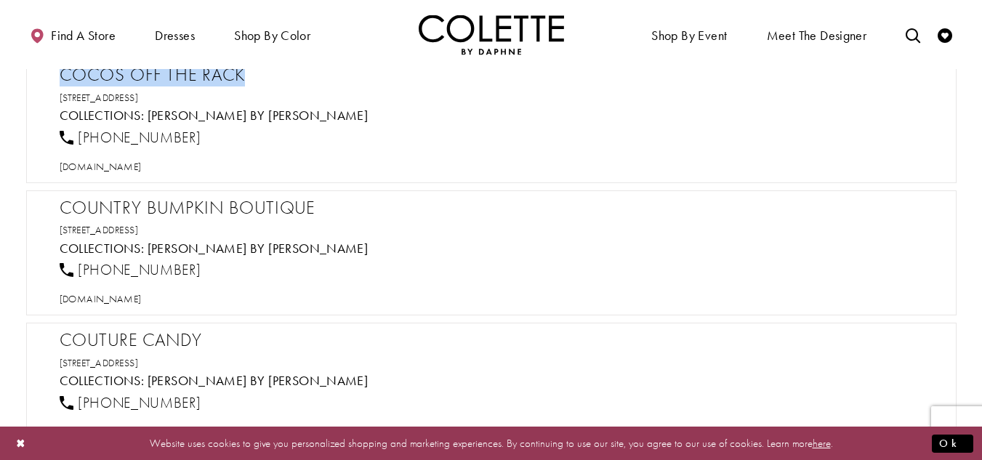
scroll to position [5740, 0]
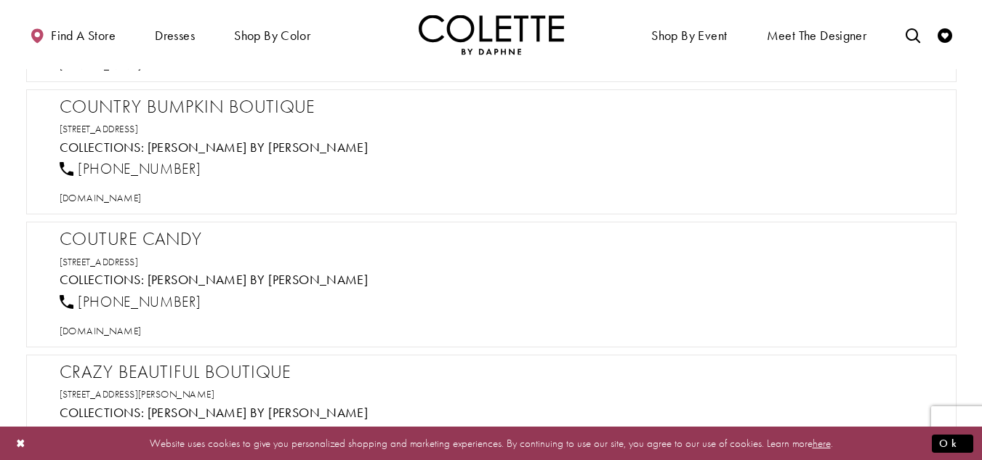
click at [159, 107] on h2 "Country Bumpkin Boutique" at bounding box center [499, 107] width 878 height 22
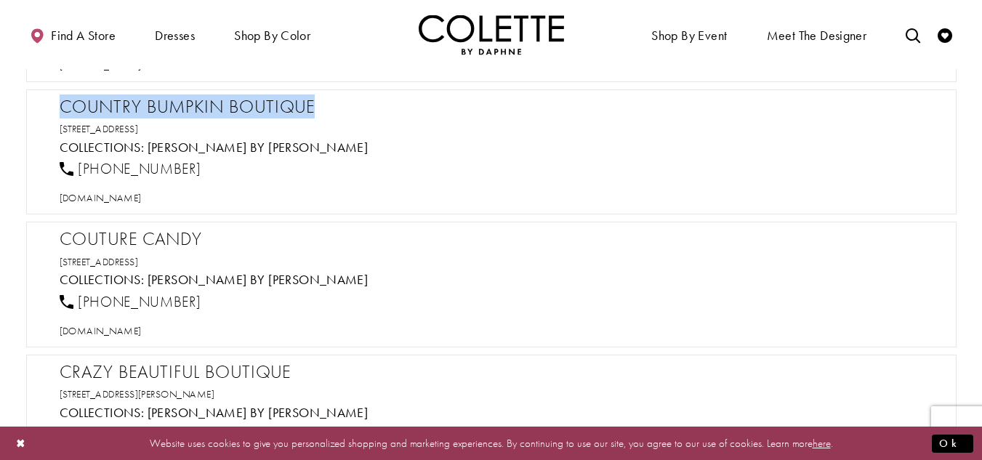
click at [159, 107] on h2 "Country Bumpkin Boutique" at bounding box center [499, 107] width 878 height 22
click at [142, 193] on span "[DOMAIN_NAME]" at bounding box center [101, 197] width 82 height 13
drag, startPoint x: 158, startPoint y: 166, endPoint x: 78, endPoint y: 162, distance: 80.0
click at [78, 162] on div "[PHONE_NUMBER]" at bounding box center [498, 169] width 889 height 32
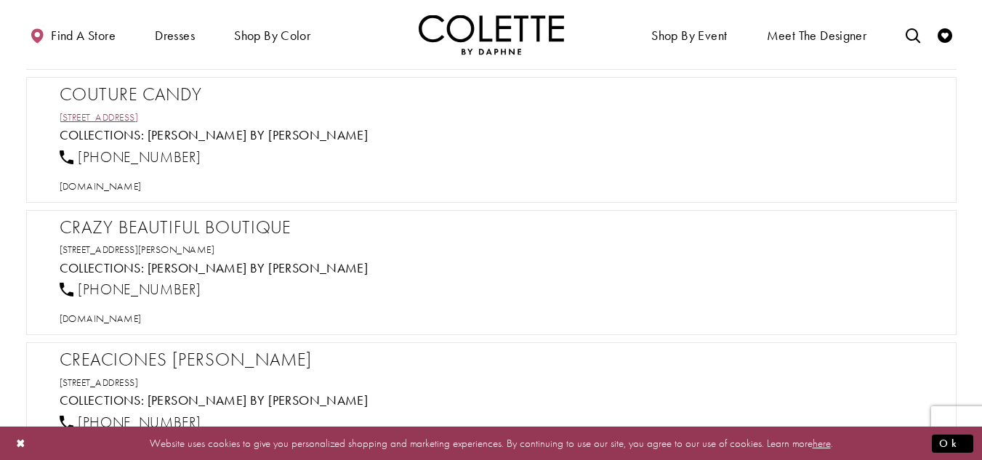
scroll to position [5886, 0]
click at [188, 88] on h2 "Couture Candy" at bounding box center [499, 94] width 878 height 22
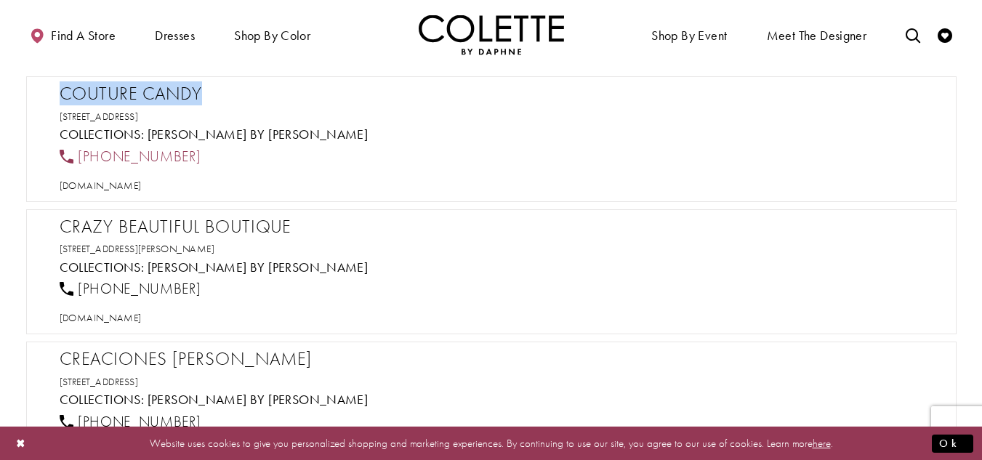
drag, startPoint x: 214, startPoint y: 153, endPoint x: 78, endPoint y: 153, distance: 136.6
click at [78, 153] on div "[PHONE_NUMBER]" at bounding box center [498, 156] width 889 height 32
click at [137, 187] on span "[DOMAIN_NAME]" at bounding box center [101, 185] width 82 height 13
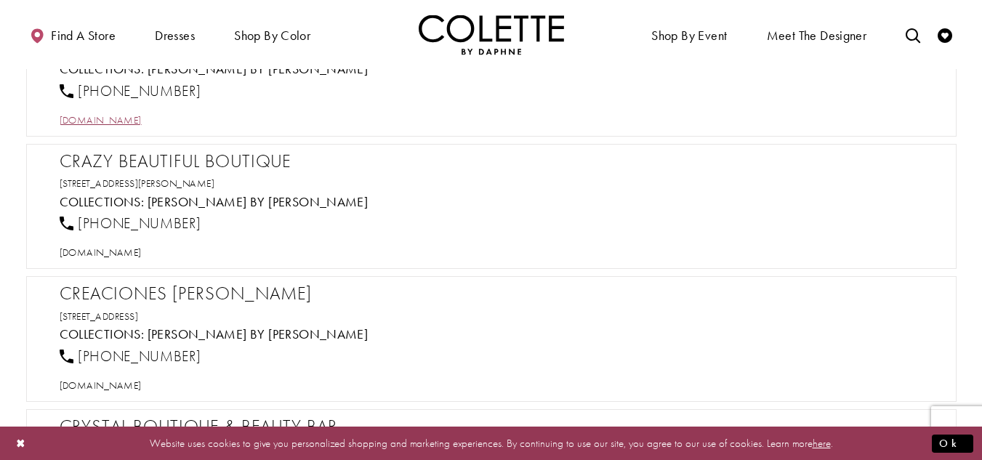
scroll to position [6031, 0]
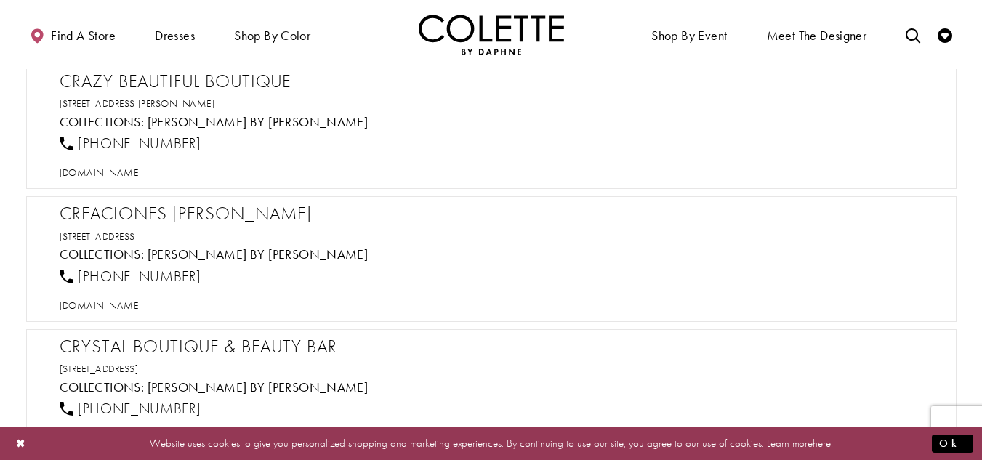
click at [215, 78] on h2 "Crazy Beautiful Boutique" at bounding box center [499, 81] width 878 height 22
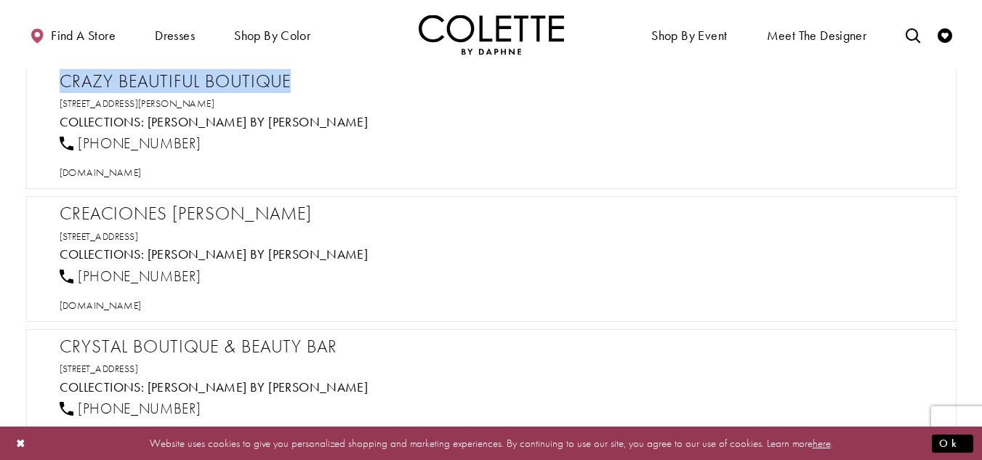
click at [215, 78] on h2 "Crazy Beautiful Boutique" at bounding box center [499, 81] width 878 height 22
click at [113, 176] on span "[DOMAIN_NAME]" at bounding box center [101, 172] width 82 height 13
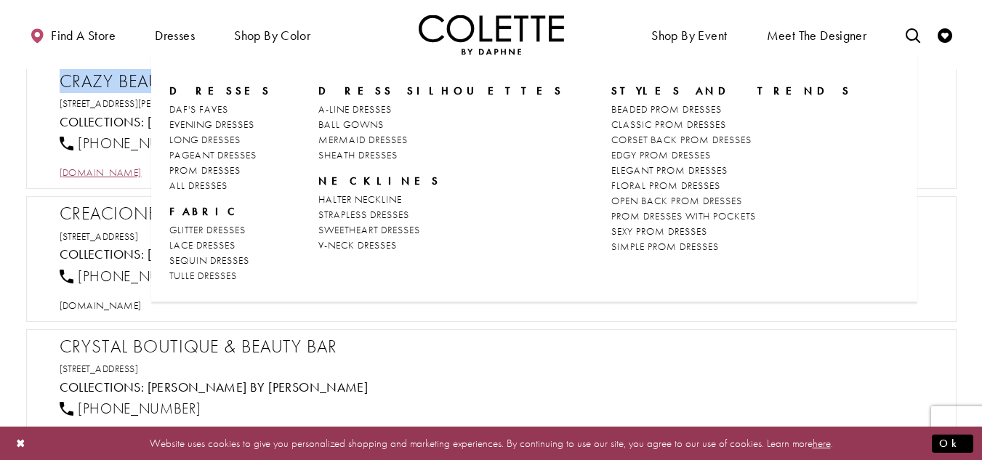
scroll to position [6104, 0]
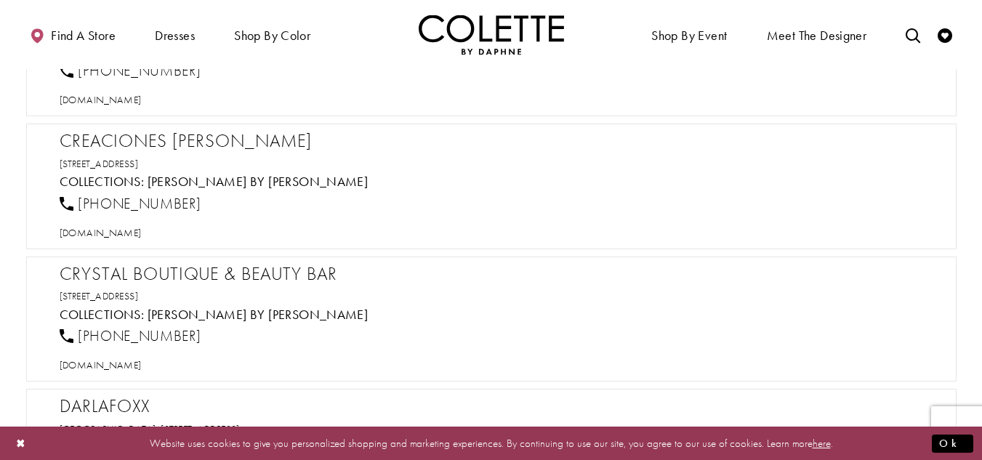
click at [126, 134] on h2 "Creaciones [PERSON_NAME]" at bounding box center [499, 141] width 878 height 22
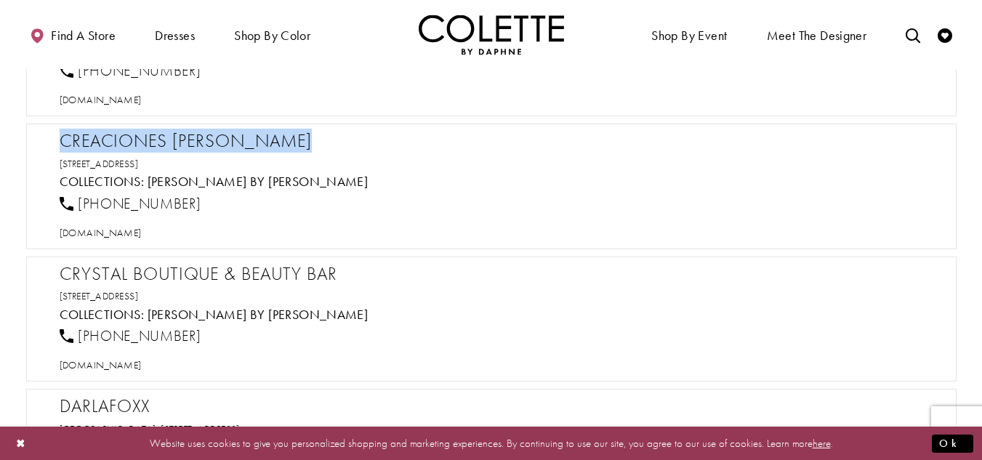
click at [126, 134] on h2 "Creaciones [PERSON_NAME]" at bounding box center [499, 141] width 878 height 22
click at [142, 230] on span "[DOMAIN_NAME]" at bounding box center [101, 232] width 82 height 13
drag, startPoint x: 326, startPoint y: 163, endPoint x: 42, endPoint y: 131, distance: 285.2
click at [42, 131] on div "Creaciones [PERSON_NAME] [STREET_ADDRESS] Collections: [PERSON_NAME] by [PERSON…" at bounding box center [491, 187] width 930 height 126
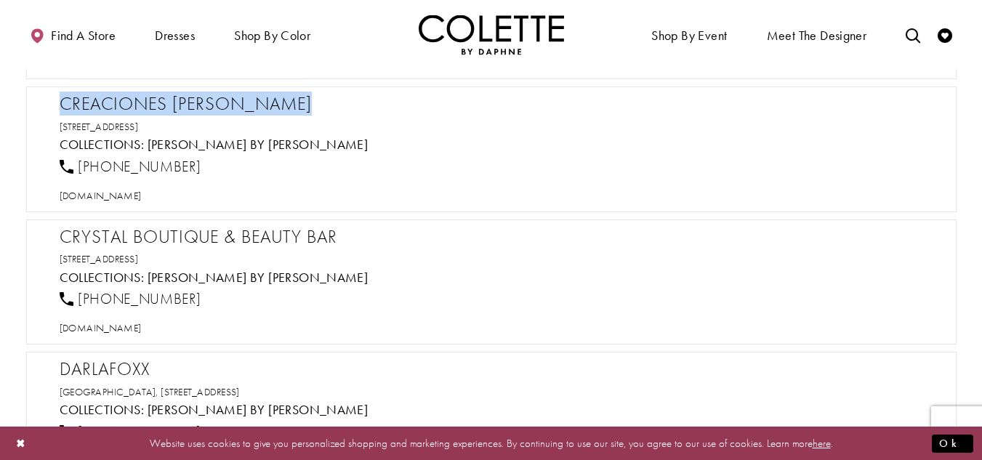
scroll to position [6176, 0]
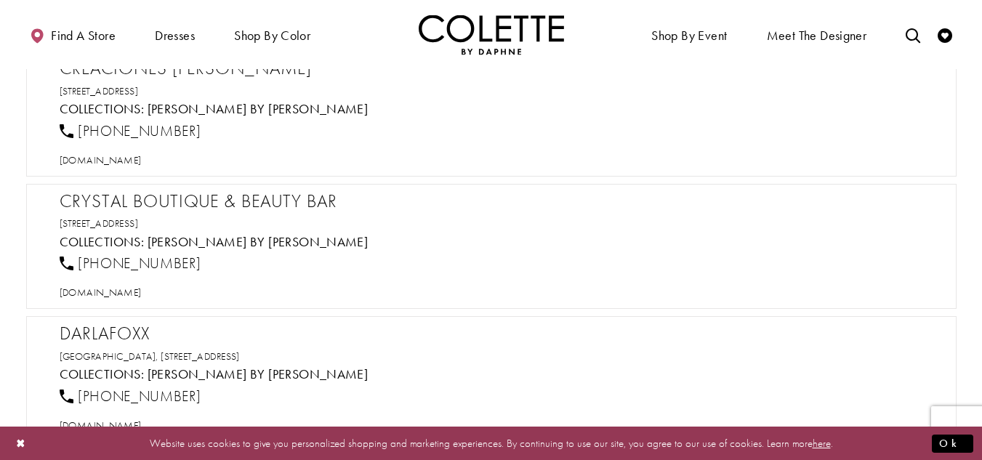
click at [100, 203] on h2 "Crystal Boutique & Beauty Bar" at bounding box center [499, 201] width 878 height 22
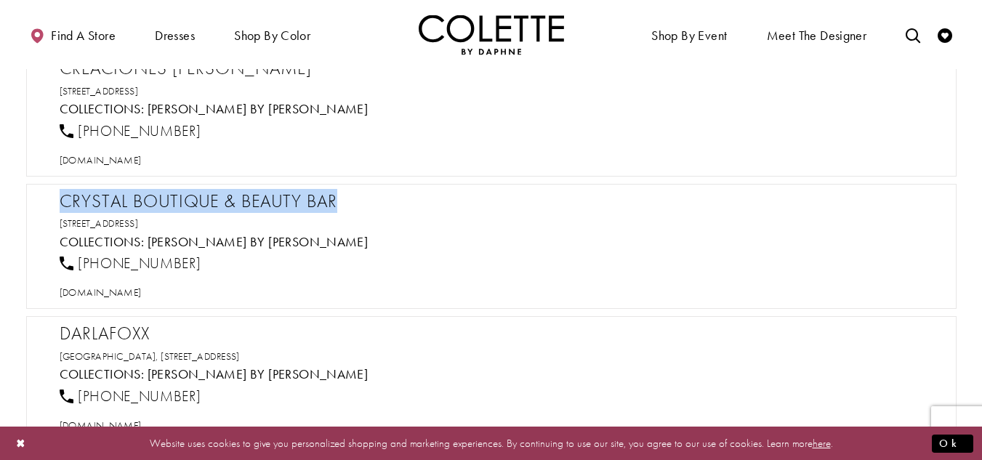
click at [100, 203] on h2 "Crystal Boutique & Beauty Bar" at bounding box center [499, 201] width 878 height 22
click at [142, 294] on span "[DOMAIN_NAME]" at bounding box center [101, 292] width 82 height 13
drag, startPoint x: 312, startPoint y: 222, endPoint x: 36, endPoint y: 191, distance: 277.8
click at [36, 191] on div "Crystal Boutique & Beauty Bar [STREET_ADDRESS] Collections: [PERSON_NAME] by [P…" at bounding box center [491, 247] width 930 height 126
click at [217, 196] on h2 "Crystal Boutique & Beauty Bar" at bounding box center [499, 201] width 878 height 22
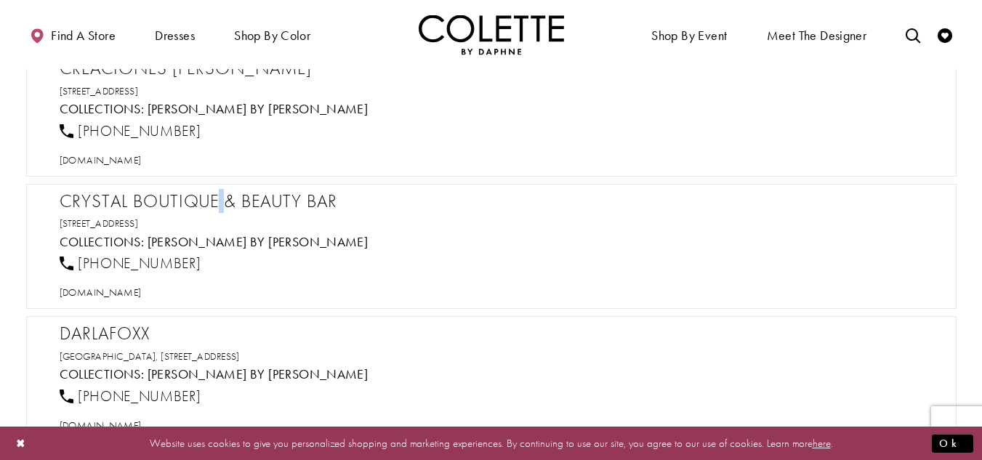
click at [217, 196] on h2 "Crystal Boutique & Beauty Bar" at bounding box center [499, 201] width 878 height 22
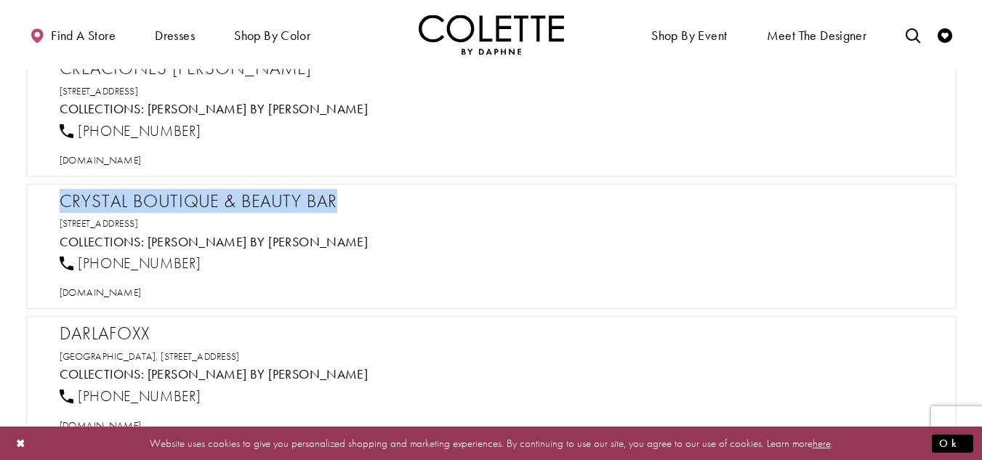
click at [217, 196] on h2 "Crystal Boutique & Beauty Bar" at bounding box center [499, 201] width 878 height 22
drag, startPoint x: 206, startPoint y: 263, endPoint x: 74, endPoint y: 270, distance: 132.4
click at [74, 270] on div "[PHONE_NUMBER]" at bounding box center [498, 264] width 889 height 32
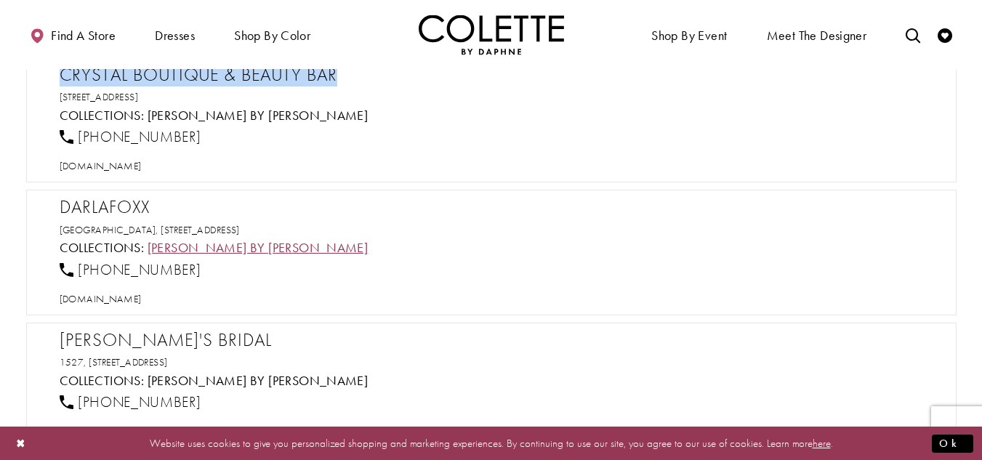
scroll to position [6394, 0]
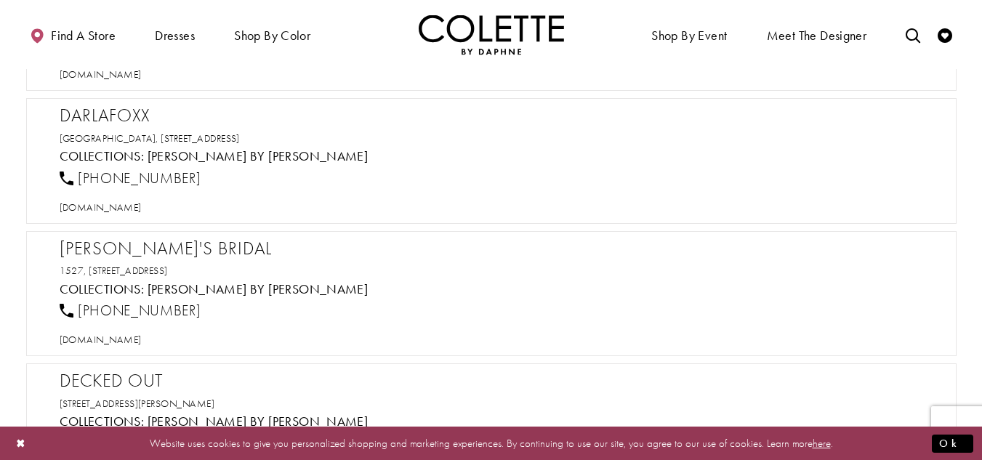
click at [119, 109] on h2 "Darlafoxx" at bounding box center [499, 116] width 878 height 22
click at [124, 202] on span "[DOMAIN_NAME]" at bounding box center [101, 207] width 82 height 13
drag, startPoint x: 203, startPoint y: 176, endPoint x: 79, endPoint y: 175, distance: 124.3
click at [79, 175] on div "[PHONE_NUMBER]" at bounding box center [498, 178] width 889 height 32
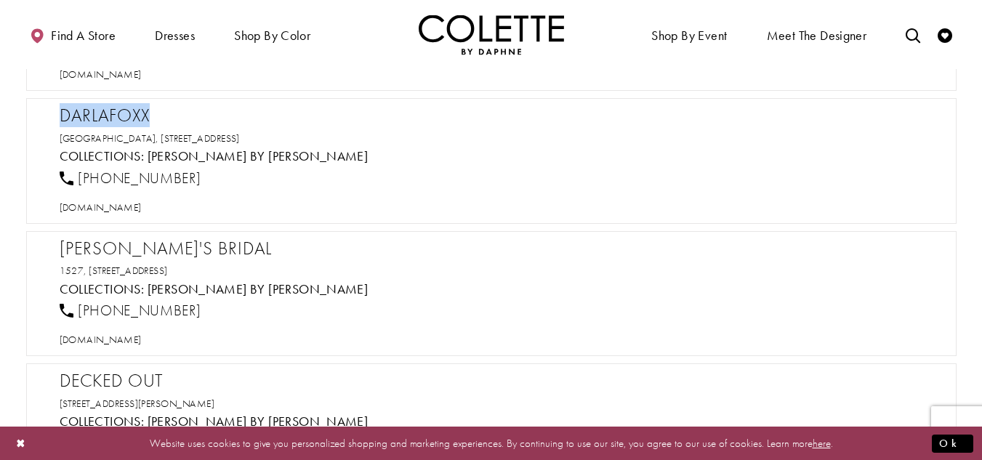
drag, startPoint x: 346, startPoint y: 136, endPoint x: 54, endPoint y: 116, distance: 292.8
click at [54, 116] on div "Darlafoxx [GEOGRAPHIC_DATA], [STREET_ADDRESS] Collections: [PERSON_NAME] by [PE…" at bounding box center [491, 161] width 930 height 126
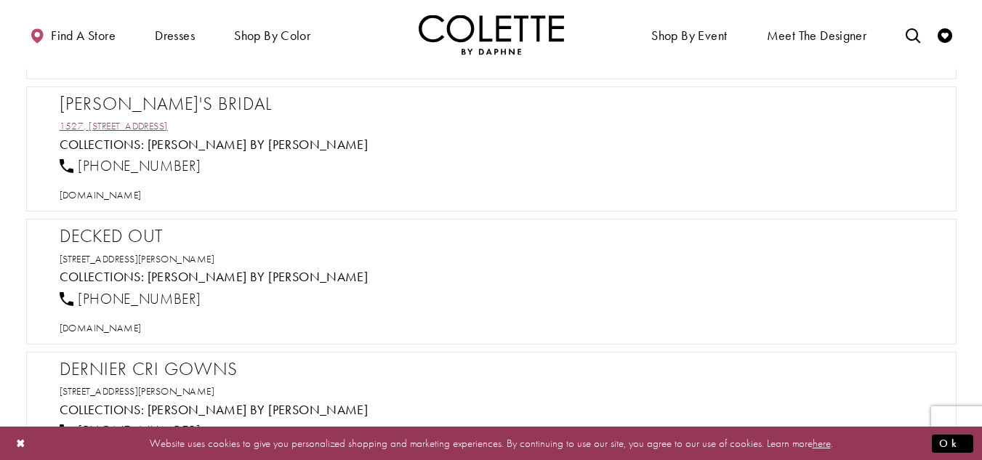
scroll to position [6540, 0]
click at [148, 110] on h2 "[PERSON_NAME]'s Bridal" at bounding box center [499, 103] width 878 height 22
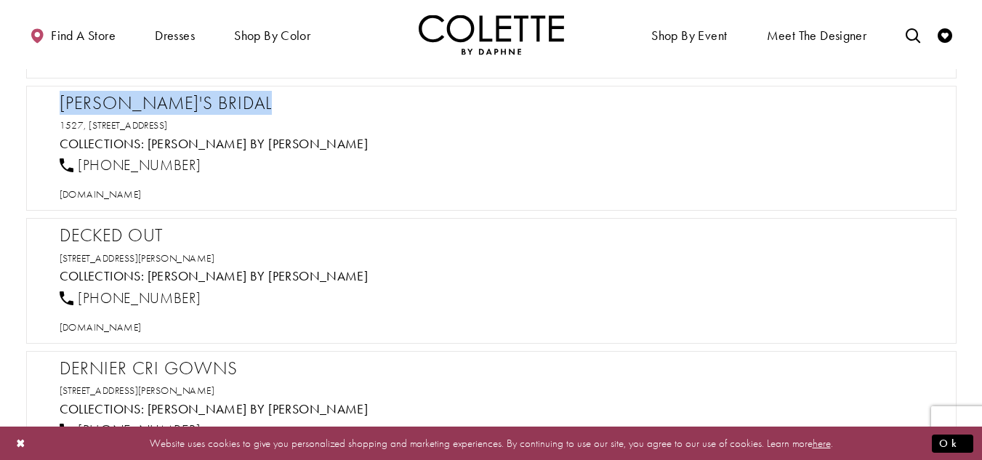
click at [148, 110] on h2 "[PERSON_NAME]'s Bridal" at bounding box center [499, 103] width 878 height 22
click at [112, 196] on span "[DOMAIN_NAME]" at bounding box center [101, 193] width 82 height 13
drag, startPoint x: 224, startPoint y: 163, endPoint x: 81, endPoint y: 173, distance: 143.5
click at [81, 173] on div "[PHONE_NUMBER]" at bounding box center [498, 166] width 889 height 32
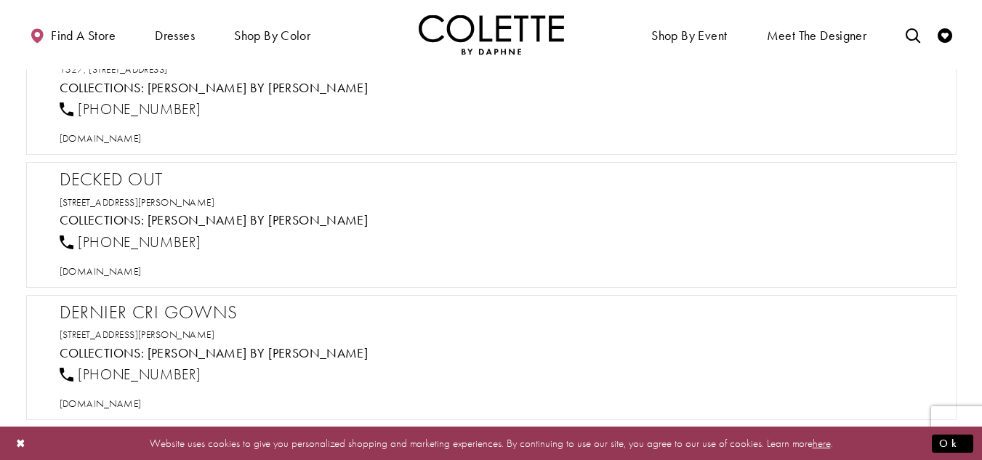
scroll to position [6612, 0]
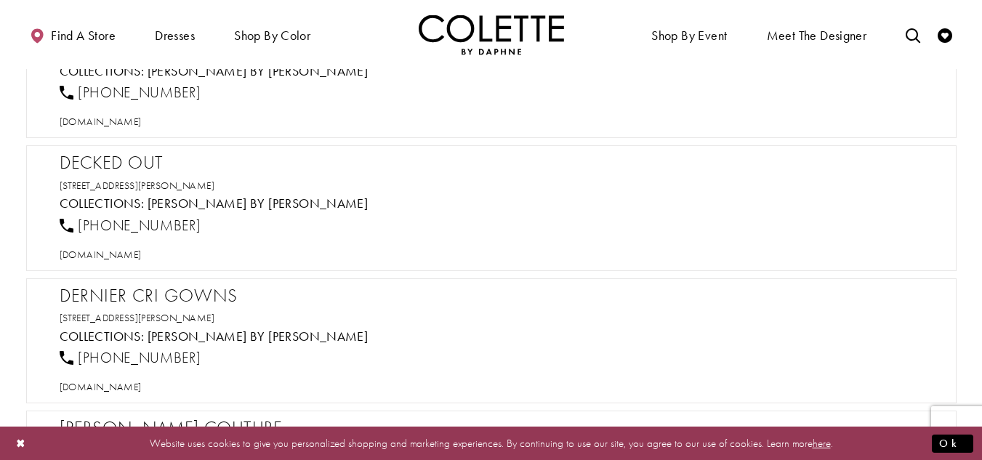
click at [136, 161] on h2 "Decked Out" at bounding box center [499, 163] width 878 height 22
click at [142, 254] on span "[DOMAIN_NAME]" at bounding box center [101, 254] width 82 height 13
drag, startPoint x: 191, startPoint y: 226, endPoint x: 80, endPoint y: 227, distance: 111.2
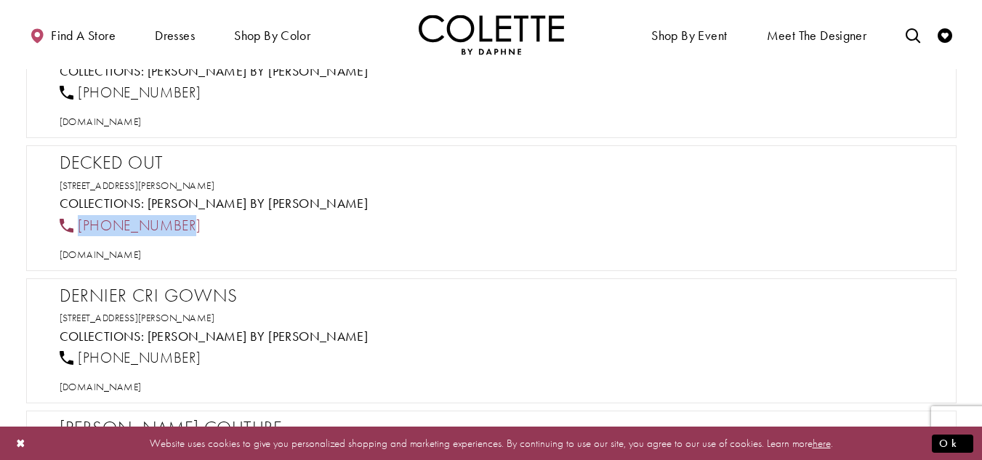
click at [80, 227] on div "[PHONE_NUMBER]" at bounding box center [498, 225] width 889 height 32
drag, startPoint x: 258, startPoint y: 184, endPoint x: 47, endPoint y: 155, distance: 213.3
click at [47, 155] on div "Decked Out [STREET_ADDRESS][PERSON_NAME] Collections: [PERSON_NAME] by [PERSON_…" at bounding box center [491, 208] width 930 height 126
click at [142, 166] on h2 "Decked Out" at bounding box center [499, 163] width 878 height 22
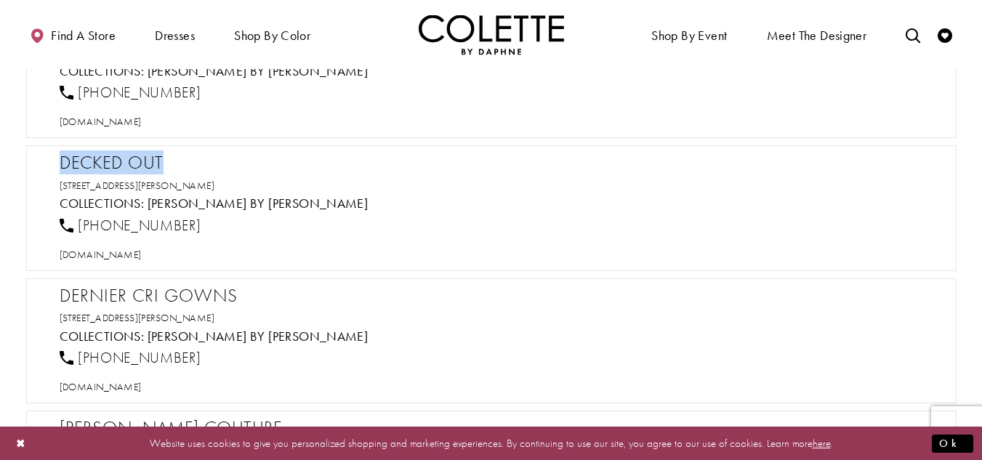
click at [142, 166] on h2 "Decked Out" at bounding box center [499, 163] width 878 height 22
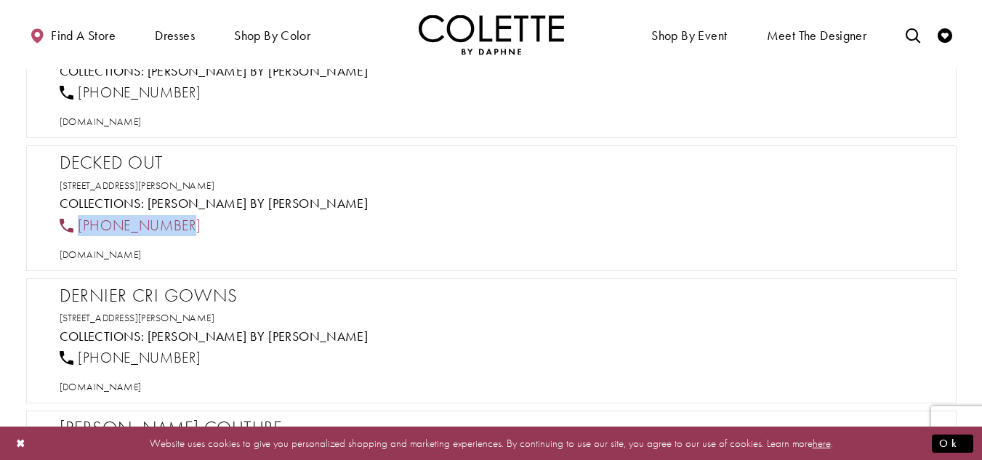
drag, startPoint x: 163, startPoint y: 217, endPoint x: 77, endPoint y: 217, distance: 85.7
click at [77, 217] on div "[PHONE_NUMBER]" at bounding box center [498, 225] width 889 height 32
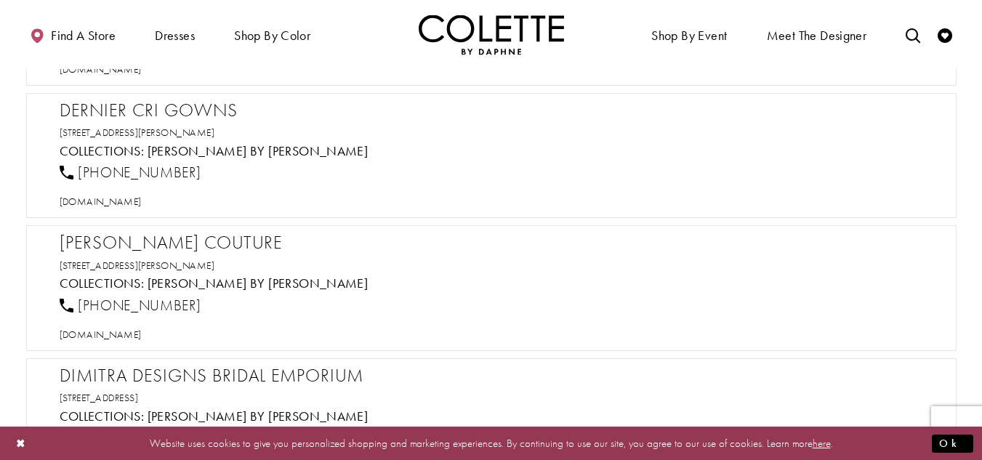
scroll to position [6830, 0]
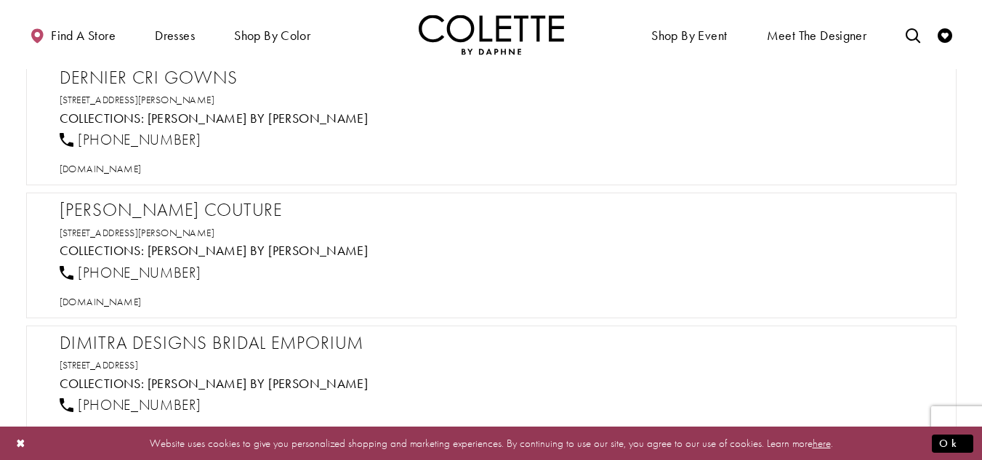
click at [169, 79] on h2 "Dernier Cri Gowns" at bounding box center [499, 78] width 878 height 22
click at [129, 175] on div "[DOMAIN_NAME]" at bounding box center [498, 168] width 889 height 25
click at [129, 174] on span "[DOMAIN_NAME]" at bounding box center [101, 168] width 82 height 13
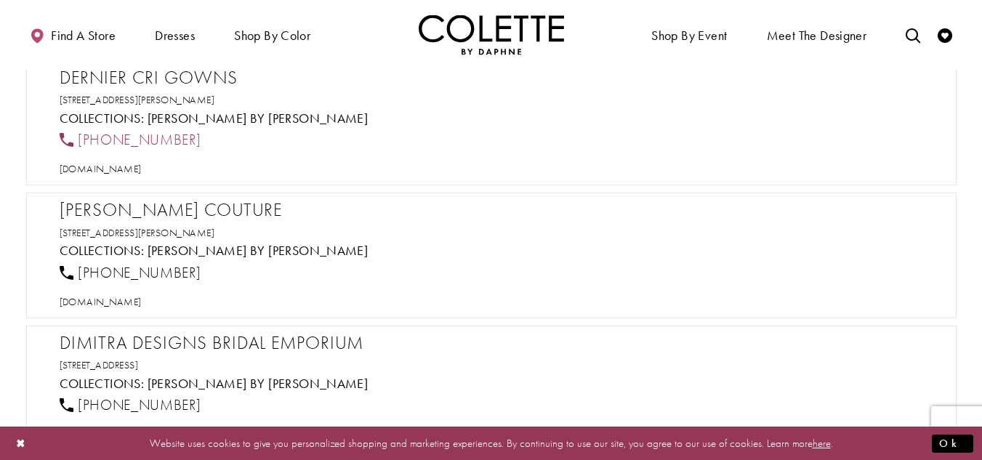
drag, startPoint x: 225, startPoint y: 127, endPoint x: 80, endPoint y: 138, distance: 145.0
click at [80, 138] on div "Dernier Cri Gowns [STREET_ADDRESS][PERSON_NAME] Collections: [PERSON_NAME] by […" at bounding box center [499, 122] width 878 height 110
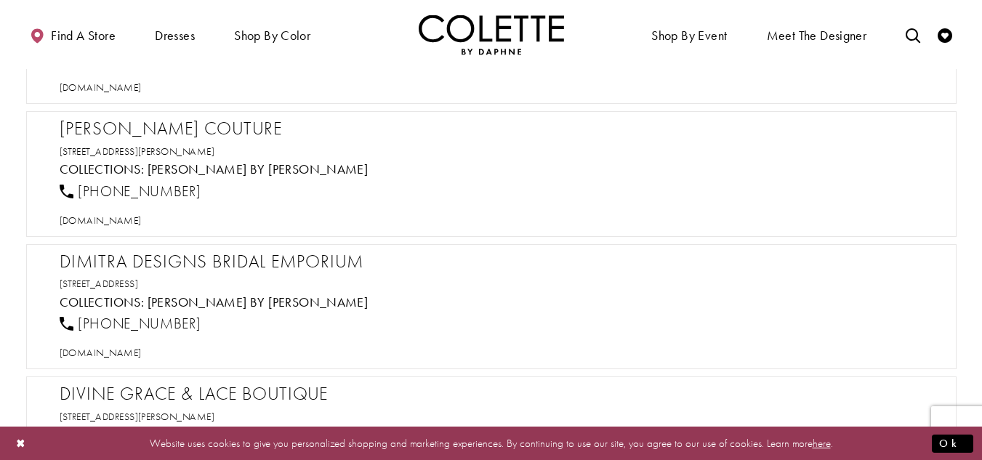
scroll to position [6903, 0]
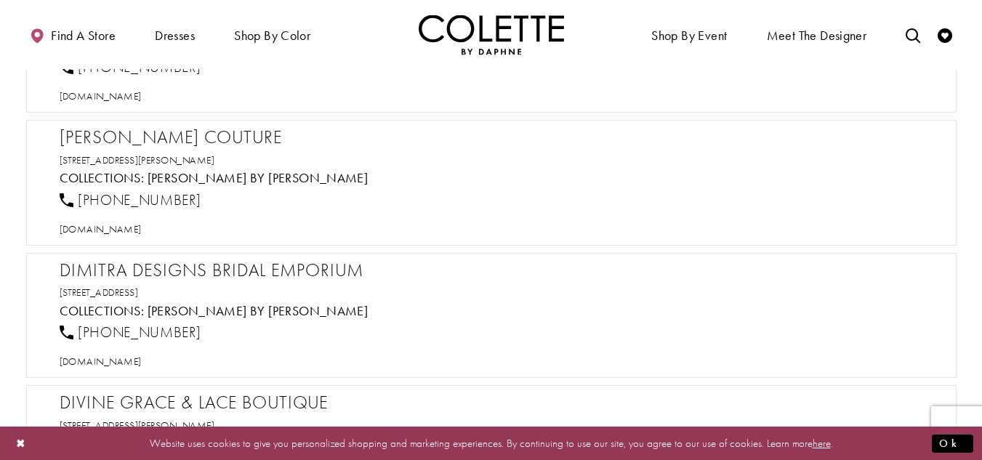
click at [191, 129] on h2 "[PERSON_NAME] Couture" at bounding box center [499, 137] width 878 height 22
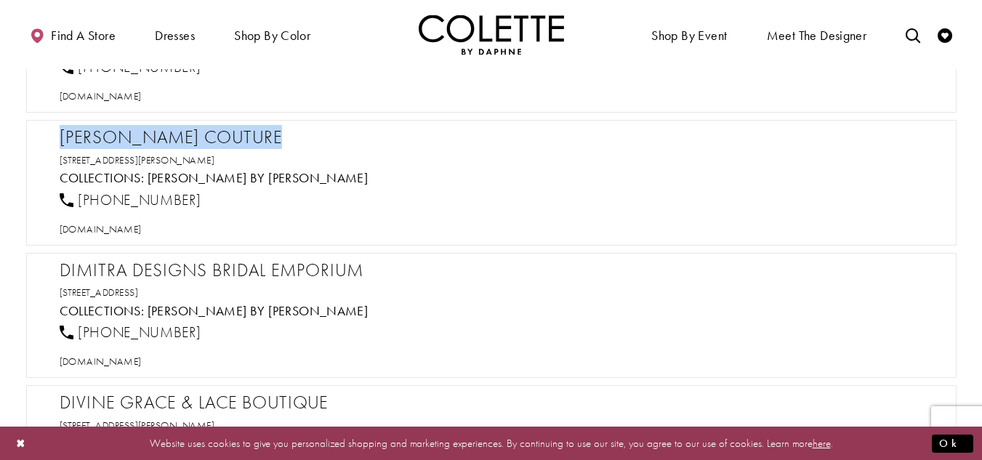
click at [191, 129] on h2 "[PERSON_NAME] Couture" at bounding box center [499, 137] width 878 height 22
click at [142, 225] on span "[DOMAIN_NAME]" at bounding box center [101, 228] width 82 height 13
drag, startPoint x: 225, startPoint y: 204, endPoint x: 78, endPoint y: 201, distance: 147.5
click at [78, 201] on div "[PHONE_NUMBER]" at bounding box center [498, 200] width 889 height 32
drag, startPoint x: 294, startPoint y: 157, endPoint x: 57, endPoint y: 138, distance: 237.6
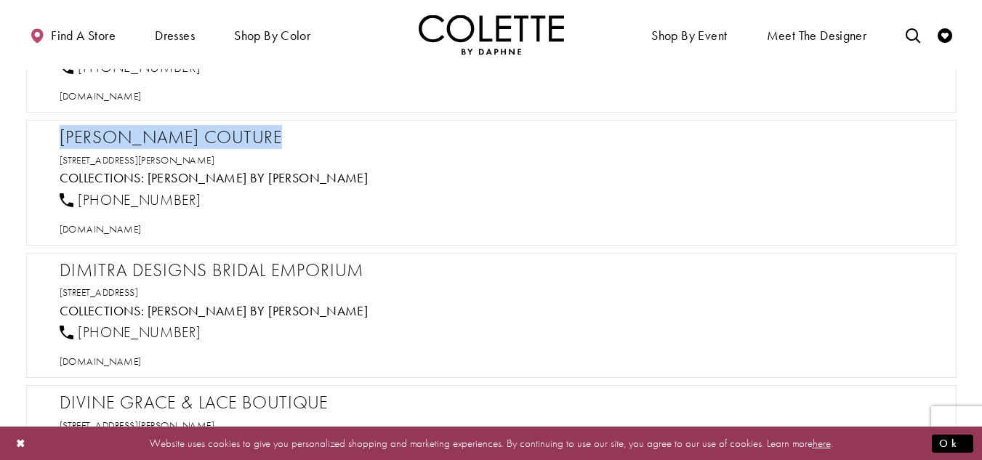
click at [54, 136] on div "[PERSON_NAME] Couture [STREET_ADDRESS][PERSON_NAME] Collections: [PERSON_NAME] …" at bounding box center [491, 183] width 930 height 126
drag, startPoint x: 202, startPoint y: 200, endPoint x: 76, endPoint y: 202, distance: 125.7
click at [76, 202] on div "[PHONE_NUMBER]" at bounding box center [498, 200] width 889 height 32
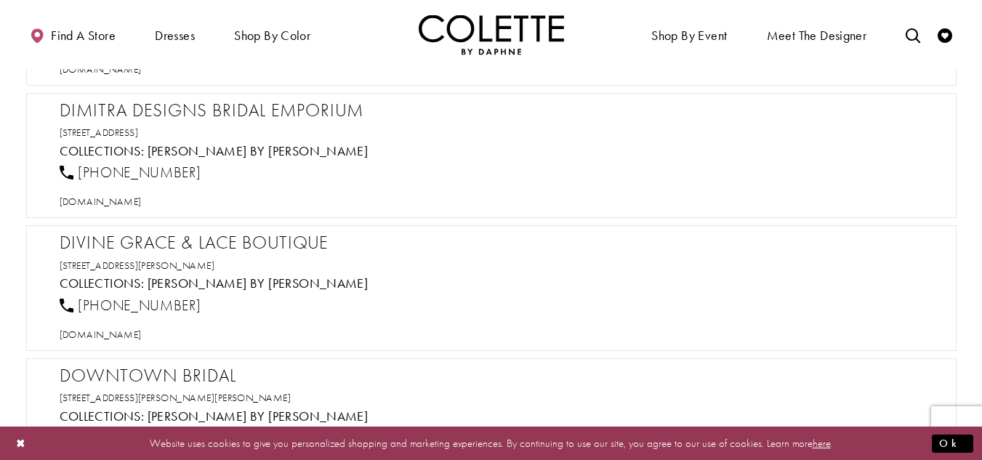
scroll to position [7048, 0]
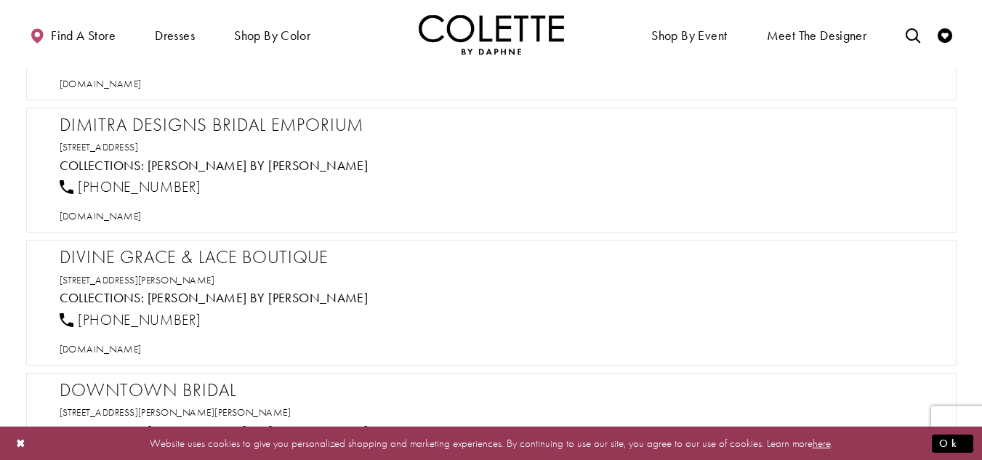
click at [177, 124] on h2 "Dimitra Designs Bridal Emporium" at bounding box center [499, 125] width 878 height 22
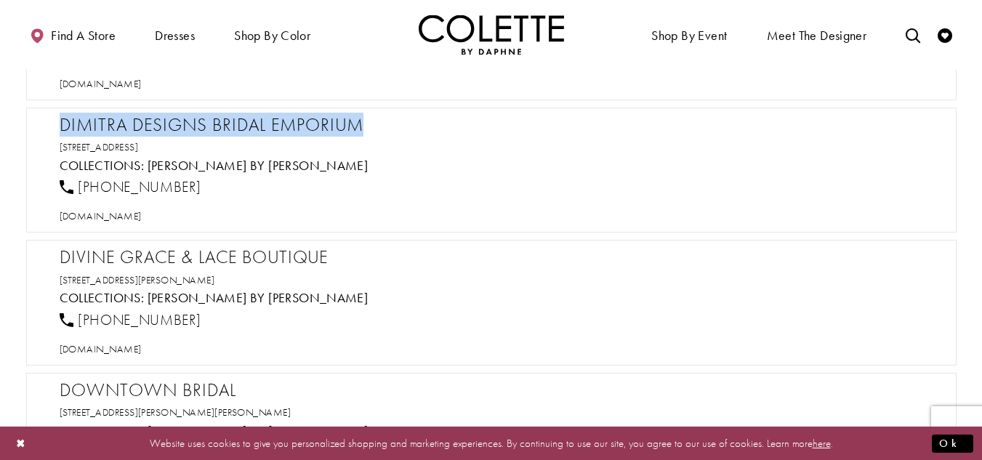
click at [177, 124] on h2 "Dimitra Designs Bridal Emporium" at bounding box center [499, 125] width 878 height 22
click at [126, 220] on span "[DOMAIN_NAME]" at bounding box center [101, 215] width 82 height 13
drag, startPoint x: 225, startPoint y: 190, endPoint x: 76, endPoint y: 190, distance: 149.7
click at [76, 190] on div "[PHONE_NUMBER]" at bounding box center [498, 187] width 889 height 32
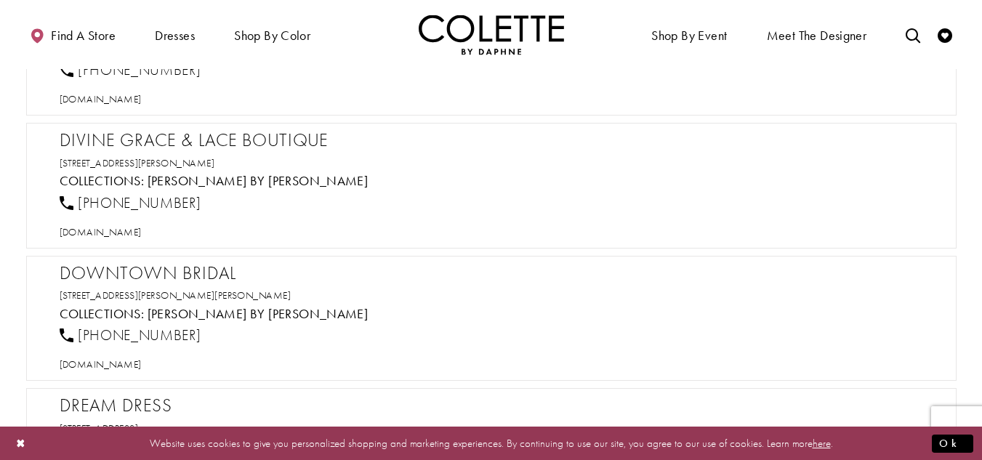
scroll to position [7194, 0]
